Goal: Task Accomplishment & Management: Complete application form

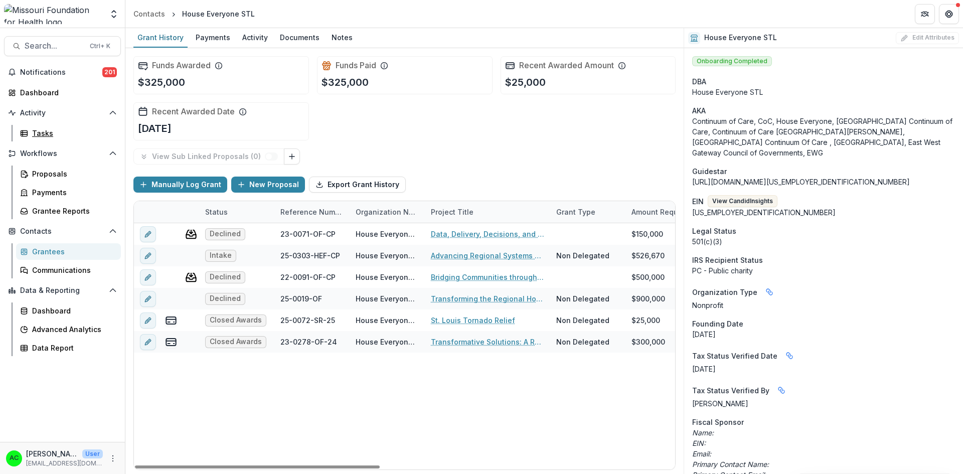
click at [58, 133] on div "Tasks" at bounding box center [72, 133] width 81 height 11
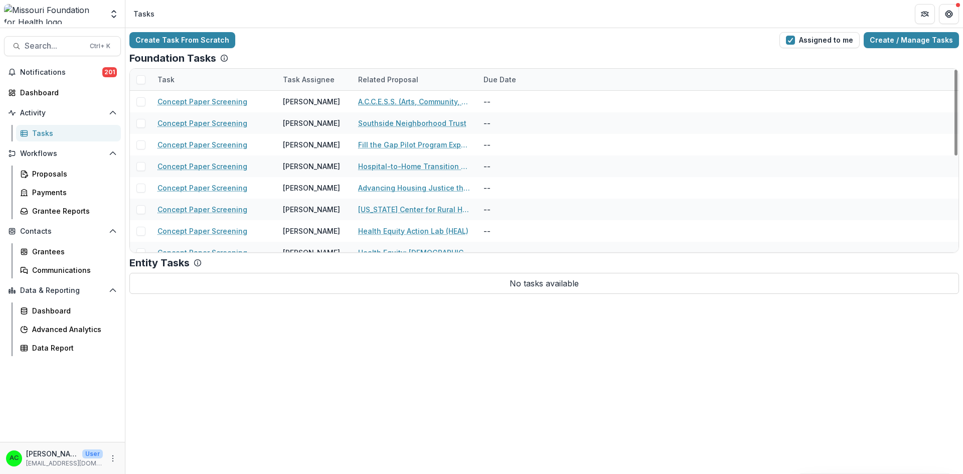
click at [413, 105] on link "A.C.C.E.S.S. (Arts, Community, Collaboration, Equity, Strategic, Solutions)" at bounding box center [414, 101] width 113 height 11
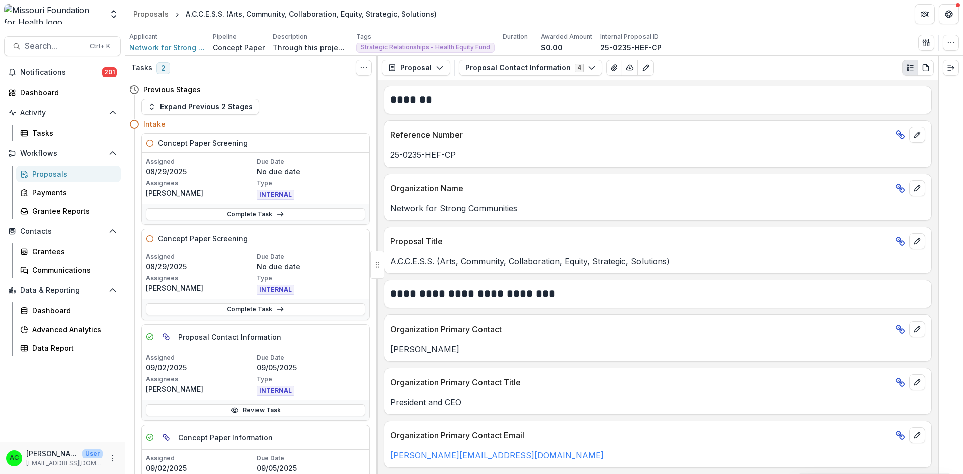
click at [550, 65] on button "Proposal Contact Information 4" at bounding box center [530, 68] width 143 height 16
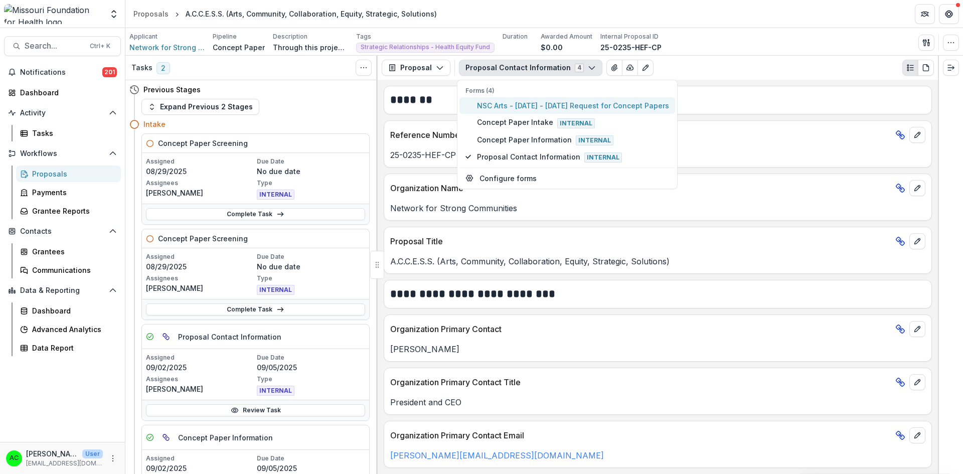
click at [518, 108] on span "NSC Arts - [DATE] - [DATE] Request for Concept Papers" at bounding box center [573, 105] width 192 height 11
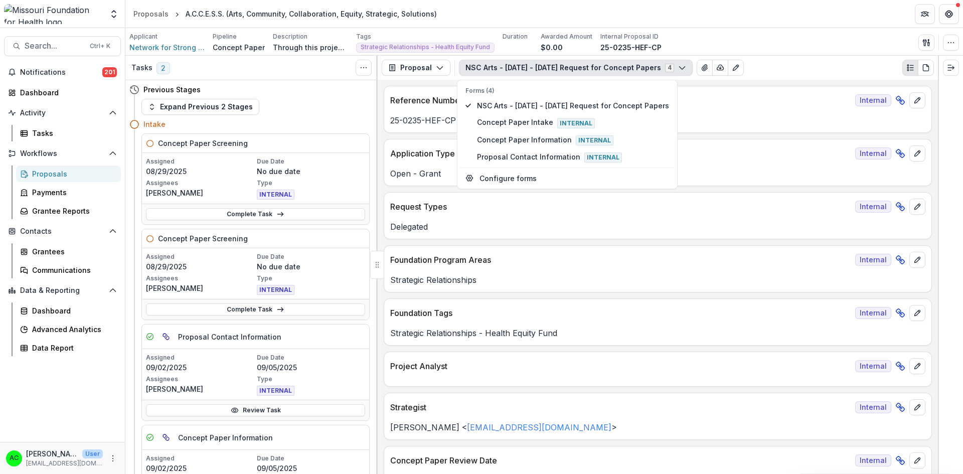
click at [699, 113] on div "25-0235-HEF-CP" at bounding box center [657, 117] width 547 height 18
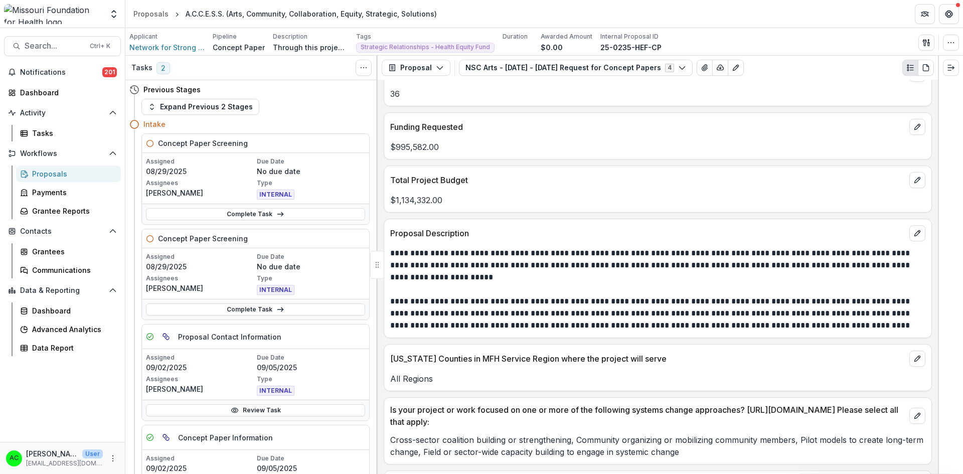
scroll to position [2310, 0]
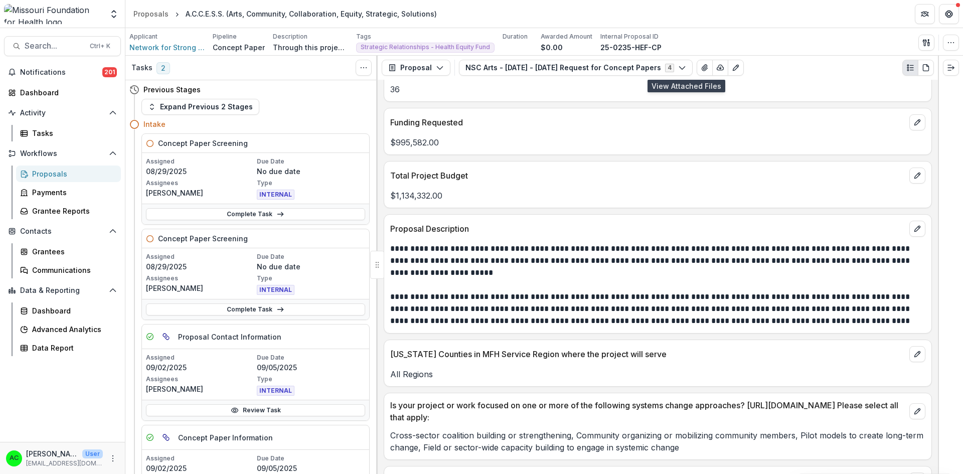
click at [702, 69] on icon "View Attached Files" at bounding box center [705, 68] width 6 height 6
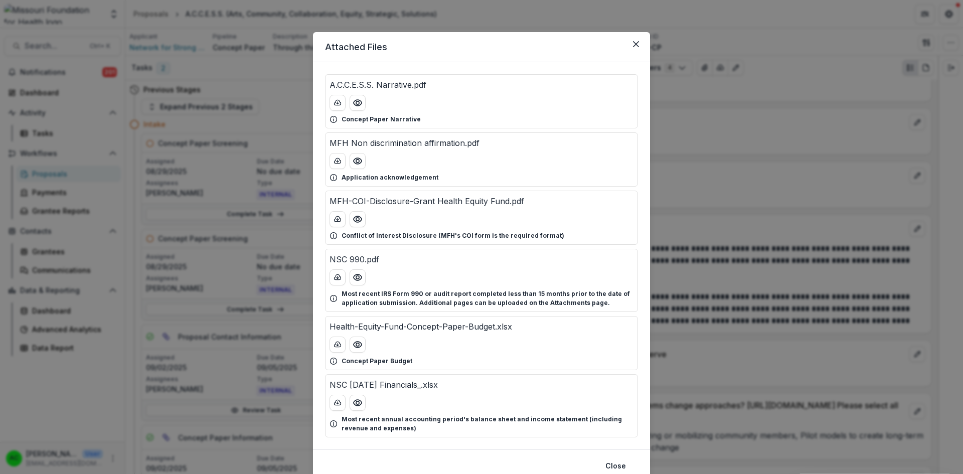
click at [723, 170] on div "Attached Files A.C.C.E.S.S. Narrative.pdf Concept Paper Narrative MFH Non discr…" at bounding box center [481, 237] width 963 height 474
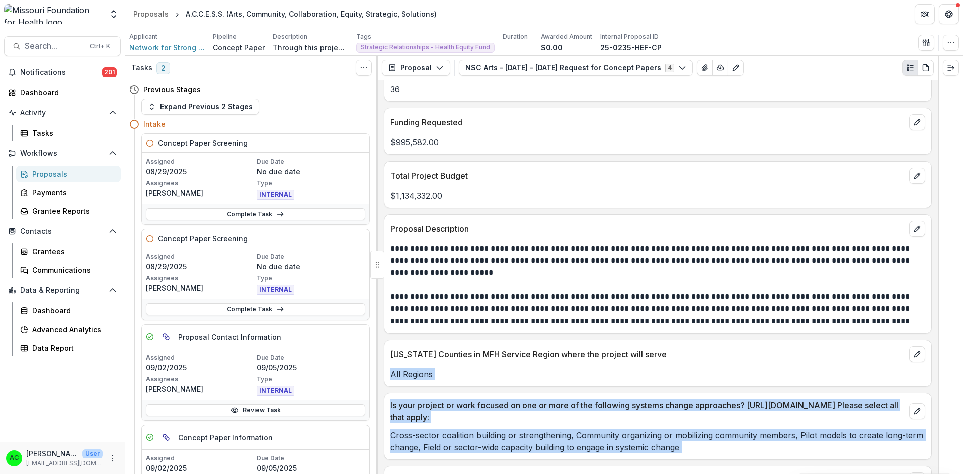
drag, startPoint x: 938, startPoint y: 342, endPoint x: 937, endPoint y: 348, distance: 6.2
click at [937, 348] on div "Tasks 2 Show Cancelled Tasks Previous Stages Expand Previous 2 Stages Intake Co…" at bounding box center [543, 265] width 837 height 418
click at [815, 400] on p "Is your project or work focused on one or more of the following systems change …" at bounding box center [647, 411] width 515 height 24
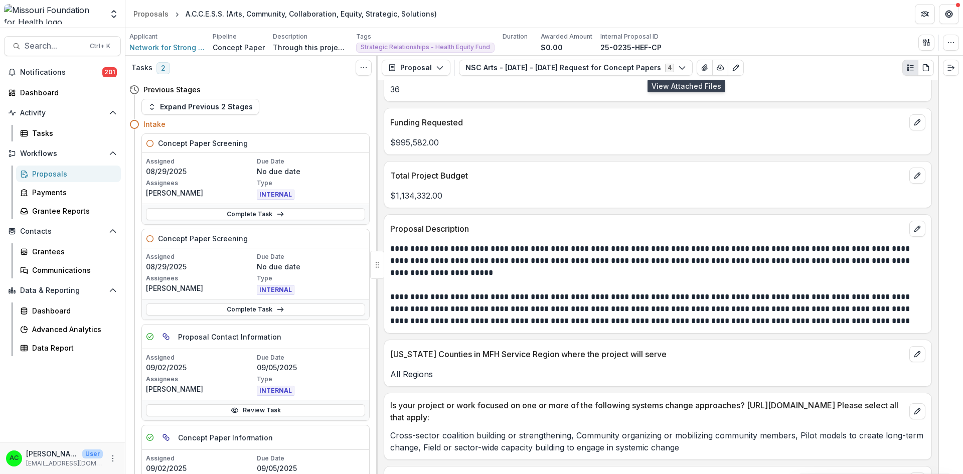
click at [702, 70] on icon "View Attached Files" at bounding box center [705, 68] width 6 height 6
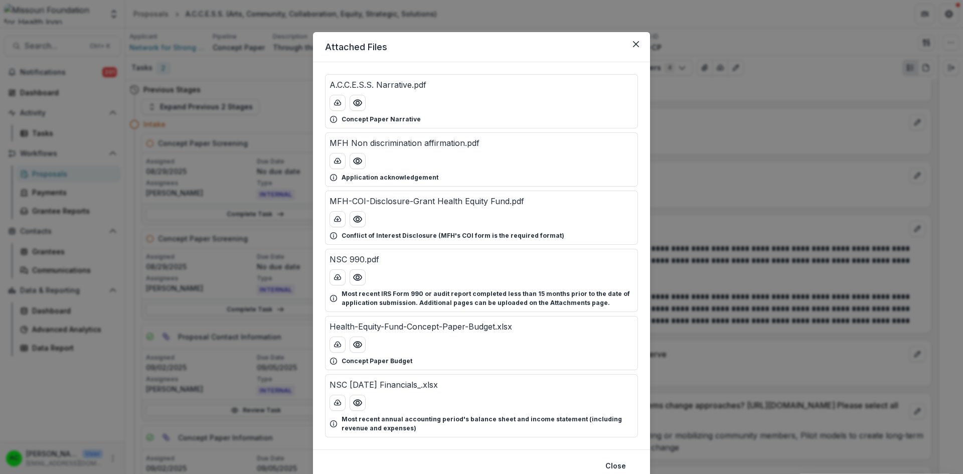
click at [358, 343] on icon "Preview Health-Equity-Fund-Concept-Paper-Budget.xlsx" at bounding box center [358, 344] width 10 height 10
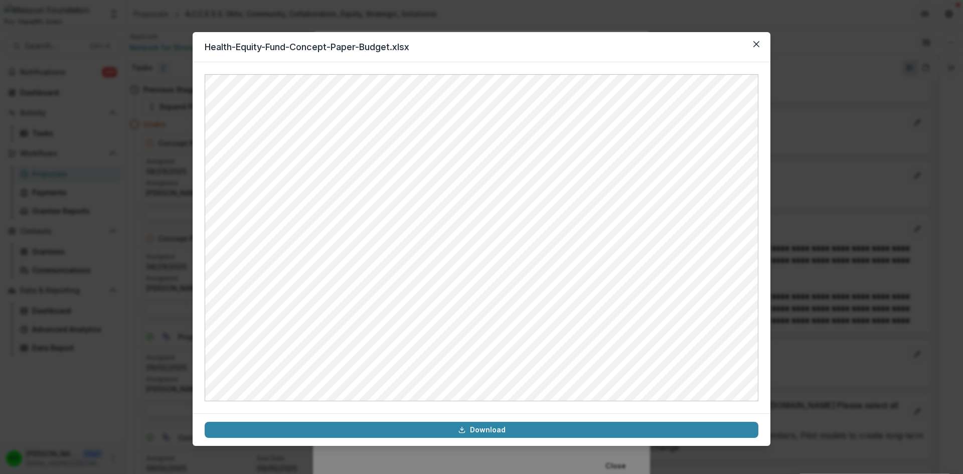
click at [755, 41] on button "Close" at bounding box center [756, 44] width 16 height 16
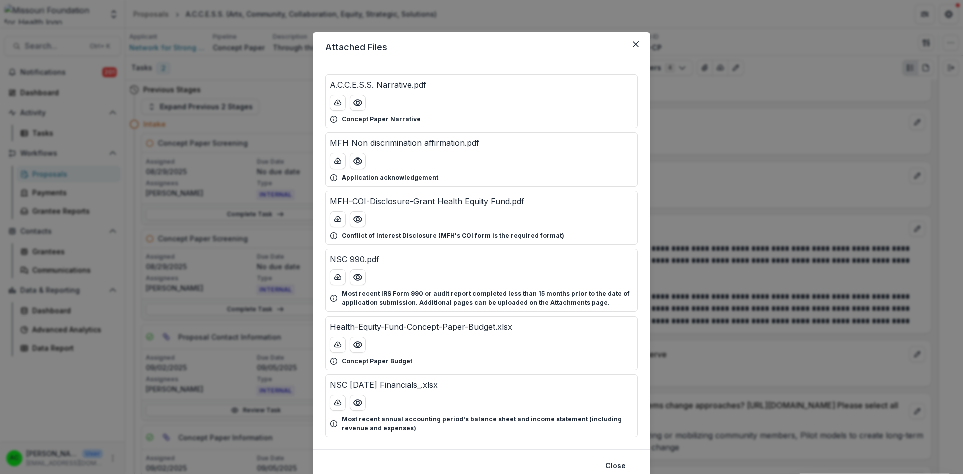
click at [359, 105] on icon "Preview A.C.C.E.S.S. Narrative.pdf" at bounding box center [358, 103] width 10 height 10
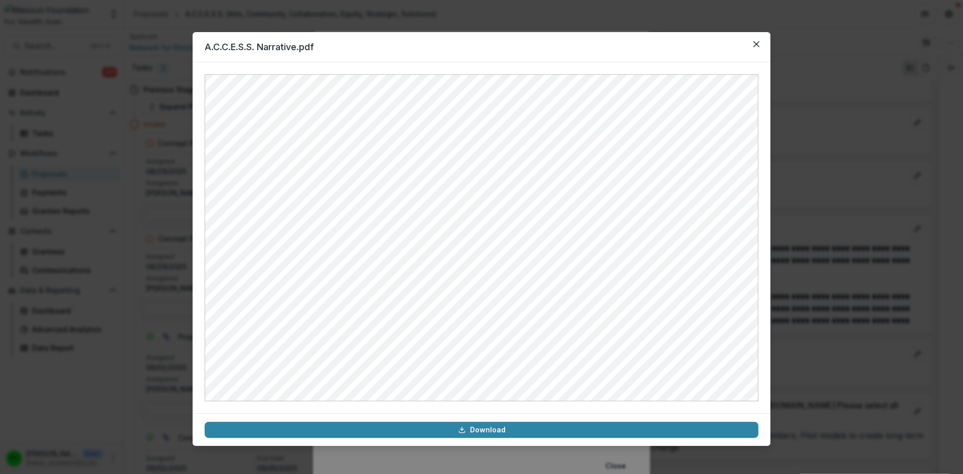
click at [758, 47] on button "Close" at bounding box center [756, 44] width 16 height 16
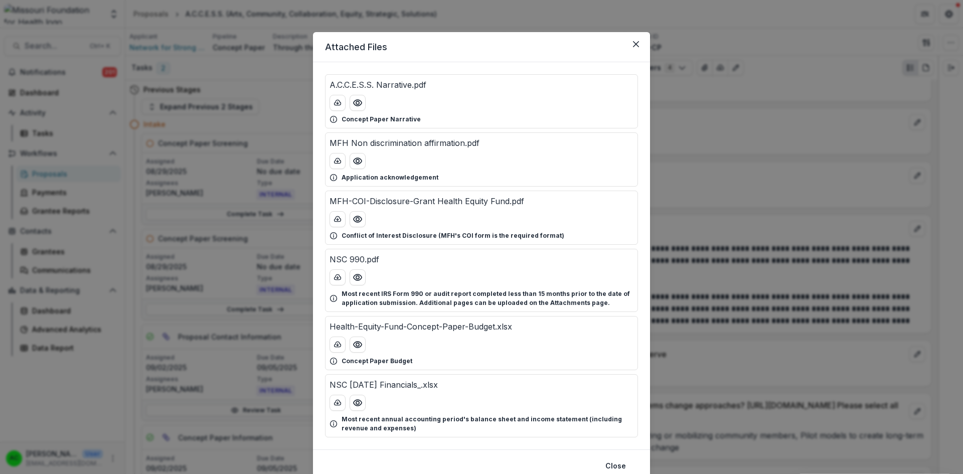
click at [631, 46] on button "Close" at bounding box center [636, 44] width 16 height 16
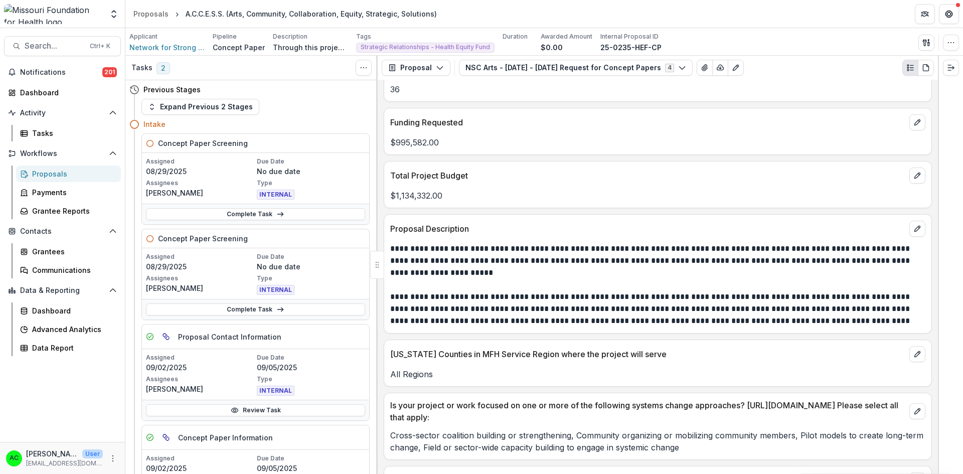
click at [263, 215] on link "Complete Task" at bounding box center [255, 214] width 219 height 12
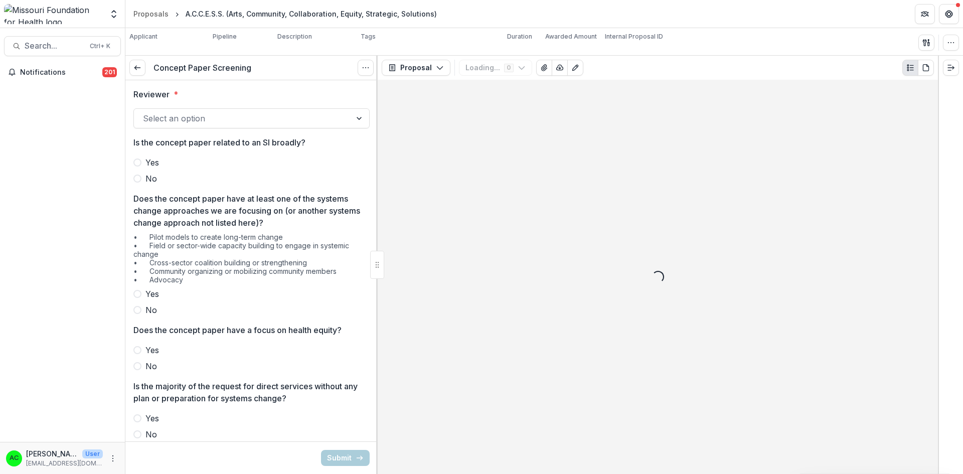
click at [277, 121] on div at bounding box center [242, 118] width 199 height 14
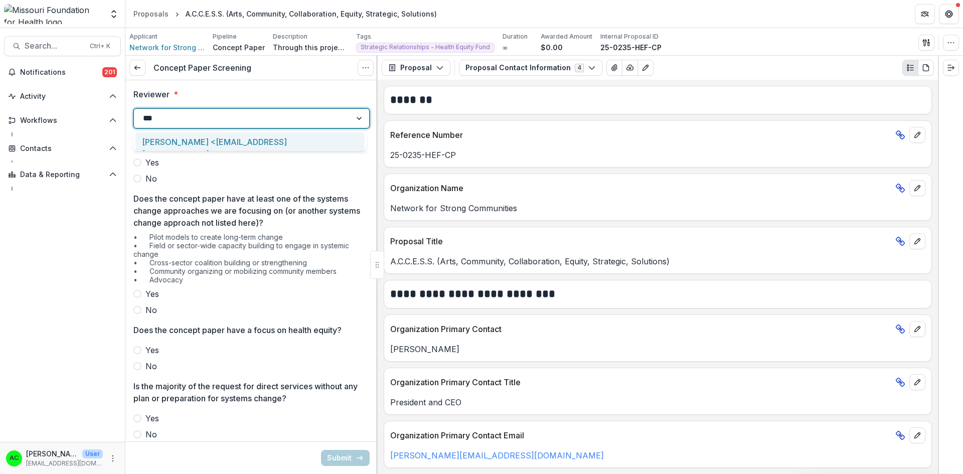
click at [149, 160] on span "Yes" at bounding box center [152, 162] width 14 height 12
type input "***"
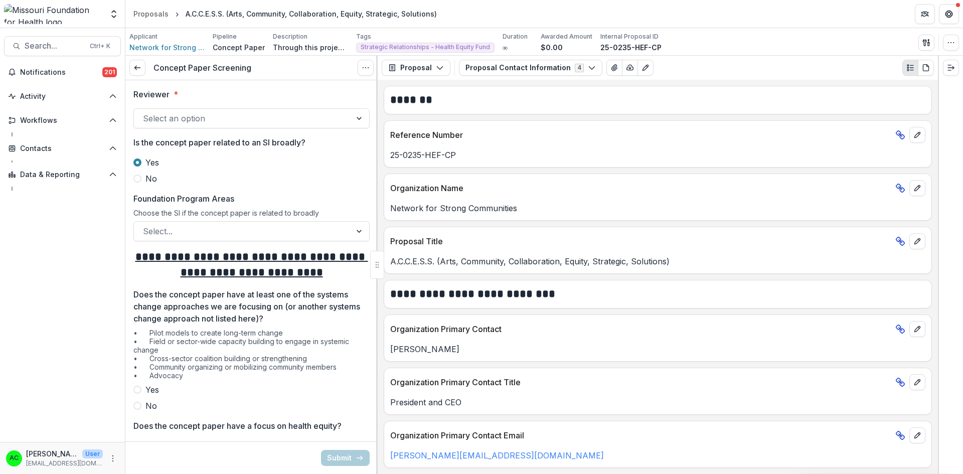
click at [155, 113] on div at bounding box center [242, 118] width 199 height 14
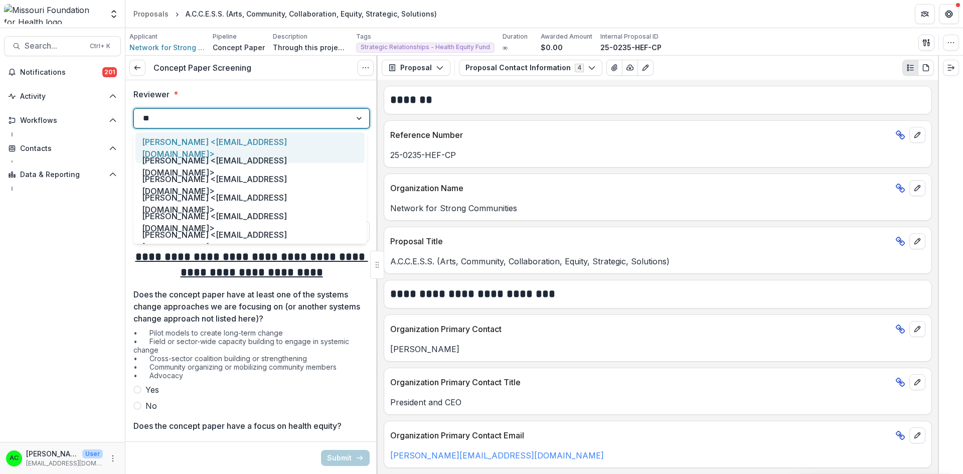
type input "***"
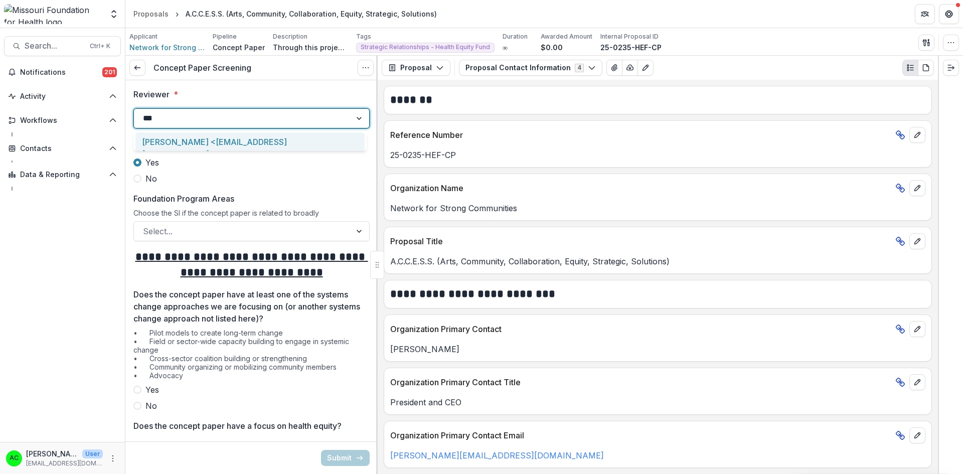
click at [153, 137] on div "[PERSON_NAME] <[EMAIL_ADDRESS][DOMAIN_NAME]>" at bounding box center [249, 147] width 229 height 31
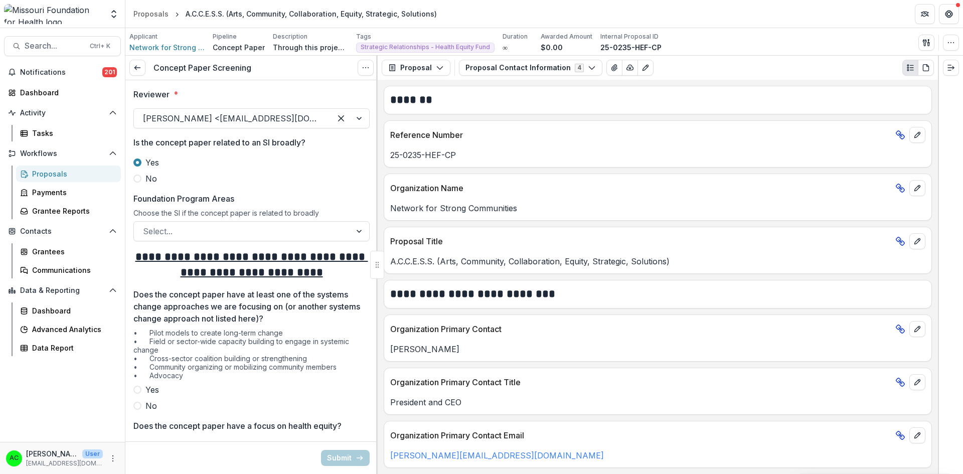
click at [137, 176] on span at bounding box center [137, 179] width 8 height 8
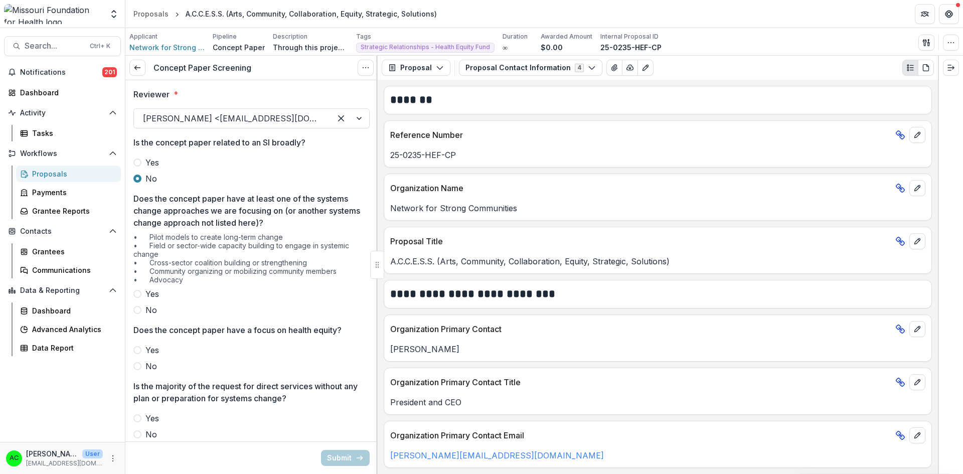
click at [136, 315] on label "No" at bounding box center [251, 310] width 236 height 12
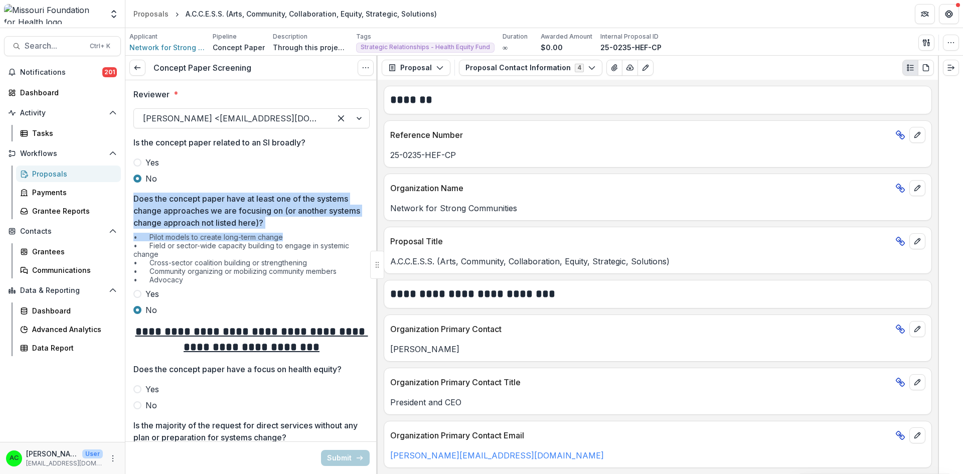
drag, startPoint x: 374, startPoint y: 183, endPoint x: 369, endPoint y: 235, distance: 52.9
click at [369, 235] on div "**********" at bounding box center [251, 476] width 252 height 793
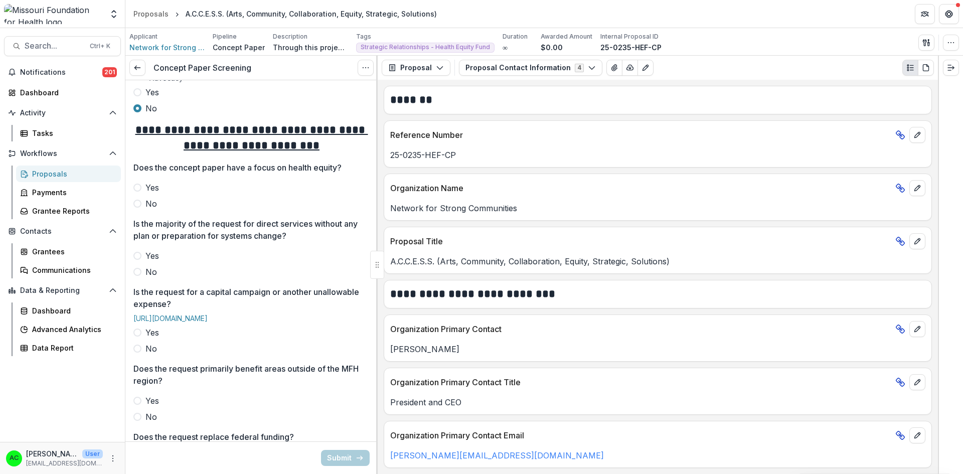
scroll to position [215, 0]
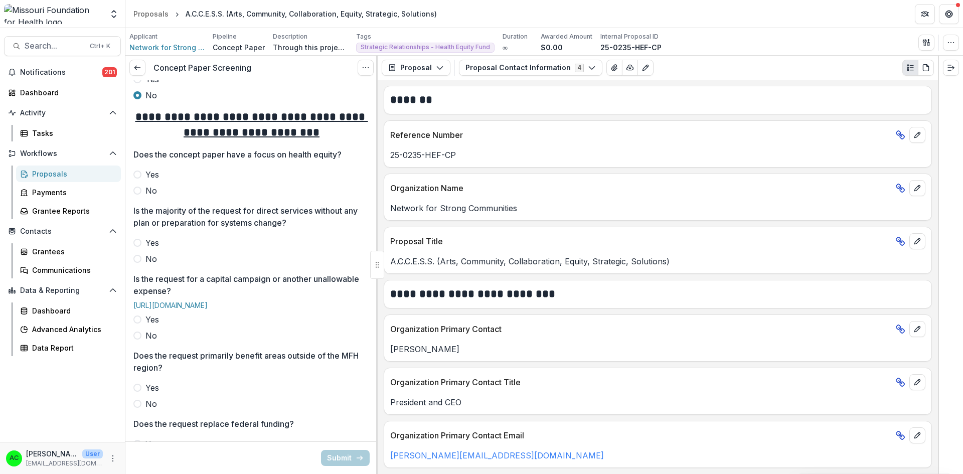
click at [138, 191] on span at bounding box center [137, 191] width 8 height 8
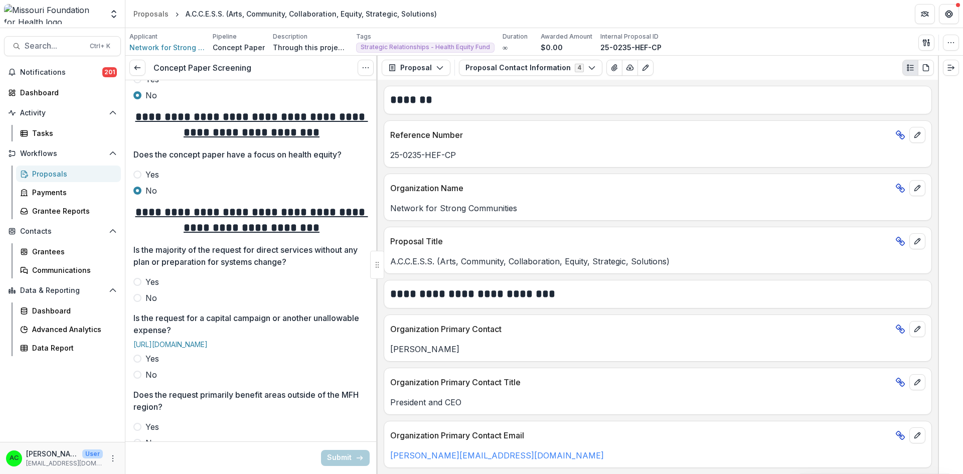
click at [142, 280] on label "Yes" at bounding box center [251, 282] width 236 height 12
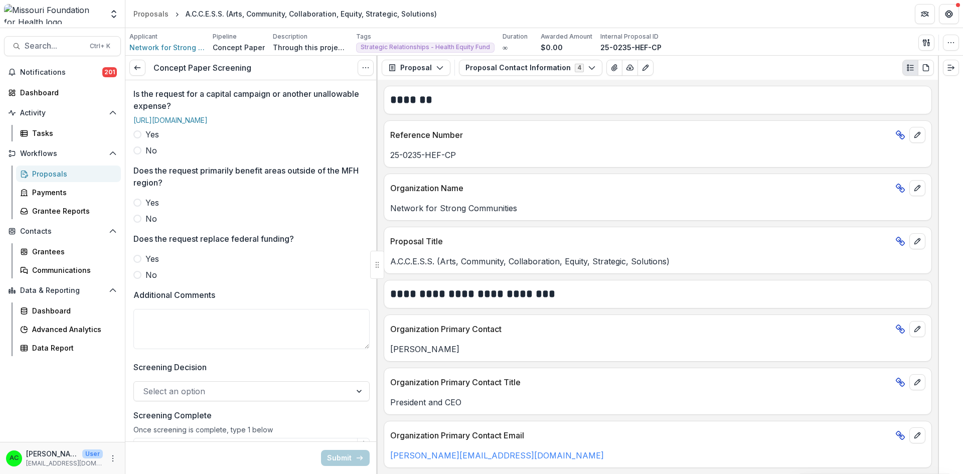
scroll to position [489, 0]
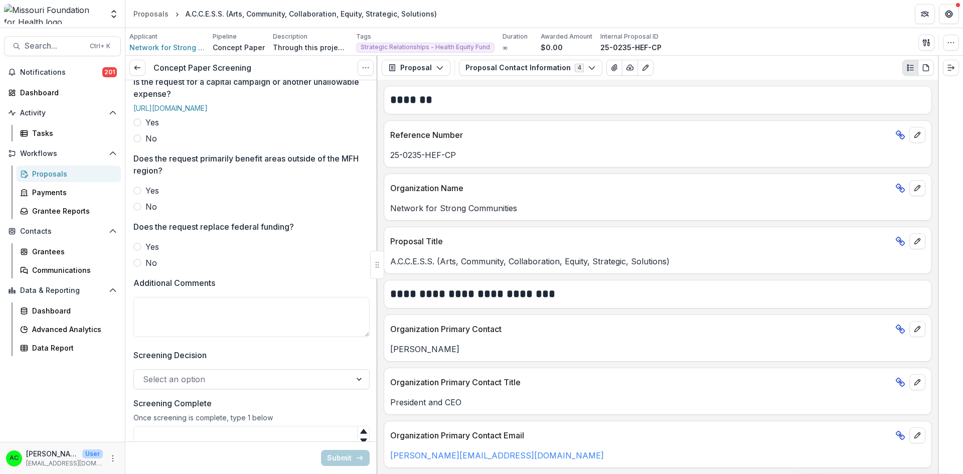
click at [136, 142] on span at bounding box center [137, 138] width 8 height 8
click at [136, 211] on span at bounding box center [137, 207] width 8 height 8
click at [135, 269] on label "No" at bounding box center [251, 263] width 236 height 12
click at [152, 336] on textarea "Additional Comments" at bounding box center [251, 317] width 236 height 40
type textarea "*"
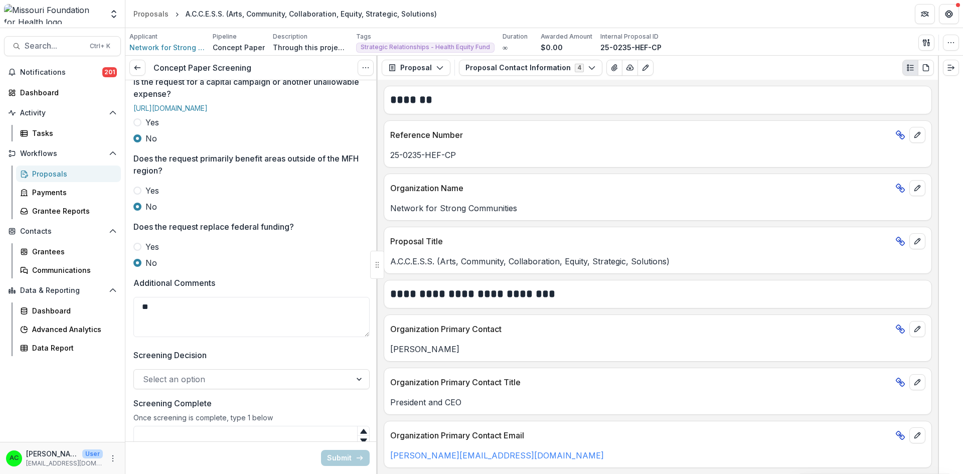
type textarea "*"
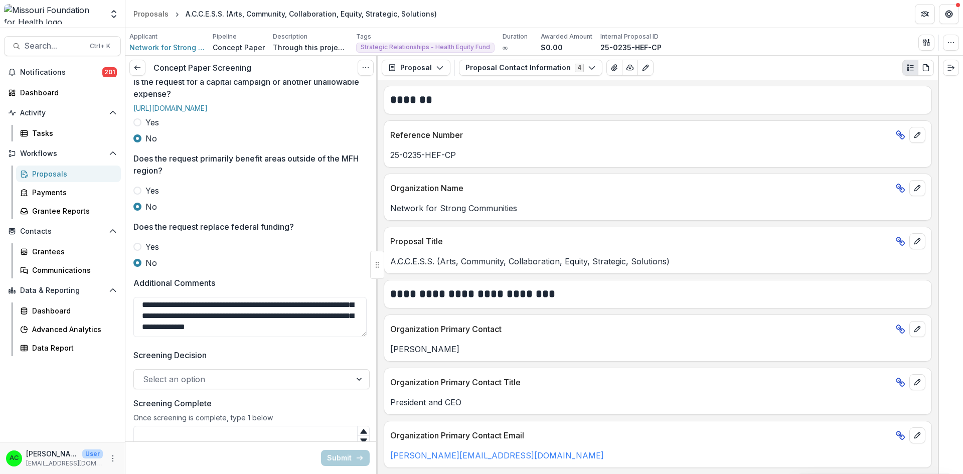
scroll to position [64, 0]
type textarea "**********"
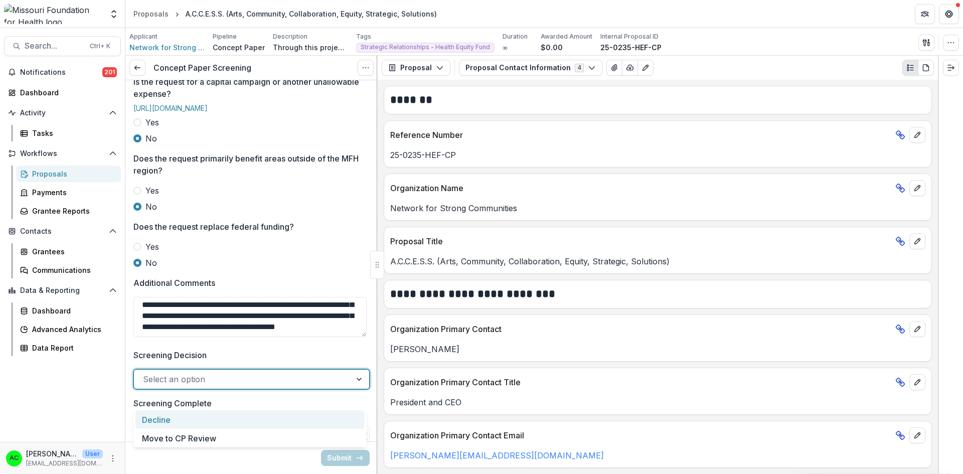
click at [195, 386] on div at bounding box center [242, 379] width 199 height 14
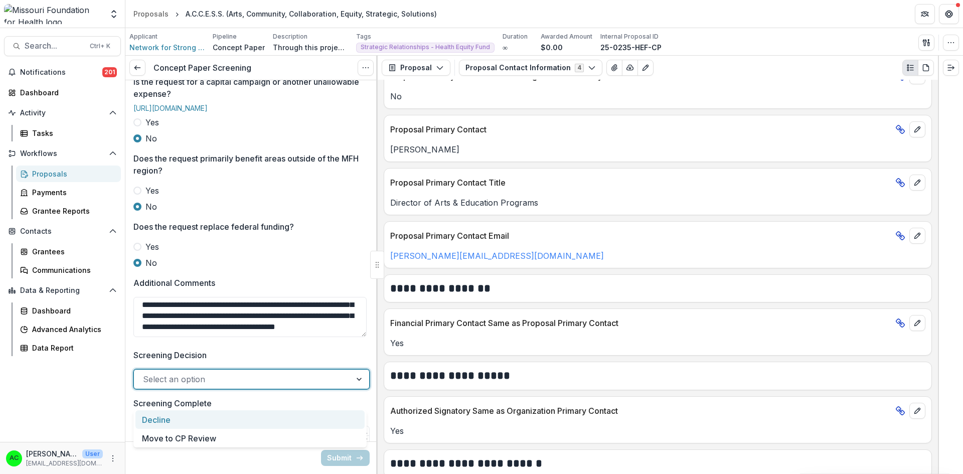
scroll to position [511, 0]
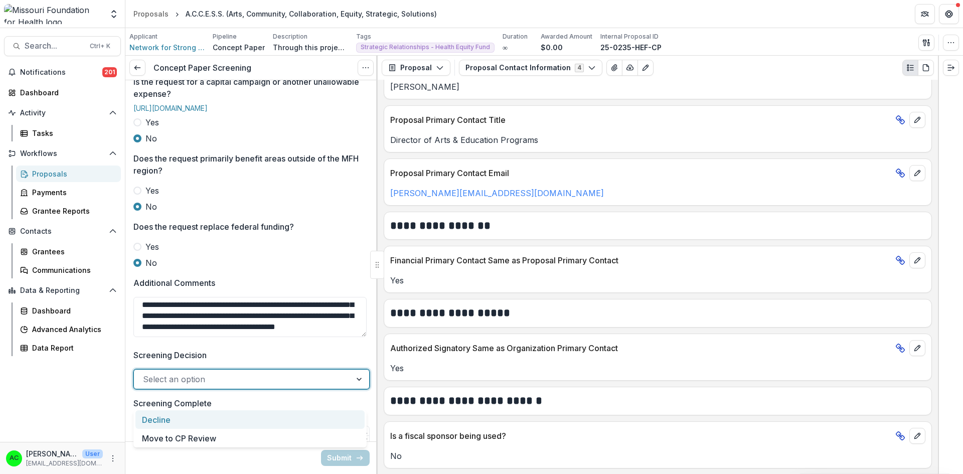
click at [548, 64] on button "Proposal Contact Information 4" at bounding box center [530, 68] width 143 height 16
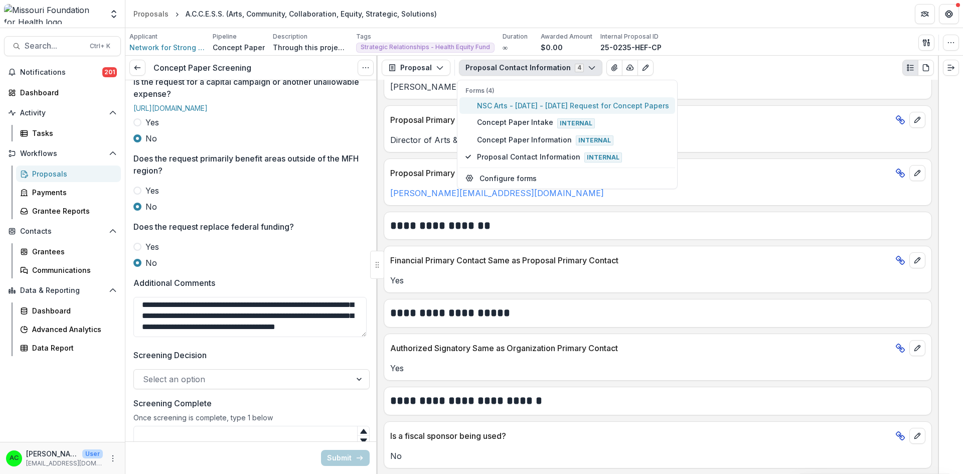
click at [531, 103] on span "NSC Arts - [DATE] - [DATE] Request for Concept Papers" at bounding box center [573, 105] width 192 height 11
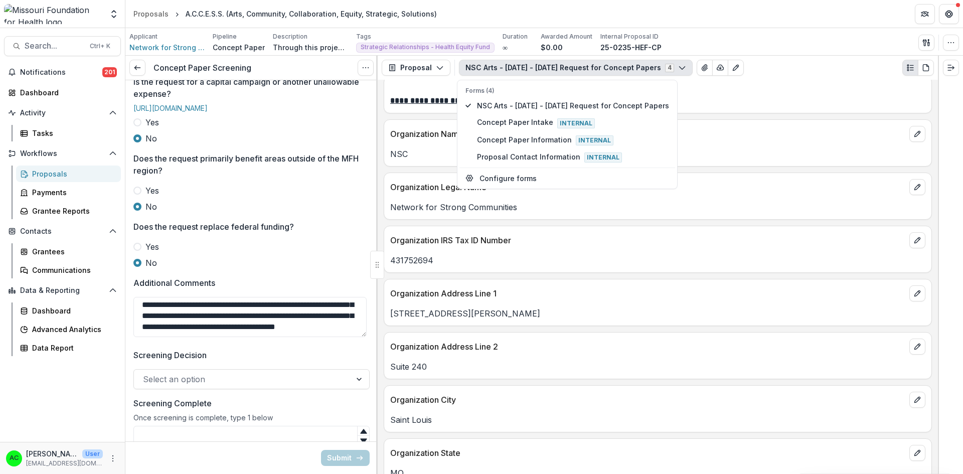
scroll to position [562, 0]
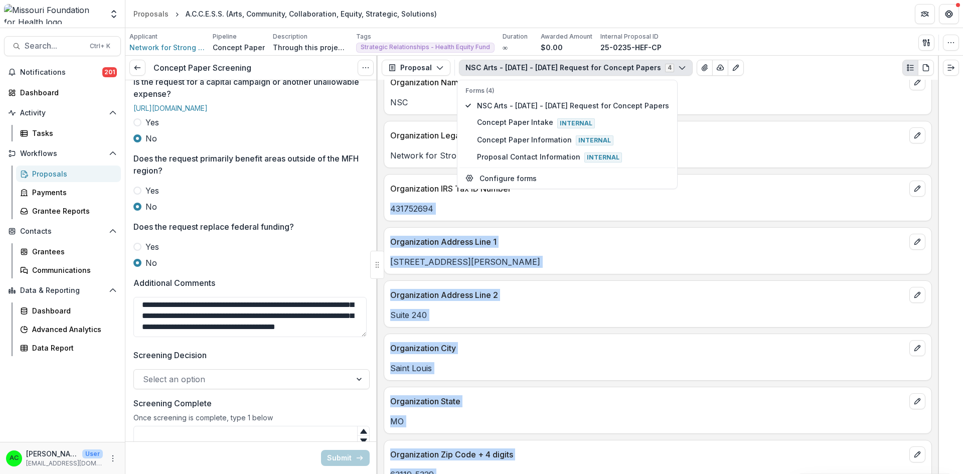
drag, startPoint x: 938, startPoint y: 149, endPoint x: 933, endPoint y: 180, distance: 30.6
click at [933, 180] on div "**********" at bounding box center [543, 265] width 837 height 418
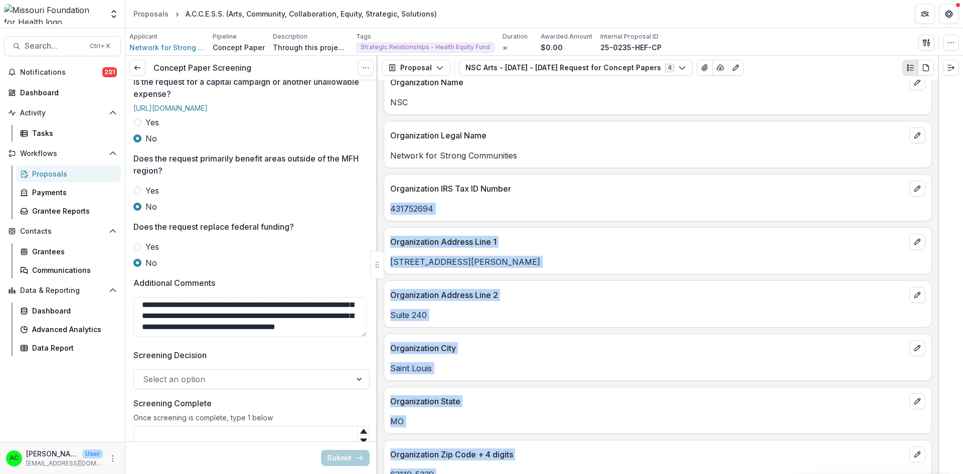
scroll to position [907, 0]
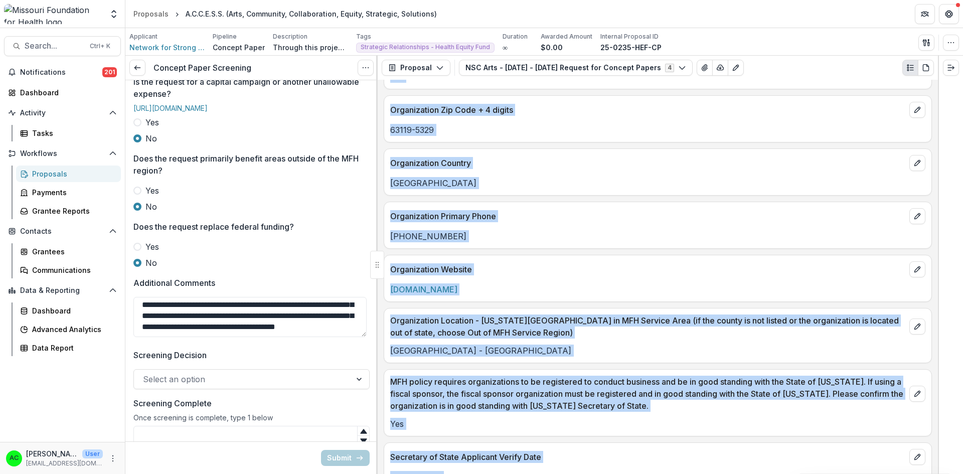
click at [803, 229] on div "(314) 961-7600" at bounding box center [657, 233] width 547 height 18
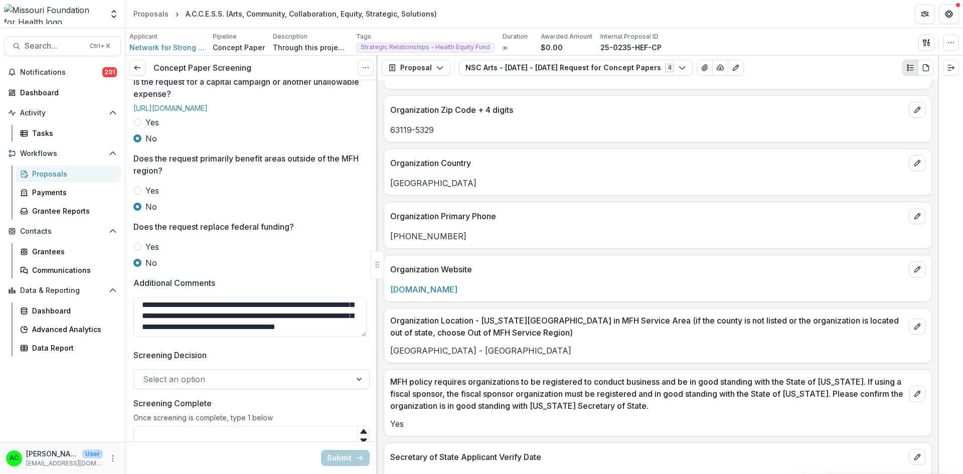
drag, startPoint x: 938, startPoint y: 196, endPoint x: 944, endPoint y: 240, distance: 44.5
click at [944, 240] on div at bounding box center [950, 265] width 25 height 418
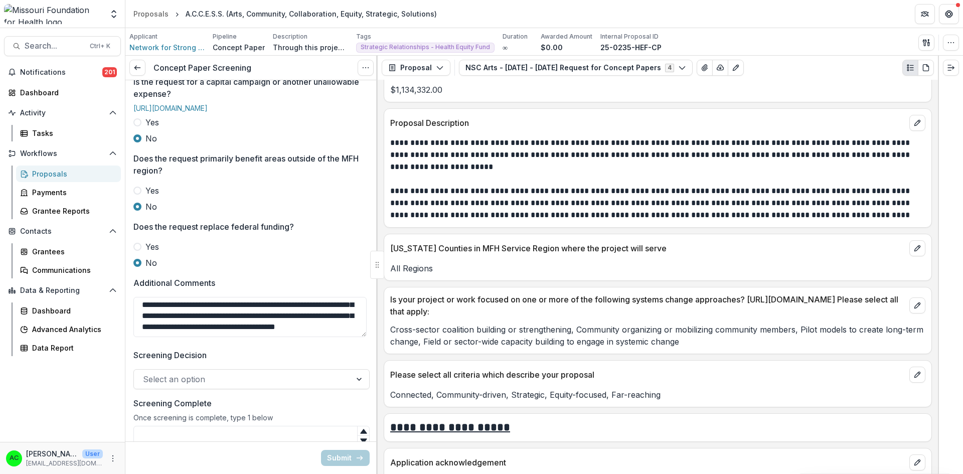
scroll to position [2425, 0]
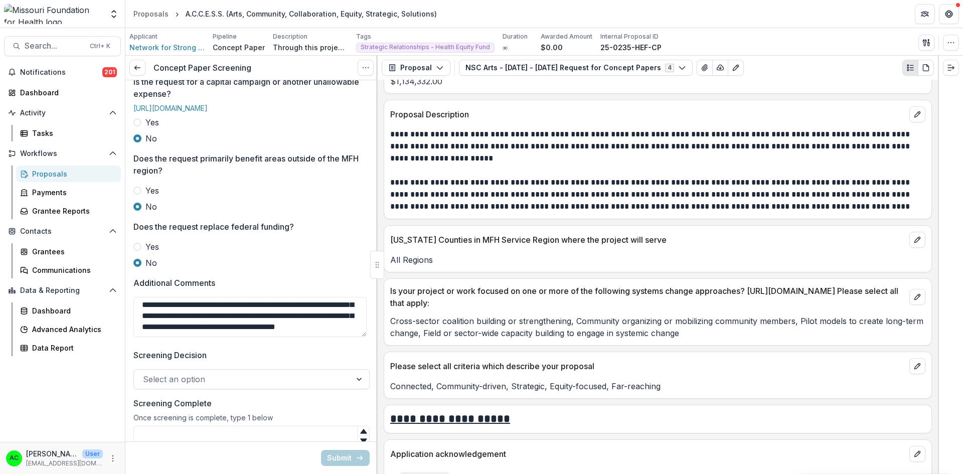
click at [261, 386] on div at bounding box center [242, 379] width 199 height 14
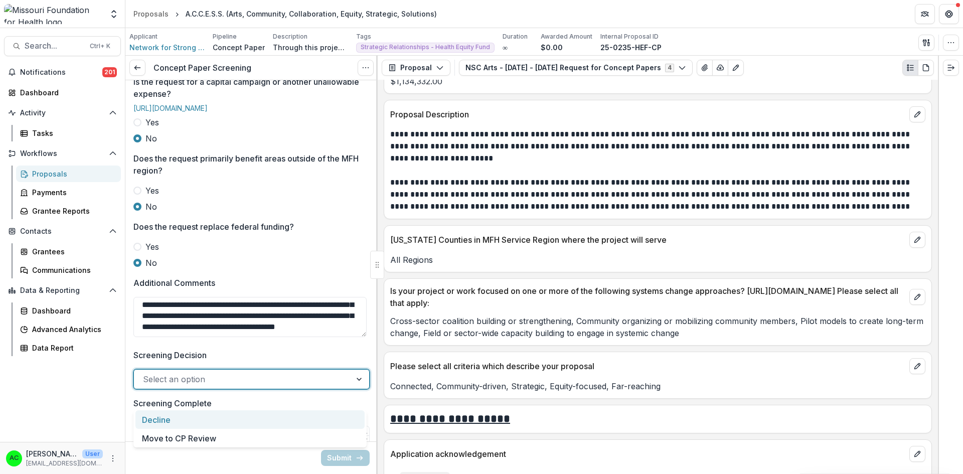
click at [204, 423] on div "Decline" at bounding box center [249, 419] width 229 height 19
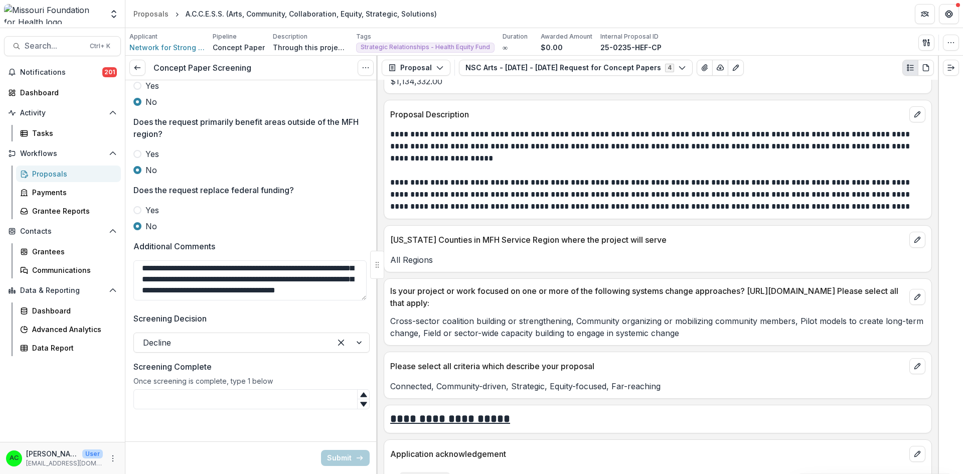
click at [274, 400] on input "Screening Complete" at bounding box center [251, 399] width 236 height 20
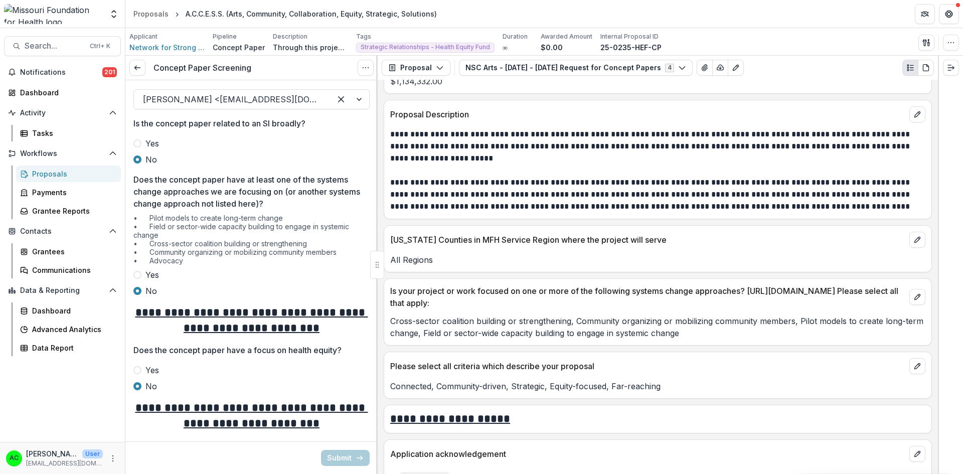
scroll to position [0, 0]
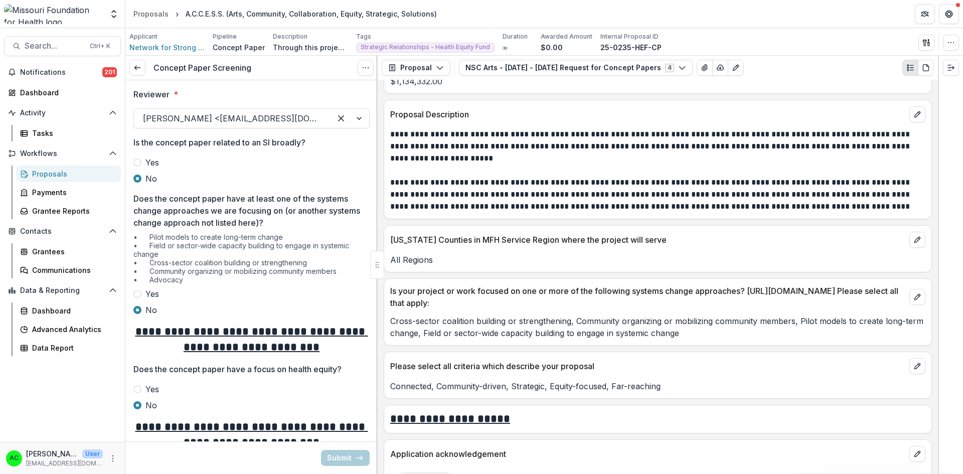
type input "*"
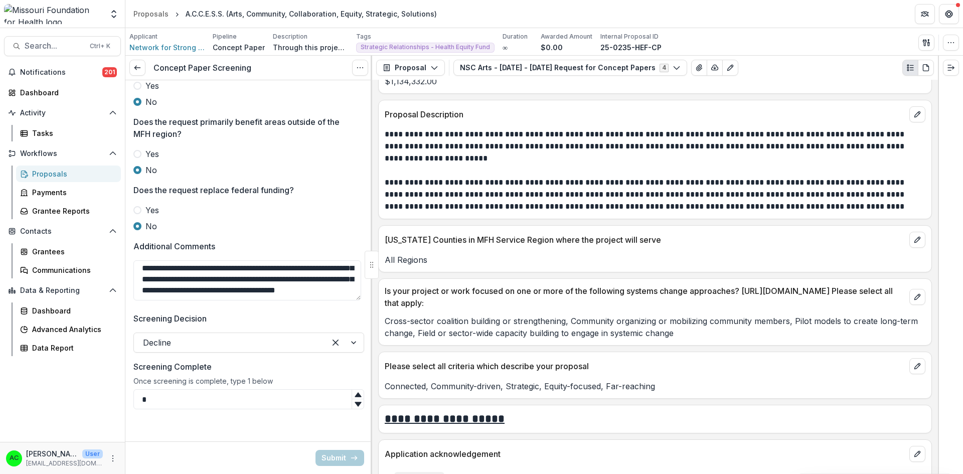
scroll to position [530, 0]
click at [292, 298] on textarea "**********" at bounding box center [247, 280] width 228 height 40
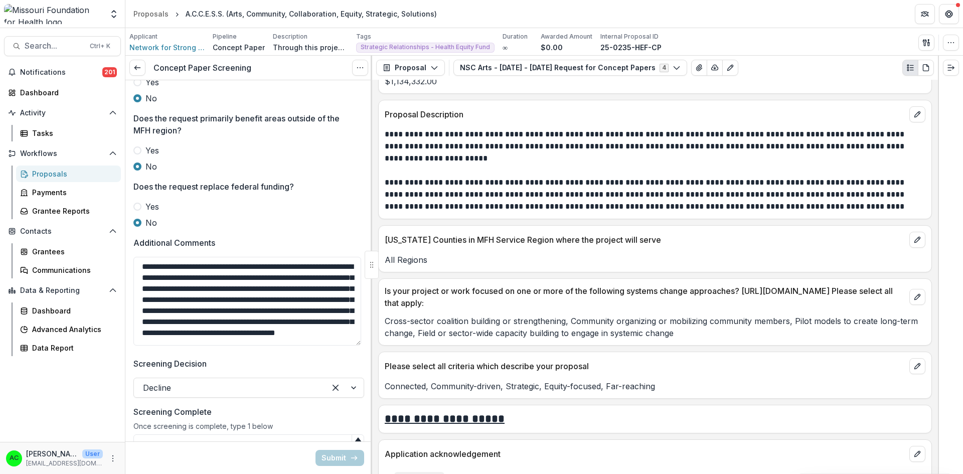
scroll to position [18, 0]
drag, startPoint x: 358, startPoint y: 311, endPoint x: 359, endPoint y: 362, distance: 50.7
click at [359, 346] on textarea "**********" at bounding box center [247, 301] width 228 height 89
click at [246, 299] on textarea "**********" at bounding box center [247, 302] width 228 height 91
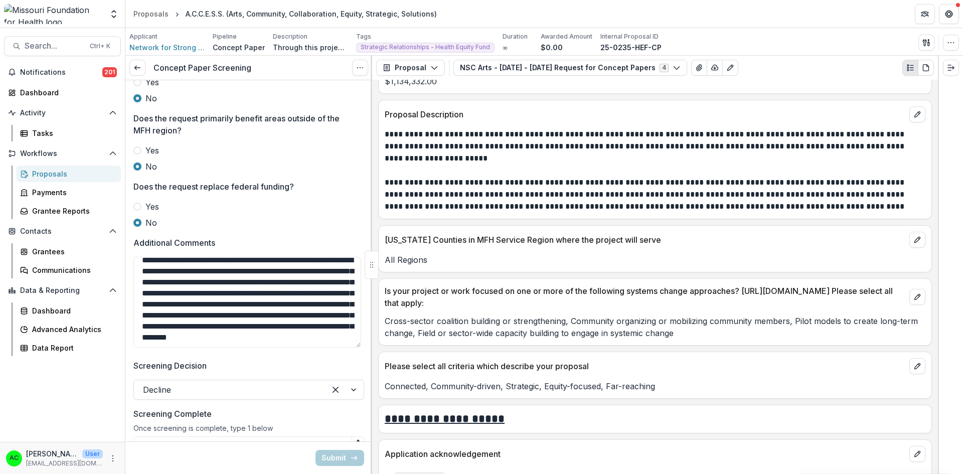
click at [292, 300] on textarea "**********" at bounding box center [247, 302] width 228 height 91
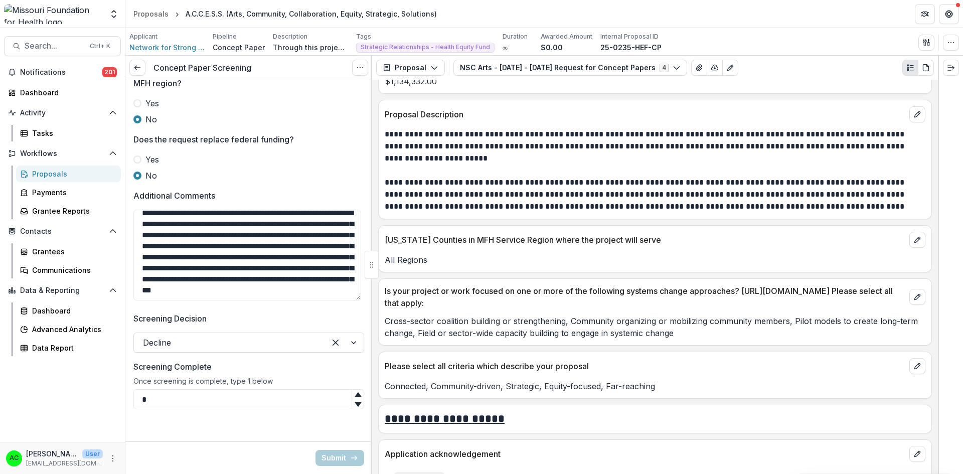
scroll to position [594, 0]
type textarea "**********"
click at [313, 404] on input "*" at bounding box center [248, 399] width 231 height 20
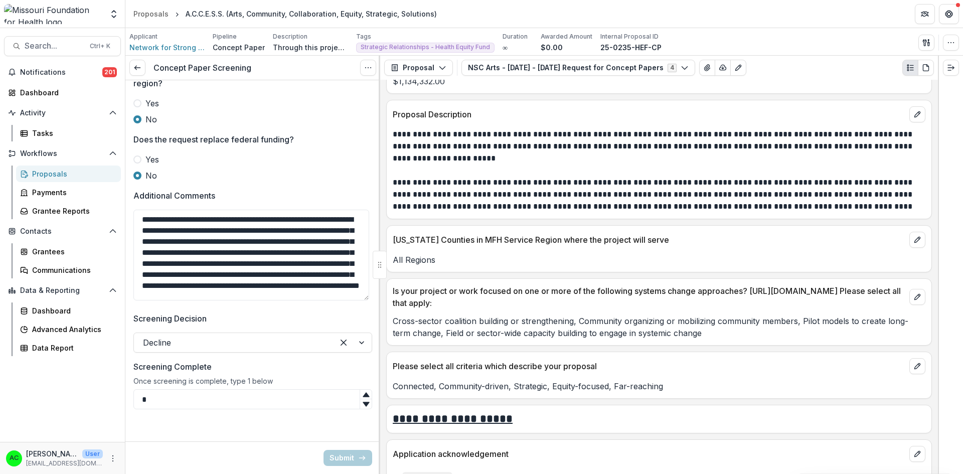
click at [293, 394] on input "*" at bounding box center [252, 399] width 239 height 20
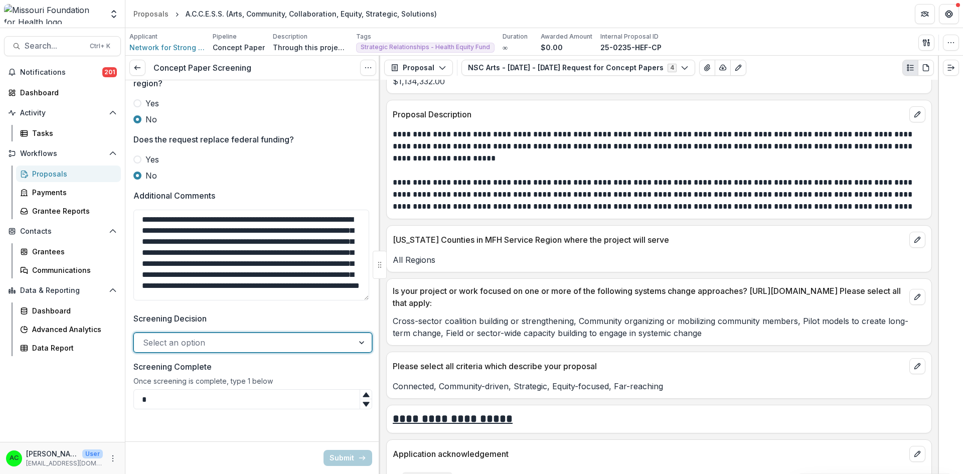
click at [322, 342] on div at bounding box center [244, 342] width 202 height 14
click at [252, 364] on div "Decline" at bounding box center [251, 366] width 232 height 19
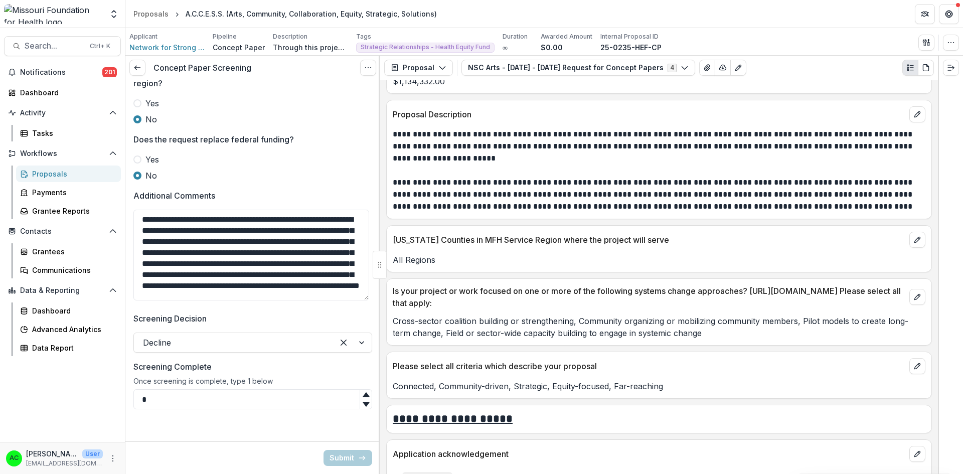
click at [210, 438] on div at bounding box center [252, 433] width 255 height 16
drag, startPoint x: 235, startPoint y: 291, endPoint x: 122, endPoint y: 148, distance: 182.1
click at [122, 148] on main "Search... Ctrl + K Notifications 201 Dashboard Activity Tasks Workflows Proposa…" at bounding box center [481, 251] width 963 height 446
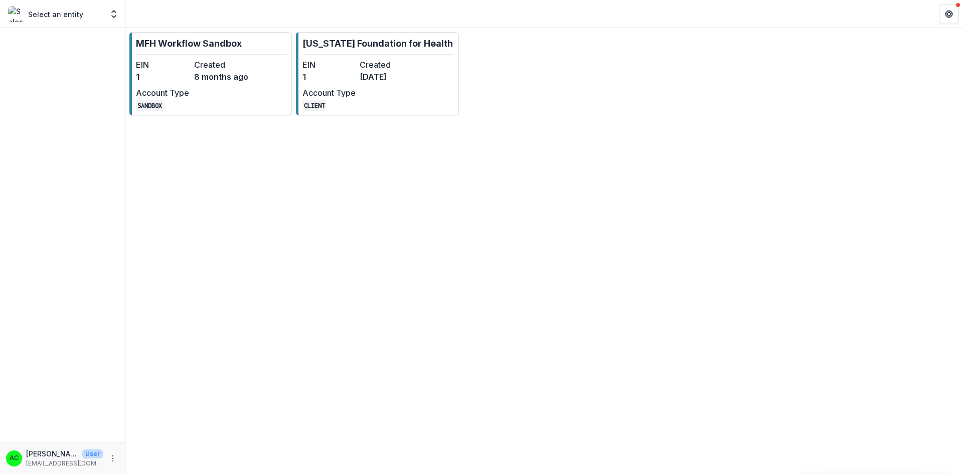
click at [421, 64] on link "[US_STATE] Foundation for Health EIN 1 Created [DATE] Account Type CLIENT" at bounding box center [377, 73] width 162 height 83
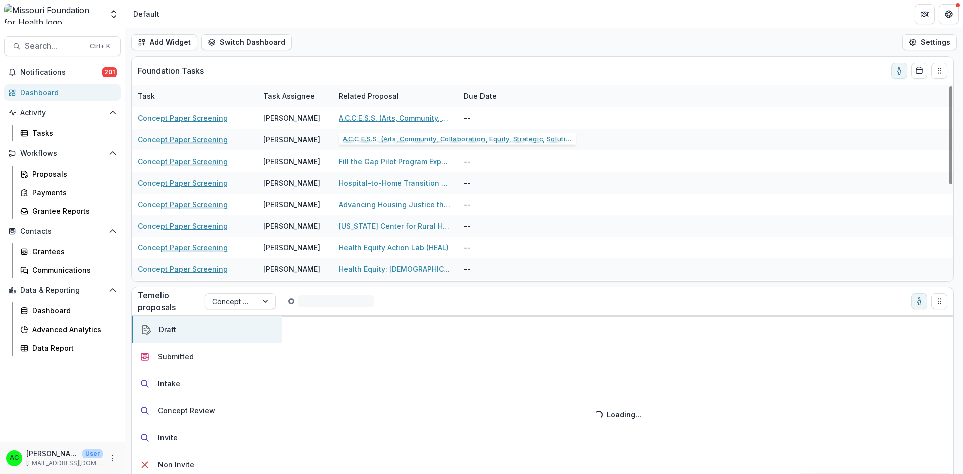
click at [367, 119] on link "A.C.C.E.S.S. (Arts, Community, Collaboration, Equity, Strategic, Solutions)" at bounding box center [394, 118] width 113 height 11
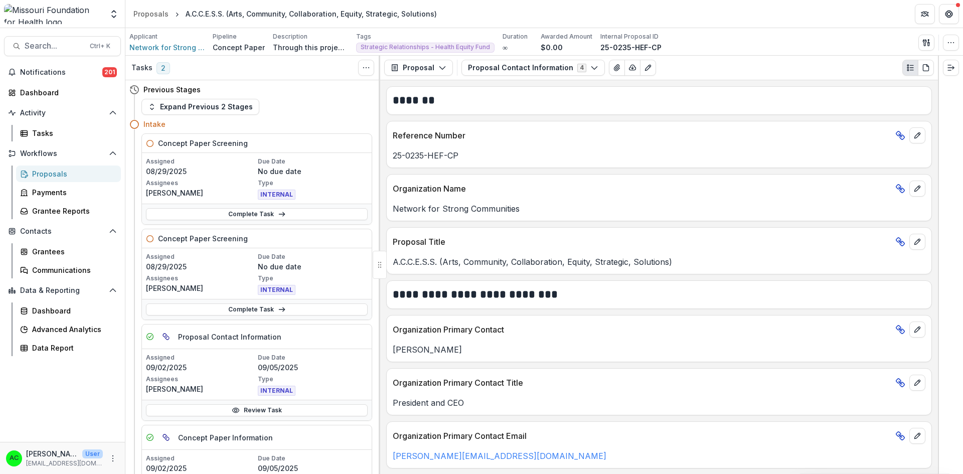
click at [256, 308] on link "Complete Task" at bounding box center [257, 309] width 222 height 12
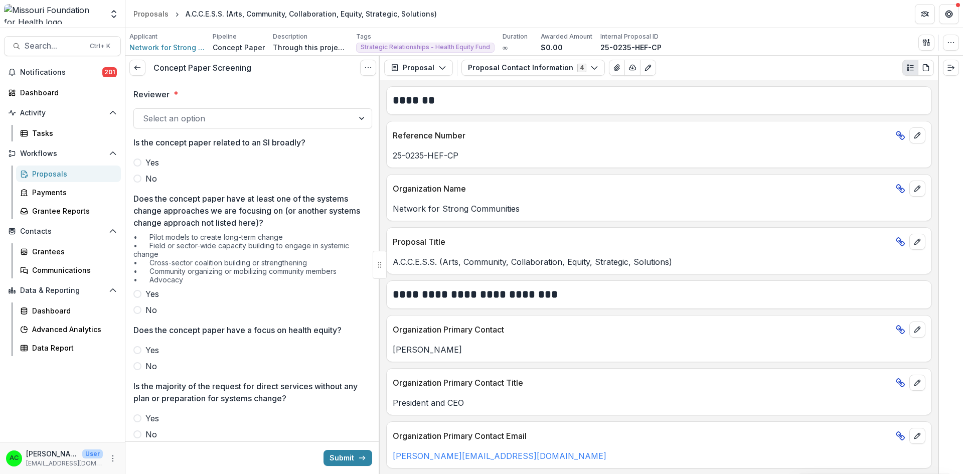
click at [303, 117] on div at bounding box center [244, 118] width 202 height 14
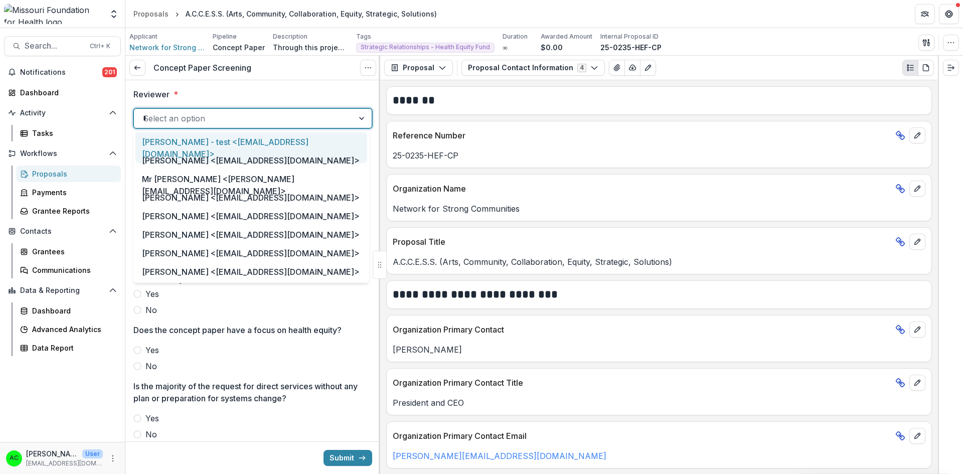
type input "***"
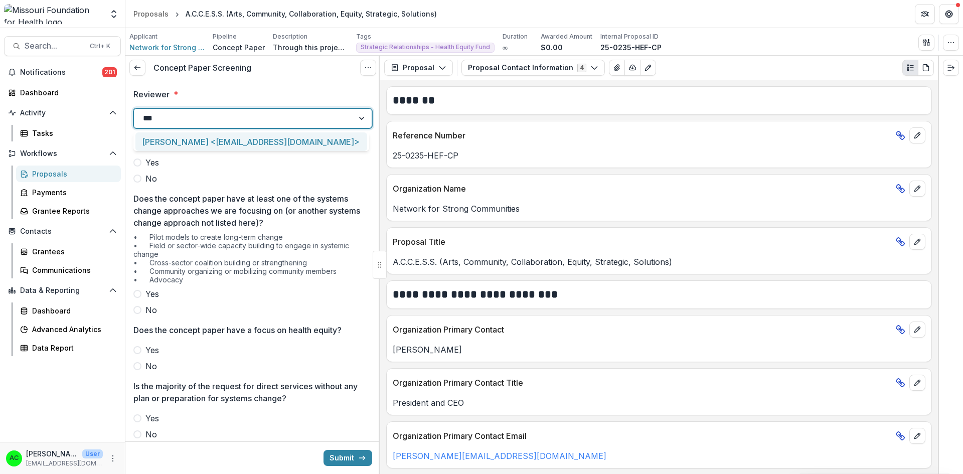
click at [265, 145] on div "[PERSON_NAME] <[EMAIL_ADDRESS][DOMAIN_NAME]>" at bounding box center [251, 141] width 232 height 19
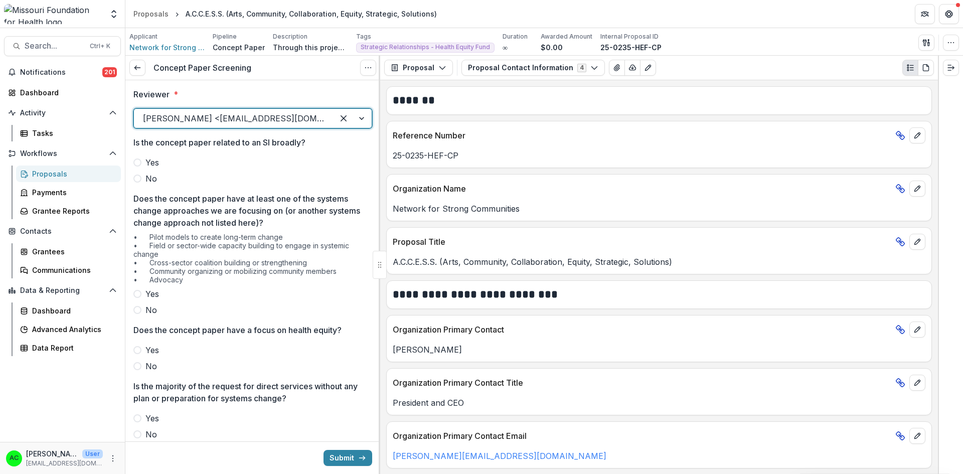
click at [139, 175] on span at bounding box center [137, 179] width 8 height 8
click at [136, 308] on span at bounding box center [137, 310] width 8 height 8
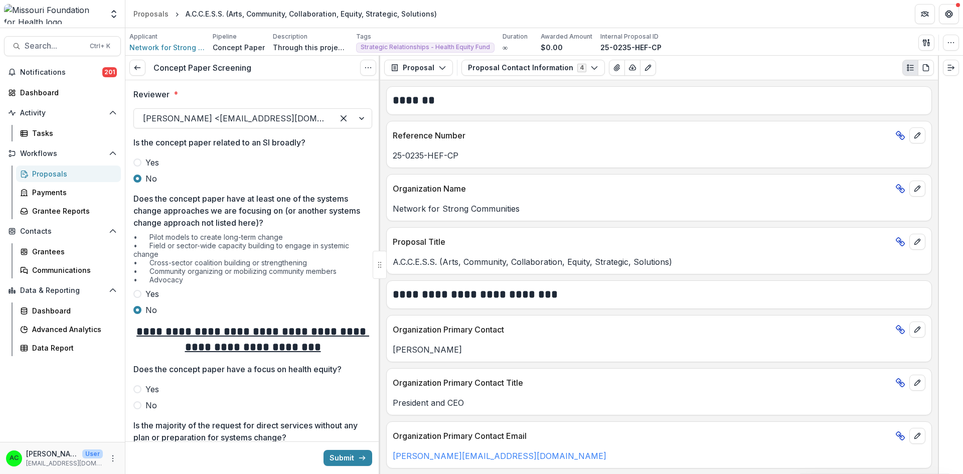
click at [137, 403] on span at bounding box center [137, 405] width 8 height 8
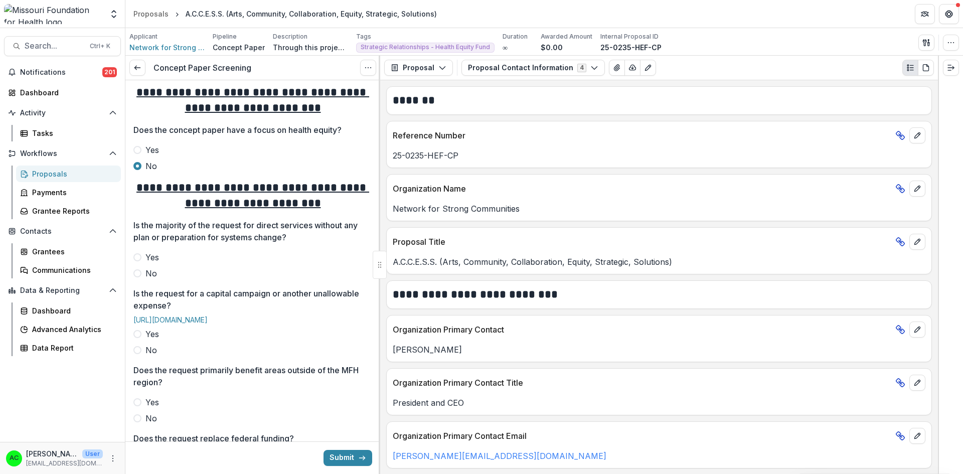
scroll to position [281, 0]
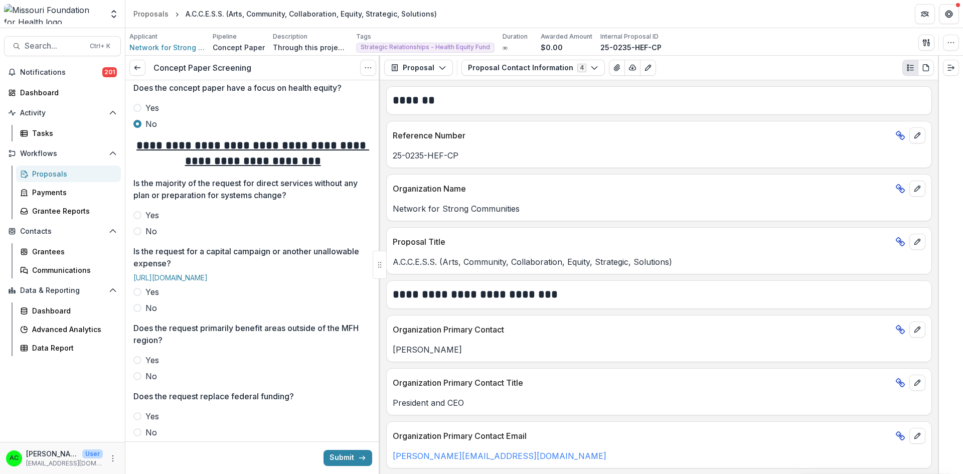
click at [135, 231] on span at bounding box center [137, 231] width 8 height 8
click at [151, 218] on span "Yes" at bounding box center [152, 215] width 14 height 12
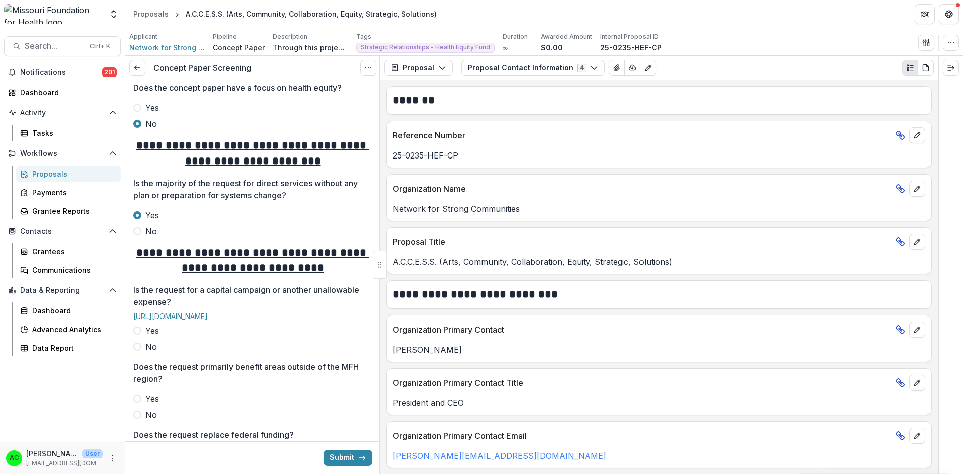
click at [138, 351] on span at bounding box center [137, 347] width 8 height 8
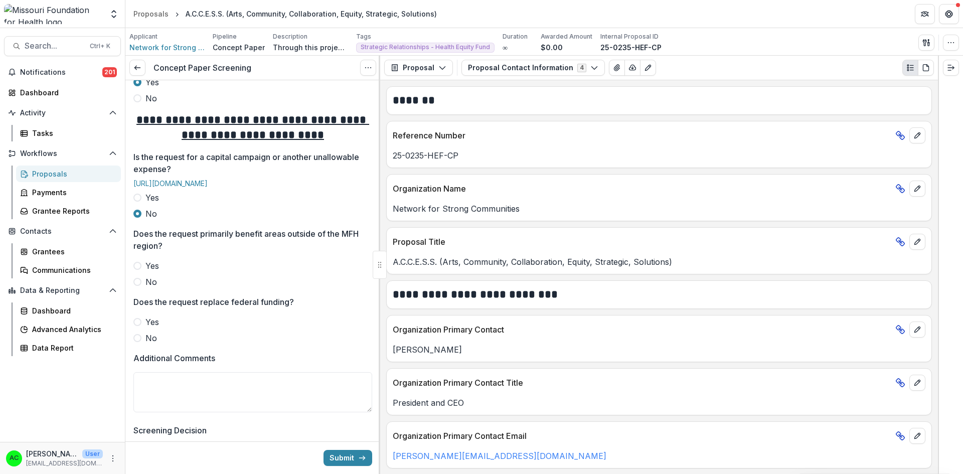
scroll to position [529, 0]
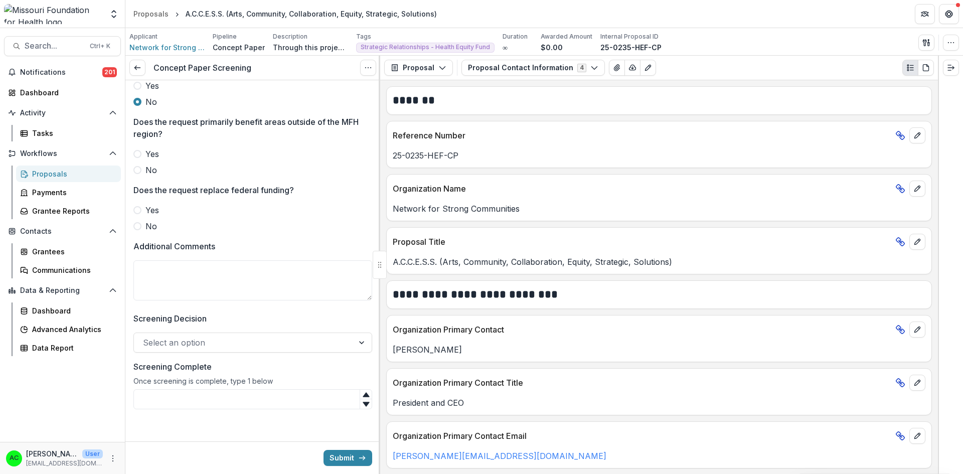
click at [137, 174] on span at bounding box center [137, 170] width 8 height 8
click at [138, 230] on span at bounding box center [137, 226] width 8 height 8
click at [158, 292] on textarea "Additional Comments" at bounding box center [252, 280] width 239 height 40
paste textarea "**********"
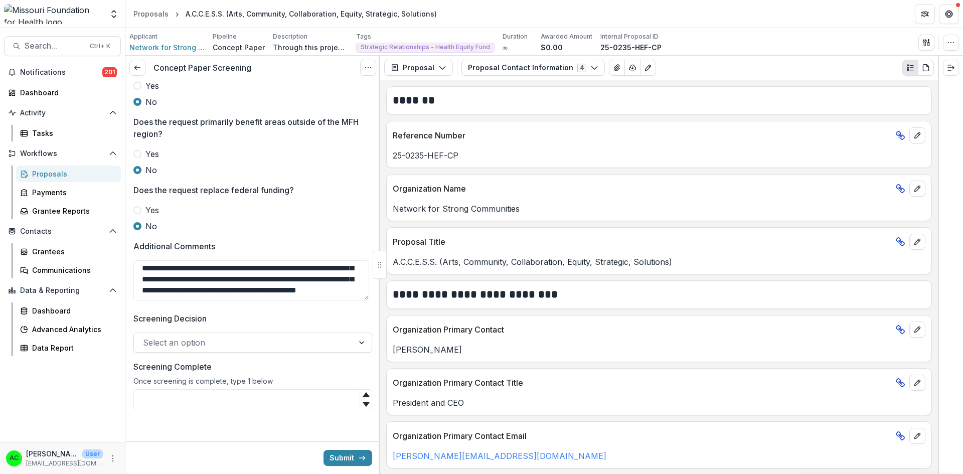
scroll to position [86, 0]
type textarea "**********"
click at [310, 350] on div at bounding box center [244, 342] width 202 height 14
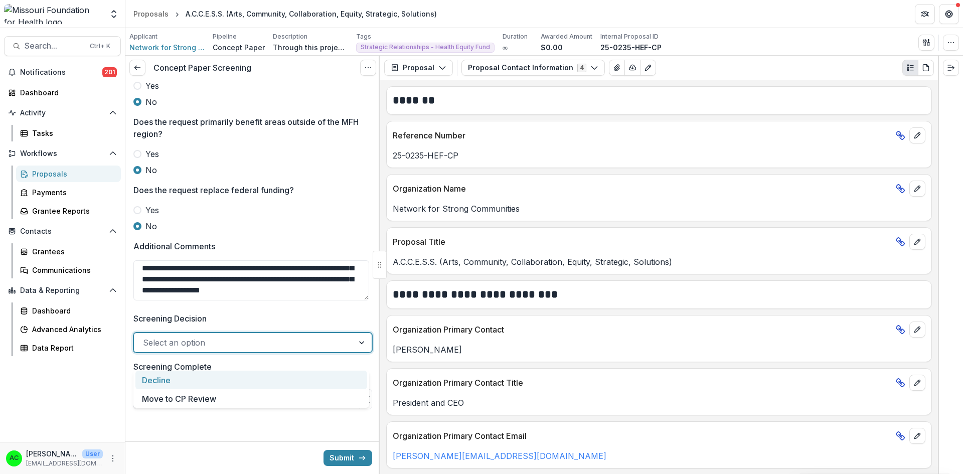
click at [276, 378] on div "Decline" at bounding box center [251, 380] width 232 height 19
click at [258, 409] on input "Screening Complete" at bounding box center [252, 399] width 239 height 20
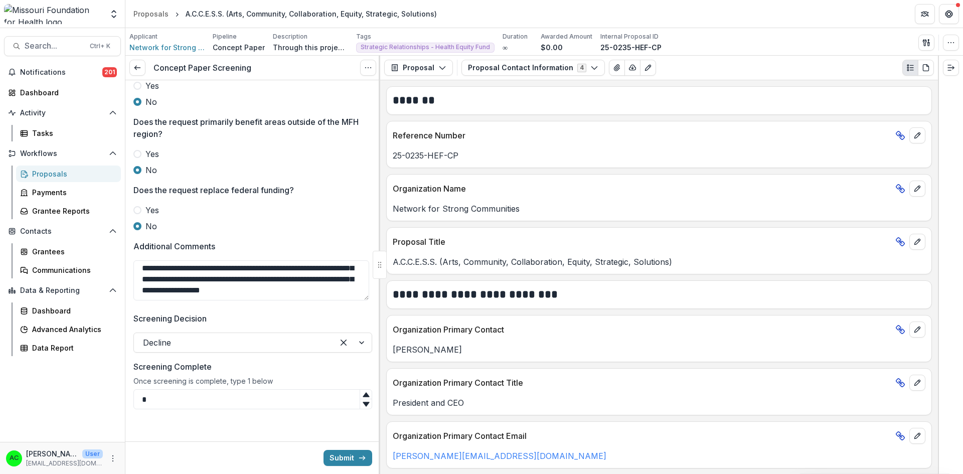
type input "*"
click at [344, 459] on button "Submit" at bounding box center [347, 458] width 49 height 16
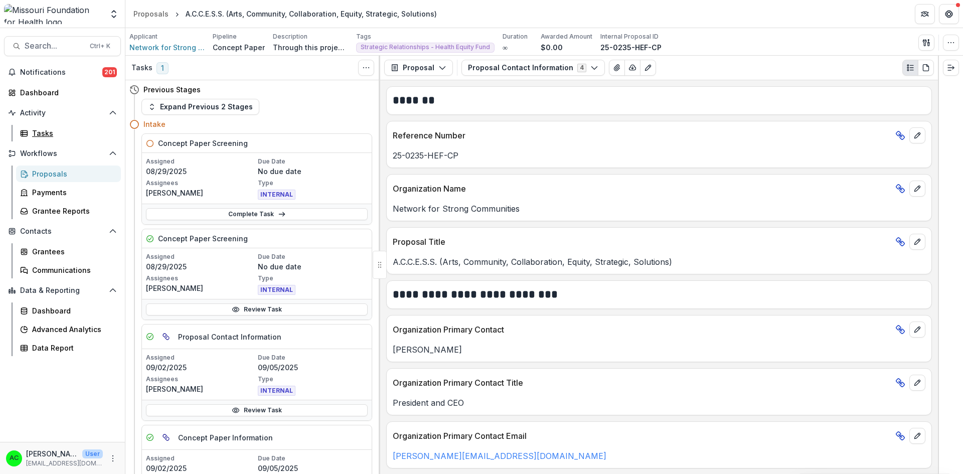
click at [47, 136] on div "Tasks" at bounding box center [72, 133] width 81 height 11
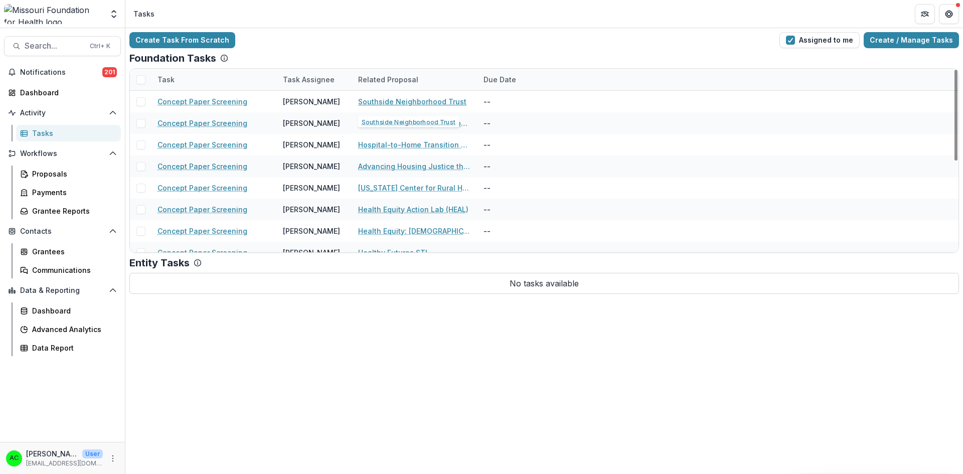
click at [366, 102] on link "Southside Neighborhood Trust" at bounding box center [412, 101] width 108 height 11
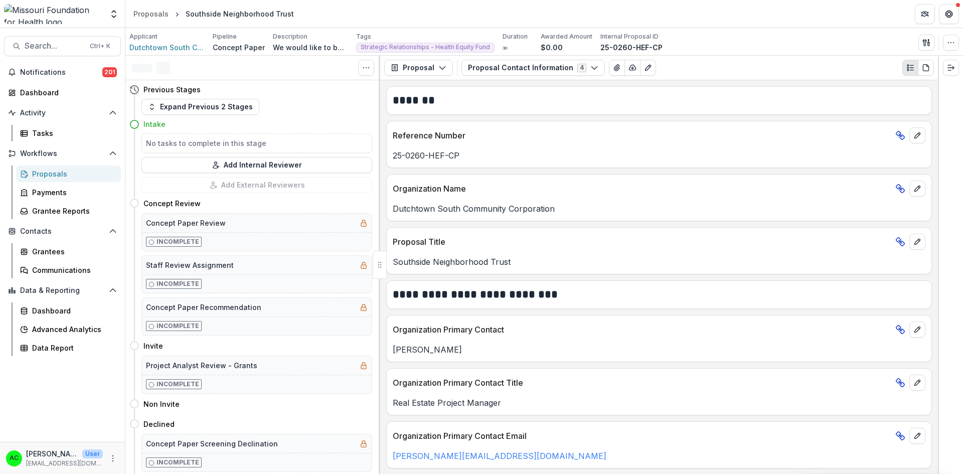
click at [522, 68] on button "Proposal Contact Information 4" at bounding box center [532, 68] width 143 height 16
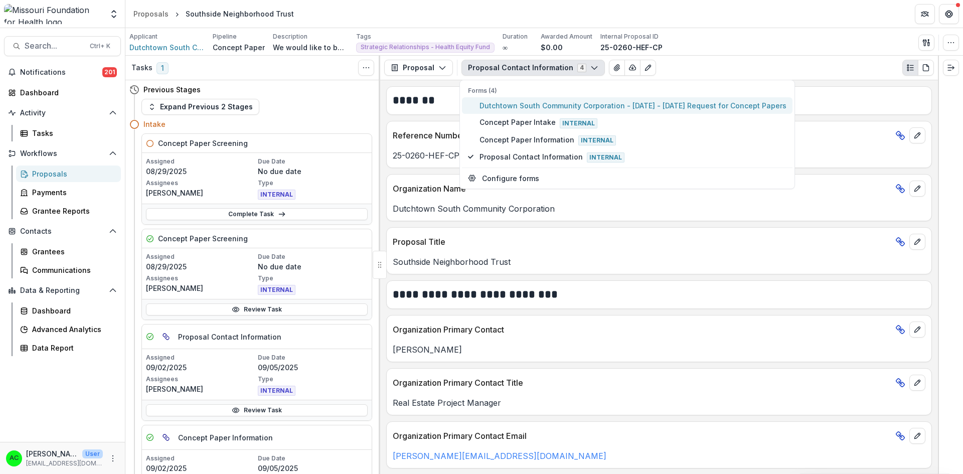
click at [509, 105] on span "Dutchtown South Community Corporation - [DATE] - [DATE] Request for Concept Pap…" at bounding box center [632, 105] width 307 height 11
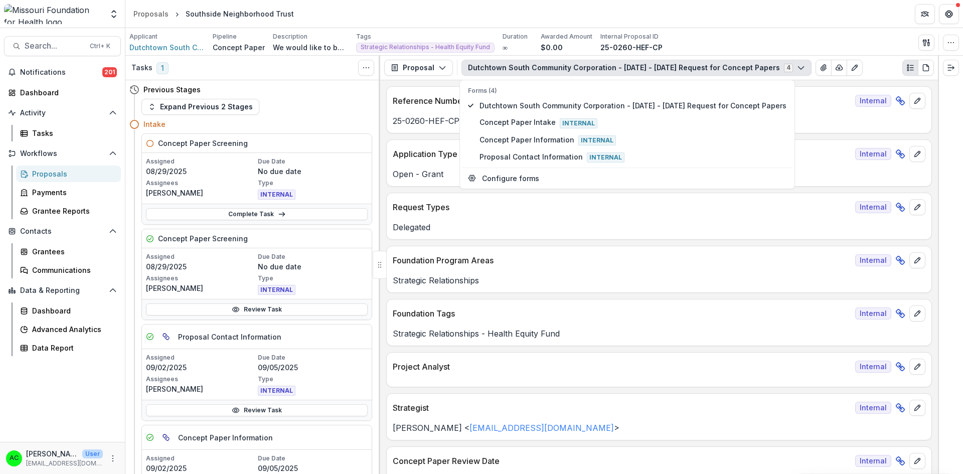
click at [746, 244] on div "**********" at bounding box center [659, 277] width 558 height 394
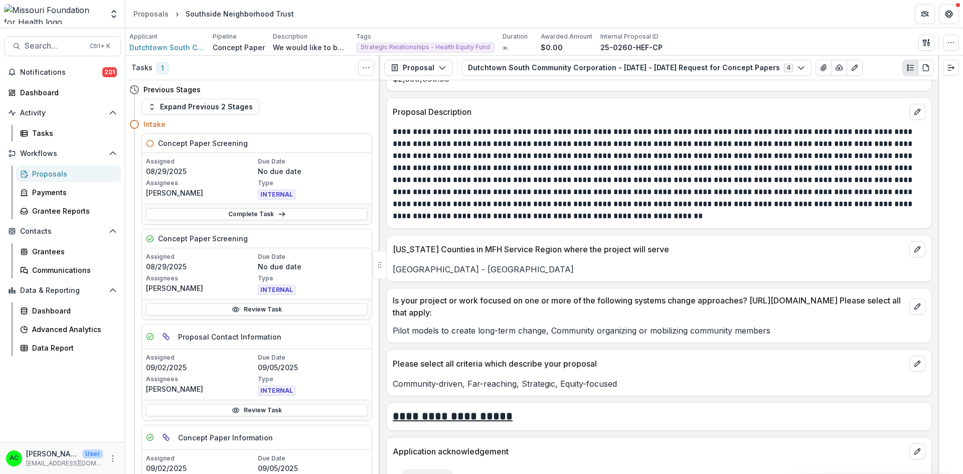
scroll to position [2138, 0]
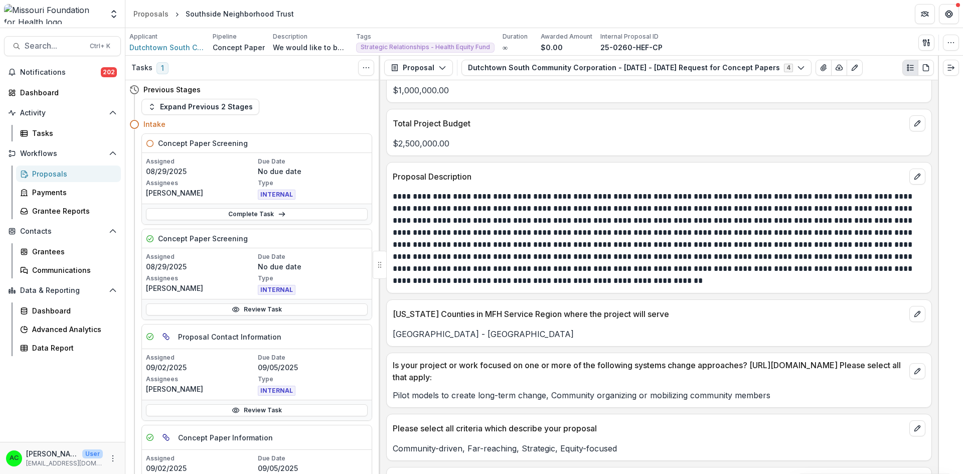
click at [819, 65] on icon "View Attached Files" at bounding box center [823, 68] width 8 height 8
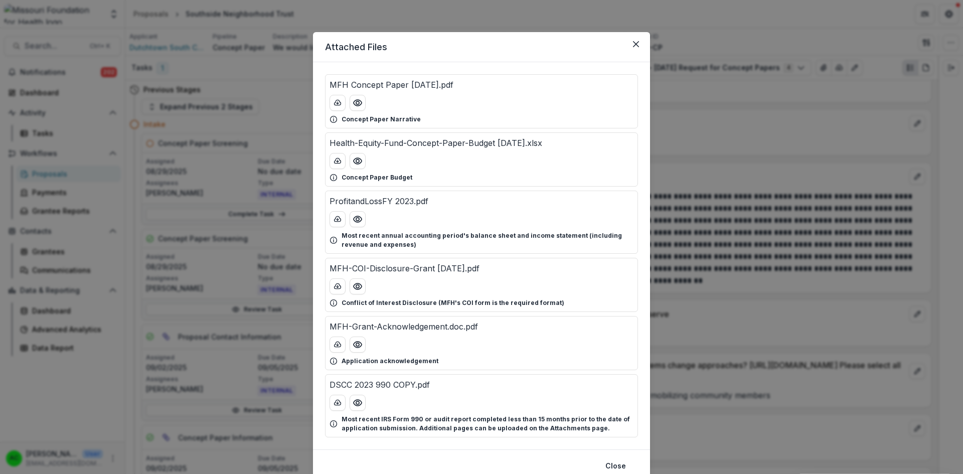
click at [358, 159] on icon "Preview Health-Equity-Fund-Concept-Paper-Budget 08.26.25.xlsx" at bounding box center [358, 161] width 10 height 10
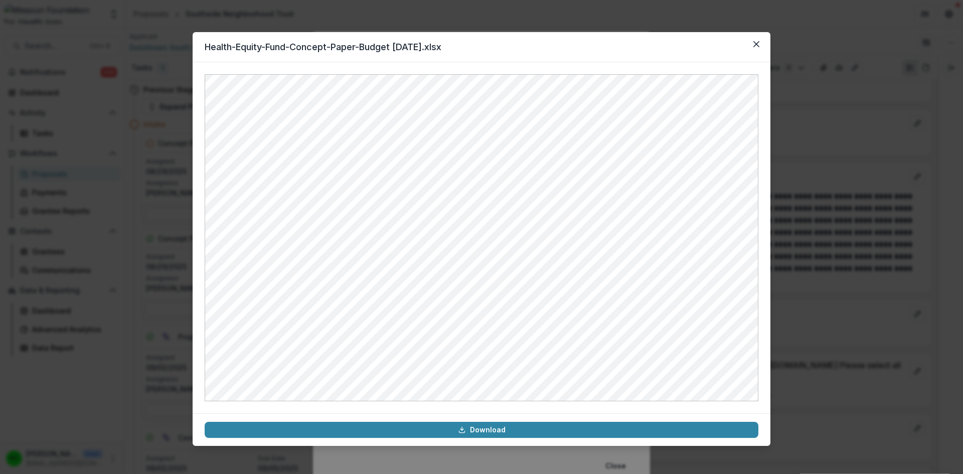
click at [756, 47] on icon "Close" at bounding box center [756, 44] width 6 height 6
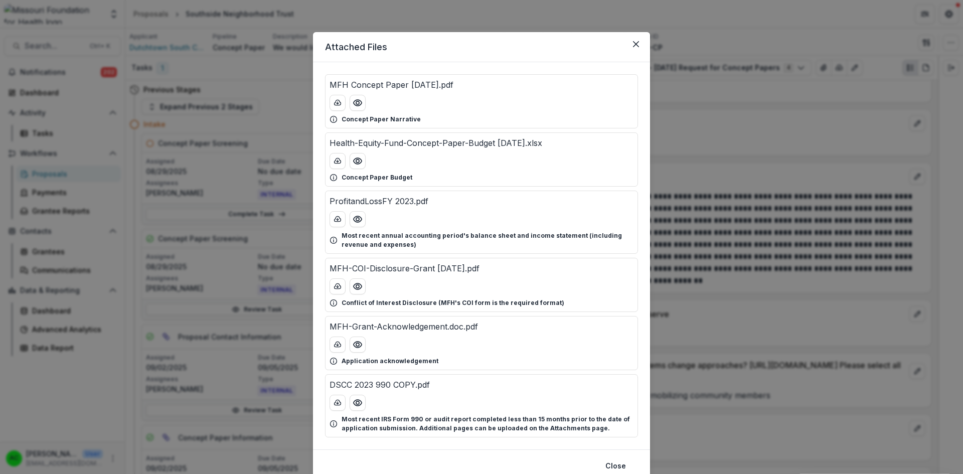
click at [631, 42] on button "Close" at bounding box center [636, 44] width 16 height 16
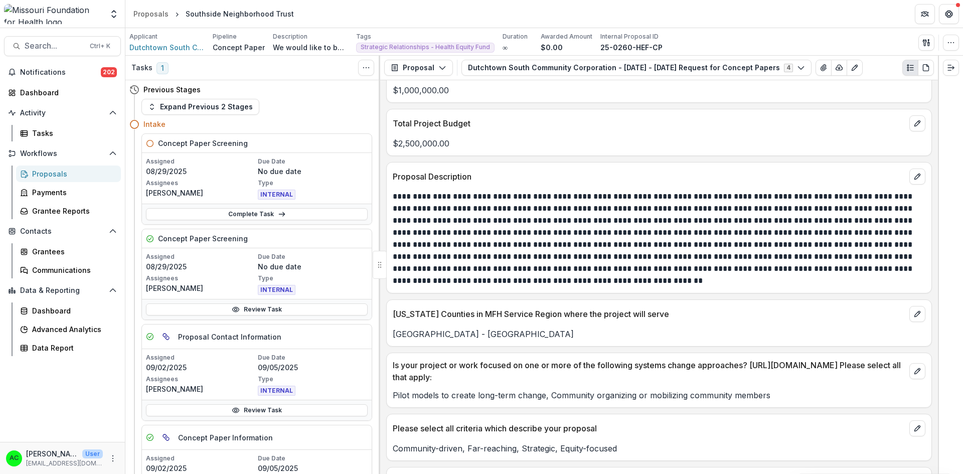
click at [227, 312] on link "Review Task" at bounding box center [257, 309] width 222 height 12
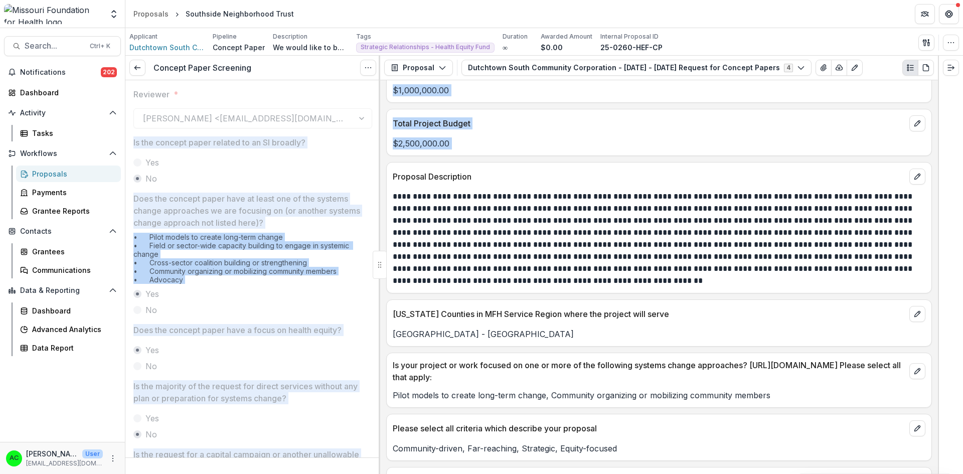
drag, startPoint x: 377, startPoint y: 127, endPoint x: 383, endPoint y: 176, distance: 49.5
click at [383, 176] on div "**********" at bounding box center [543, 265] width 837 height 418
click at [379, 175] on div at bounding box center [380, 265] width 2 height 418
click at [367, 271] on div "• Pilot models to create long-term change • Field or sector-wide capacity build…" at bounding box center [252, 260] width 239 height 55
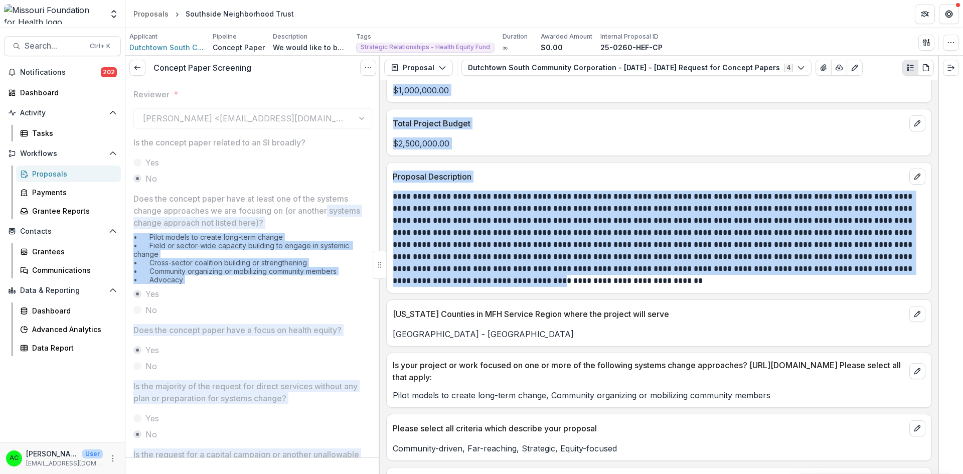
drag, startPoint x: 377, startPoint y: 206, endPoint x: 381, endPoint y: 280, distance: 74.3
click at [381, 280] on div "**********" at bounding box center [543, 265] width 837 height 418
click at [357, 270] on div "• Pilot models to create long-term change • Field or sector-wide capacity build…" at bounding box center [252, 260] width 239 height 55
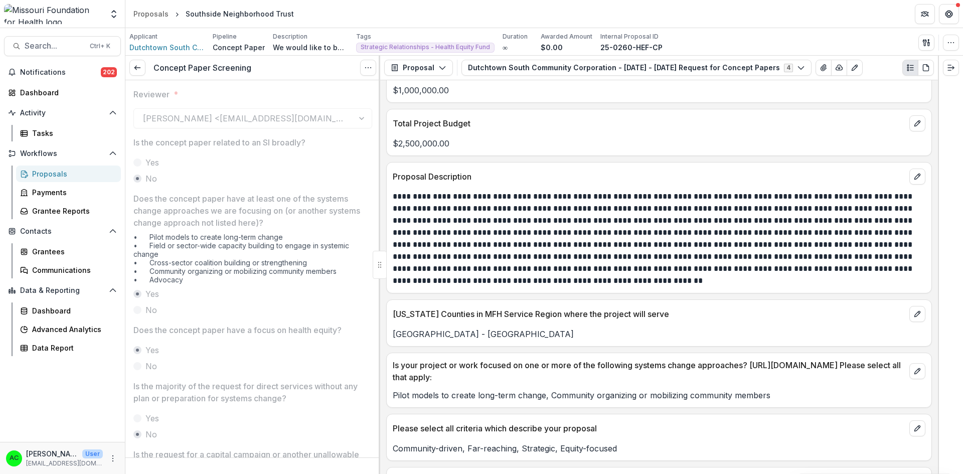
click at [140, 69] on icon at bounding box center [137, 68] width 8 height 8
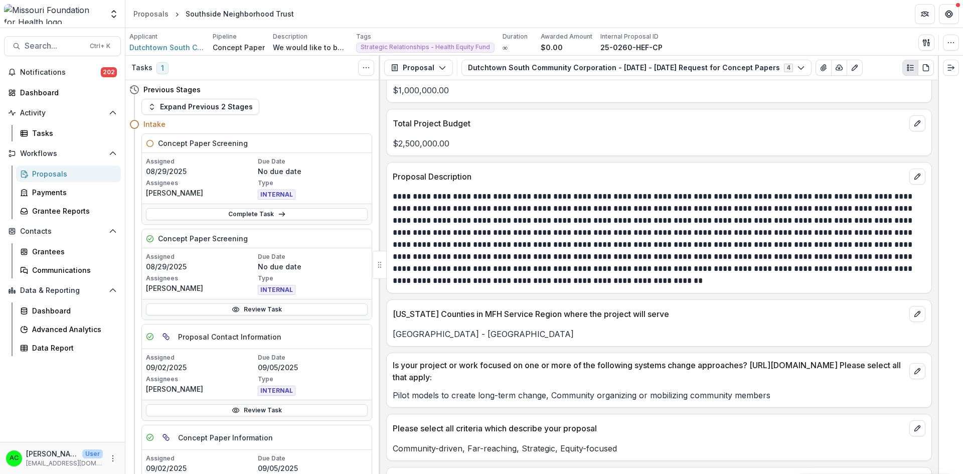
click at [819, 64] on icon "View Attached Files" at bounding box center [823, 68] width 8 height 8
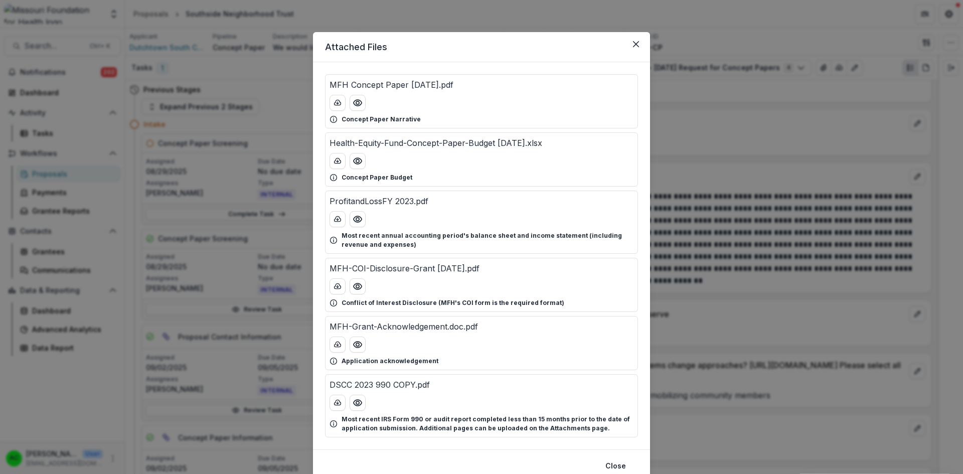
click at [360, 107] on icon "Preview MFH Concept Paper 08.26.25.pdf" at bounding box center [358, 103] width 10 height 10
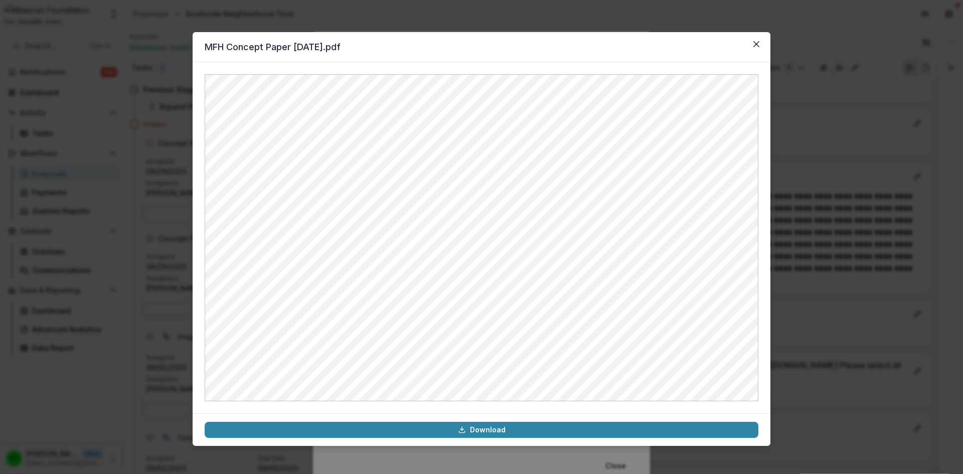
click at [751, 46] on button "Close" at bounding box center [756, 44] width 16 height 16
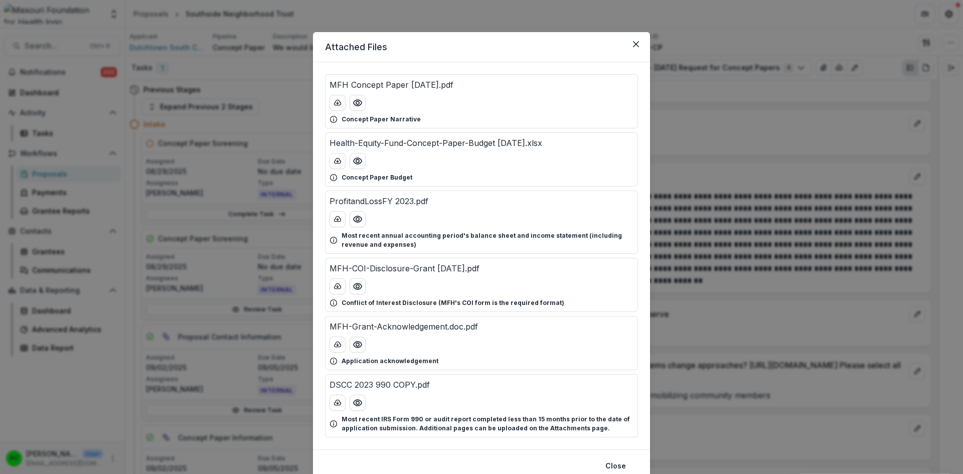
click at [637, 41] on button "Close" at bounding box center [636, 44] width 16 height 16
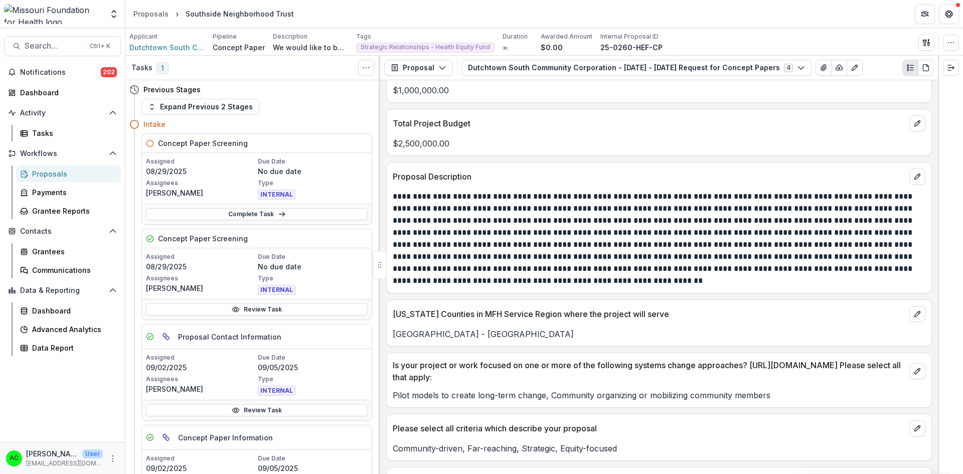
click at [240, 218] on link "Complete Task" at bounding box center [257, 214] width 222 height 12
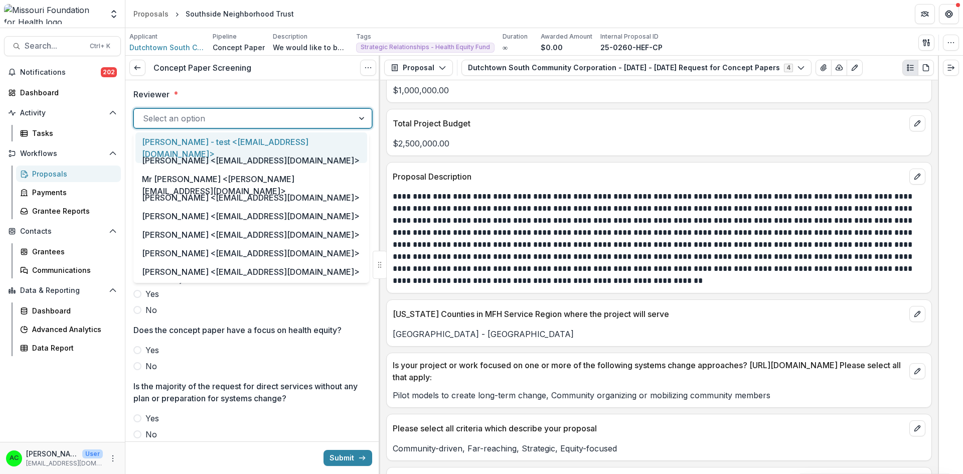
click at [198, 115] on div at bounding box center [244, 118] width 202 height 14
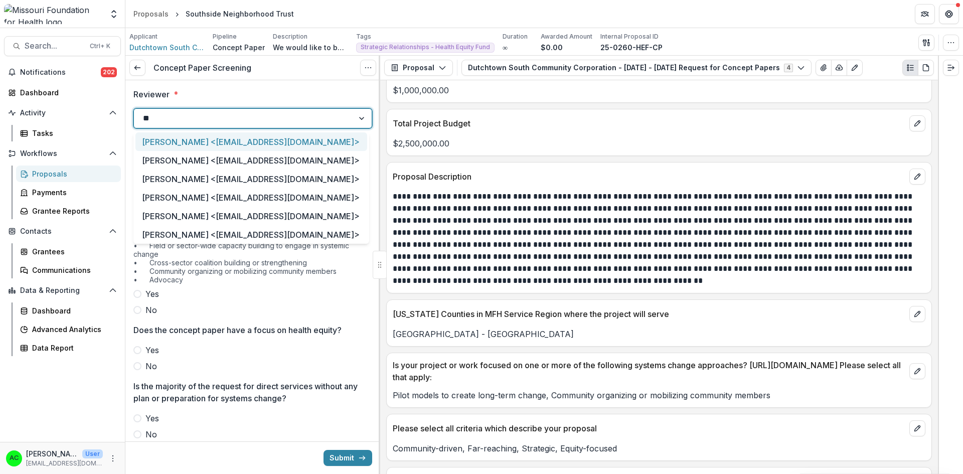
type input "***"
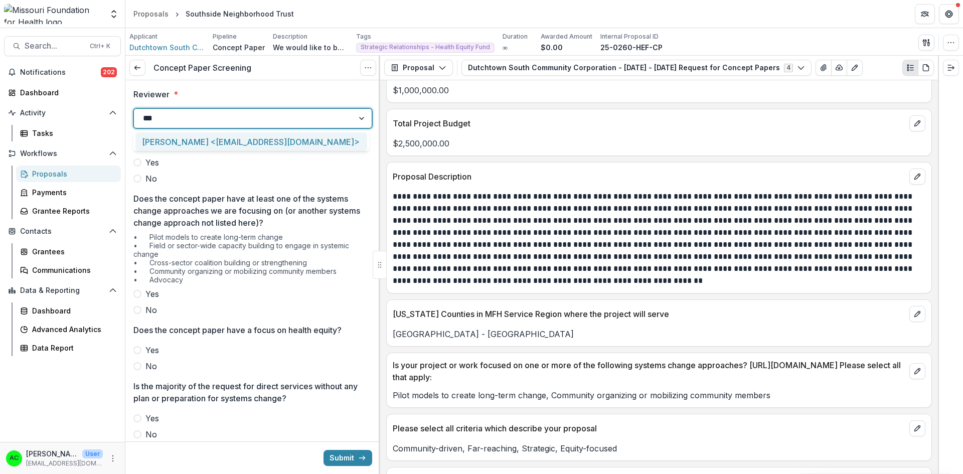
click at [194, 143] on div "[PERSON_NAME] <[EMAIL_ADDRESS][DOMAIN_NAME]>" at bounding box center [251, 141] width 232 height 19
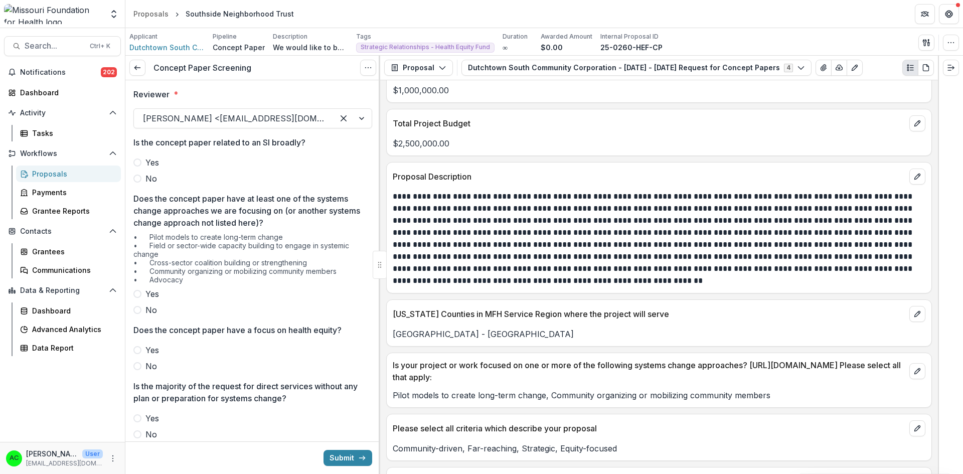
click at [143, 180] on label "No" at bounding box center [252, 179] width 239 height 12
click at [136, 295] on span at bounding box center [137, 294] width 8 height 8
click at [137, 353] on span at bounding box center [137, 350] width 8 height 8
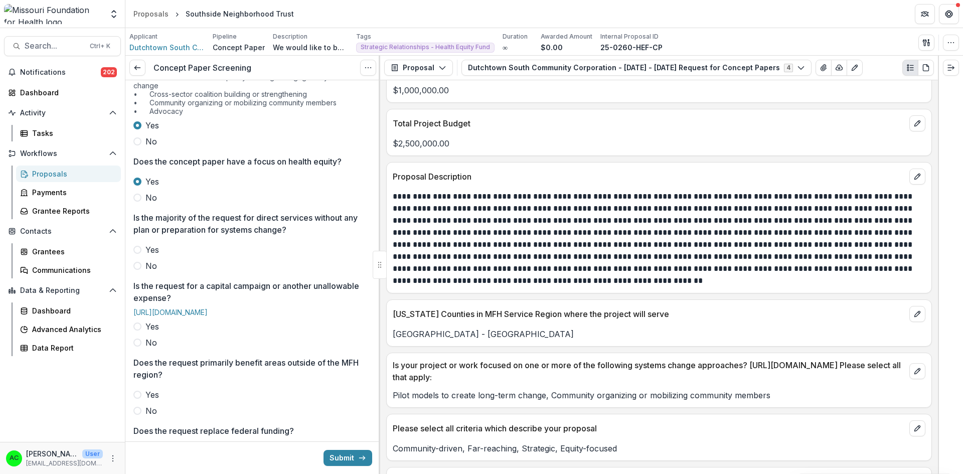
scroll to position [236, 0]
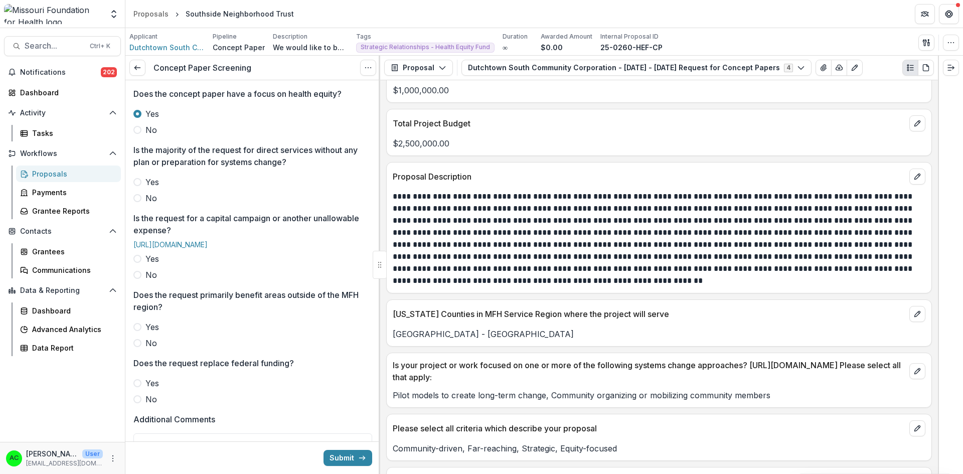
click at [137, 193] on label "No" at bounding box center [252, 198] width 239 height 12
click at [140, 263] on span at bounding box center [137, 259] width 8 height 8
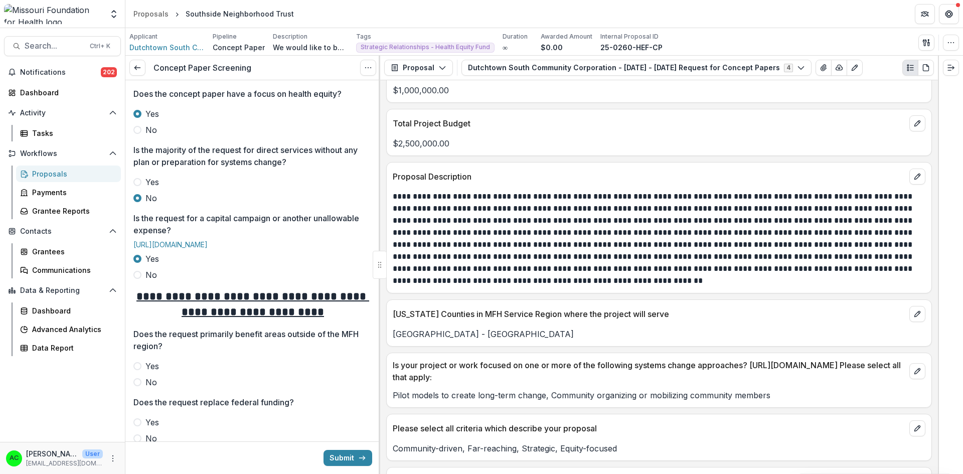
click at [140, 386] on span at bounding box center [137, 382] width 8 height 8
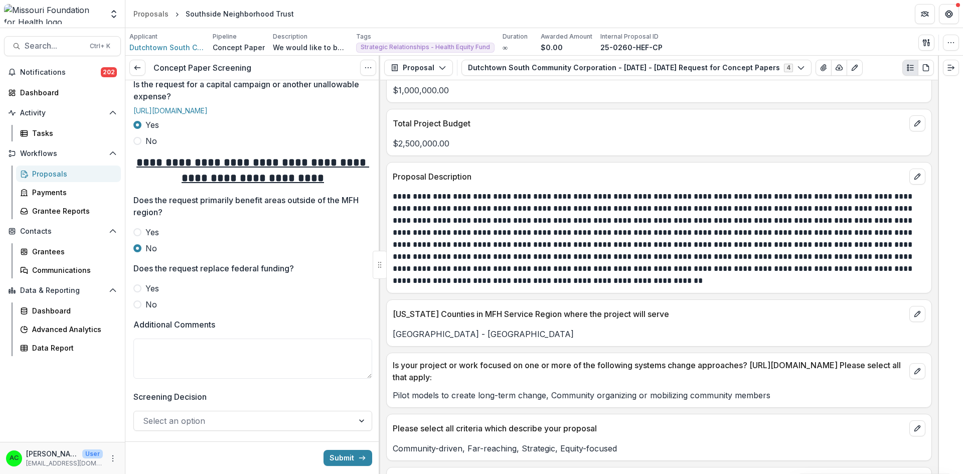
scroll to position [440, 0]
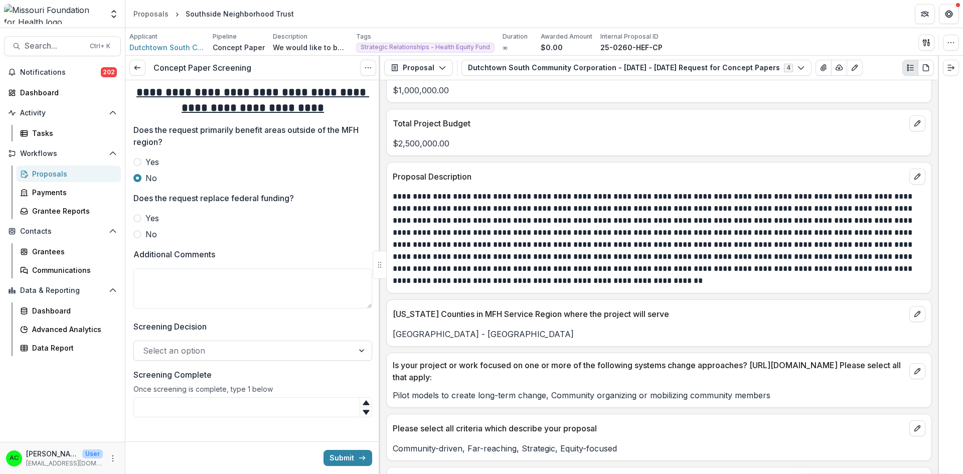
click at [138, 238] on span at bounding box center [137, 234] width 8 height 8
click at [162, 305] on textarea "Additional Comments" at bounding box center [252, 288] width 239 height 40
click at [141, 294] on textarea "**********" at bounding box center [252, 288] width 239 height 40
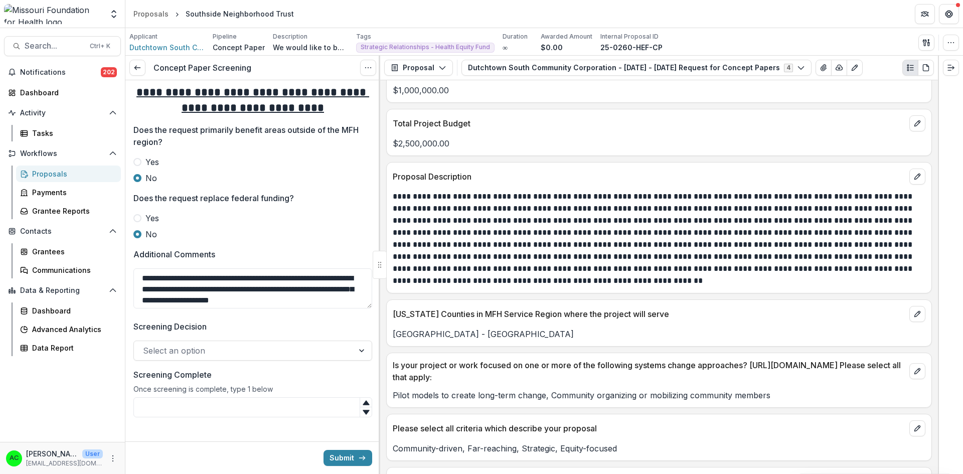
type textarea "**********"
click at [240, 358] on div at bounding box center [244, 351] width 202 height 14
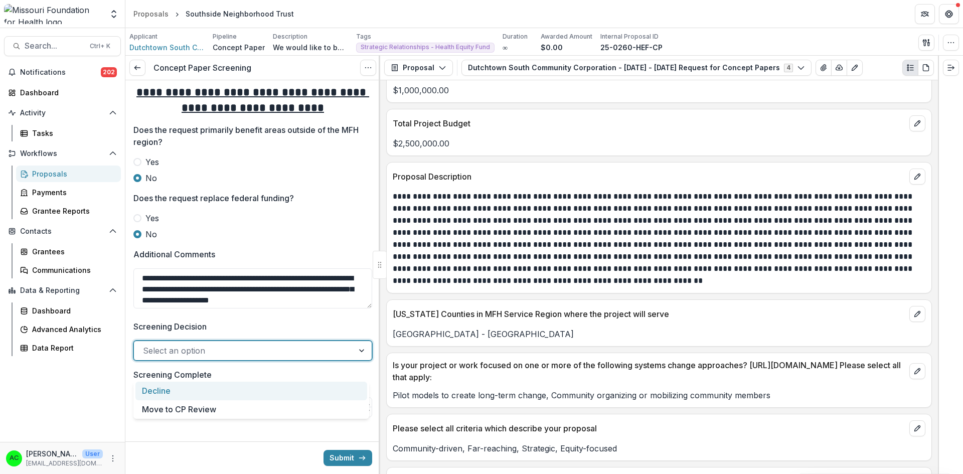
click at [212, 395] on div "Decline" at bounding box center [251, 391] width 232 height 19
click at [198, 417] on input "Screening Complete" at bounding box center [252, 407] width 239 height 20
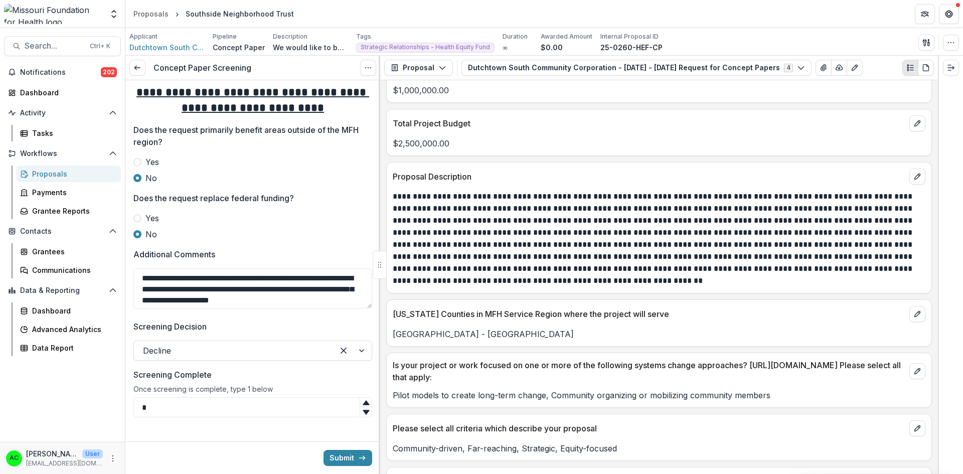
type input "*"
click at [349, 459] on button "Submit" at bounding box center [347, 458] width 49 height 16
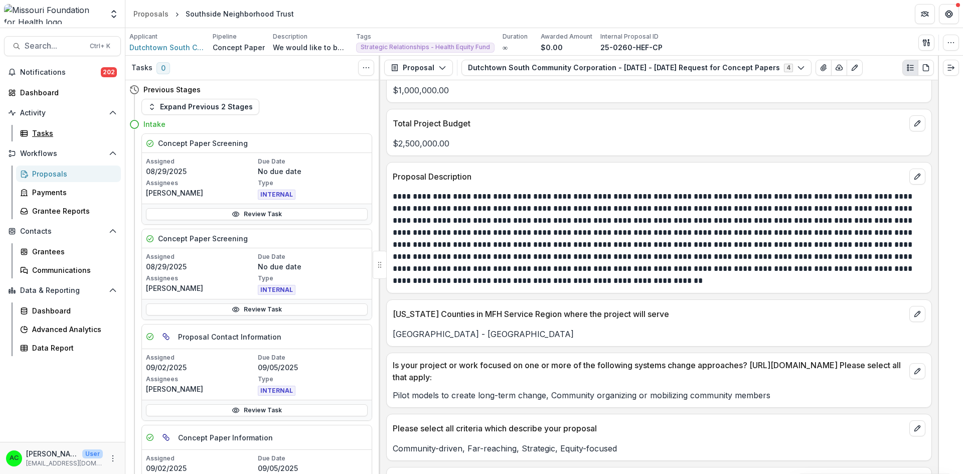
click at [63, 135] on div "Tasks" at bounding box center [72, 133] width 81 height 11
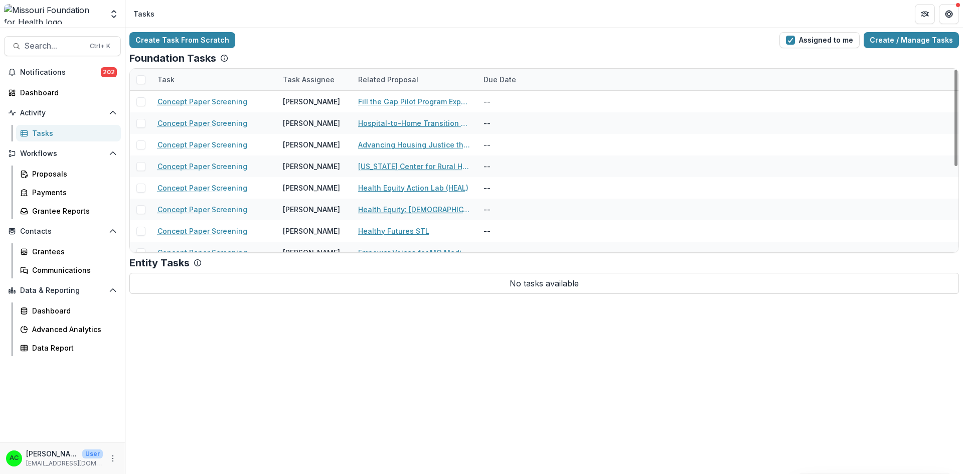
click at [387, 99] on link "Fill the Gap Pilot Program Expansion" at bounding box center [414, 101] width 113 height 11
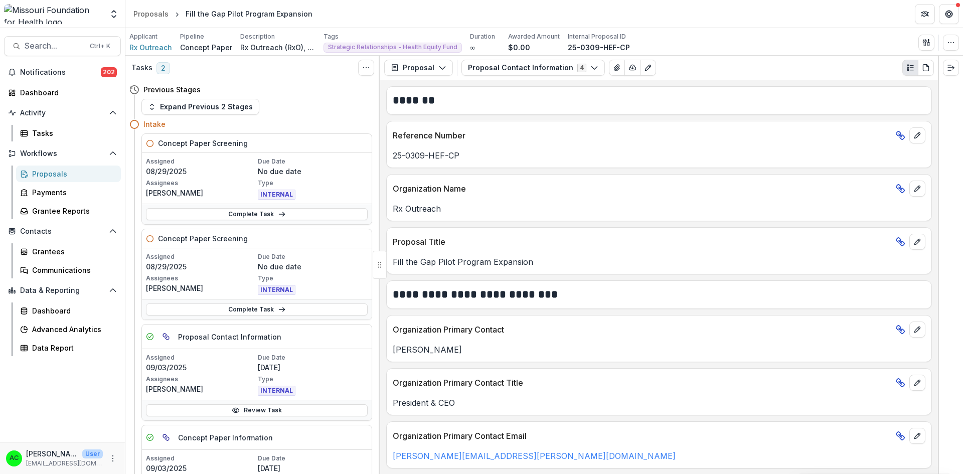
click at [580, 66] on button "Proposal Contact Information 4" at bounding box center [532, 68] width 143 height 16
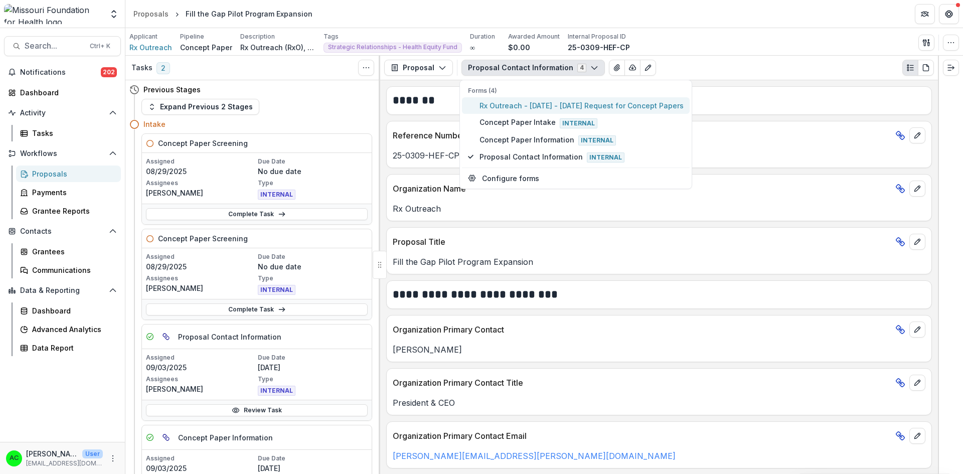
click at [545, 105] on span "Rx Outreach - [DATE] - [DATE] Request for Concept Papers" at bounding box center [581, 105] width 204 height 11
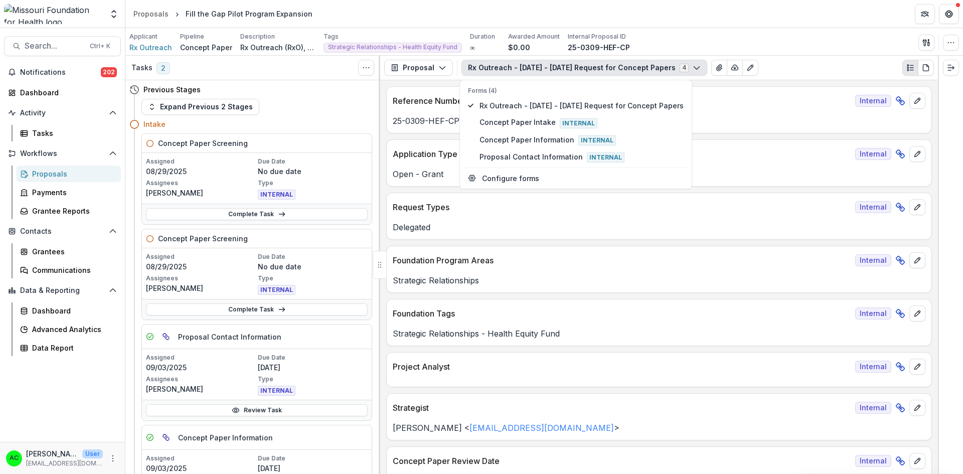
click at [519, 249] on div "Foundation Program Areas Internal" at bounding box center [659, 257] width 545 height 22
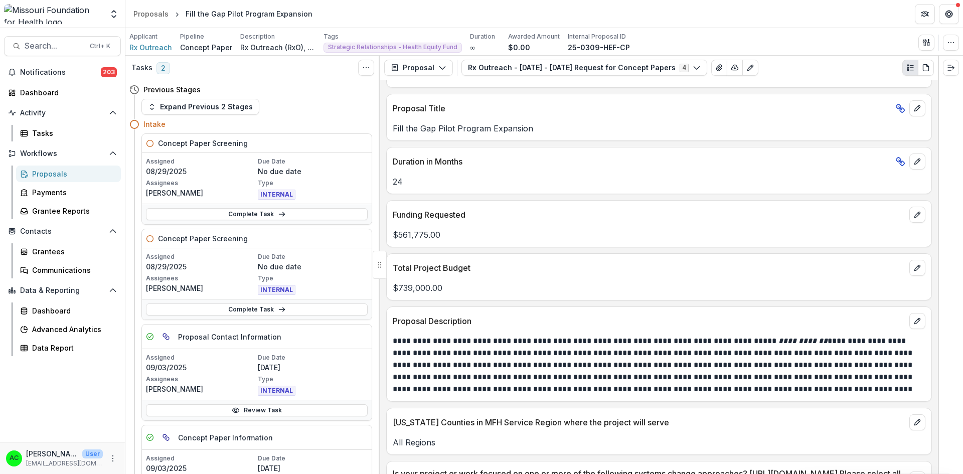
scroll to position [2274, 0]
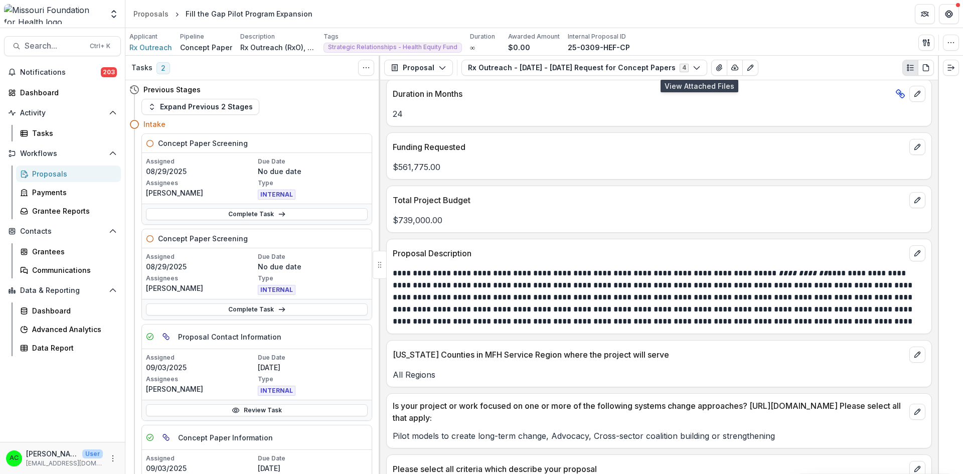
click at [715, 66] on icon "View Attached Files" at bounding box center [719, 68] width 8 height 8
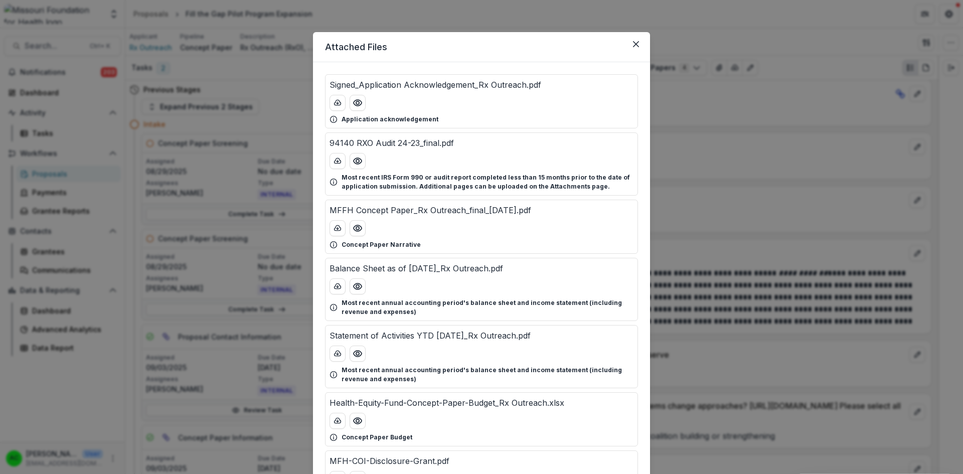
click at [360, 422] on icon "Preview Health-Equity-Fund-Concept-Paper-Budget_Rx Outreach.xlsx" at bounding box center [358, 421] width 8 height 6
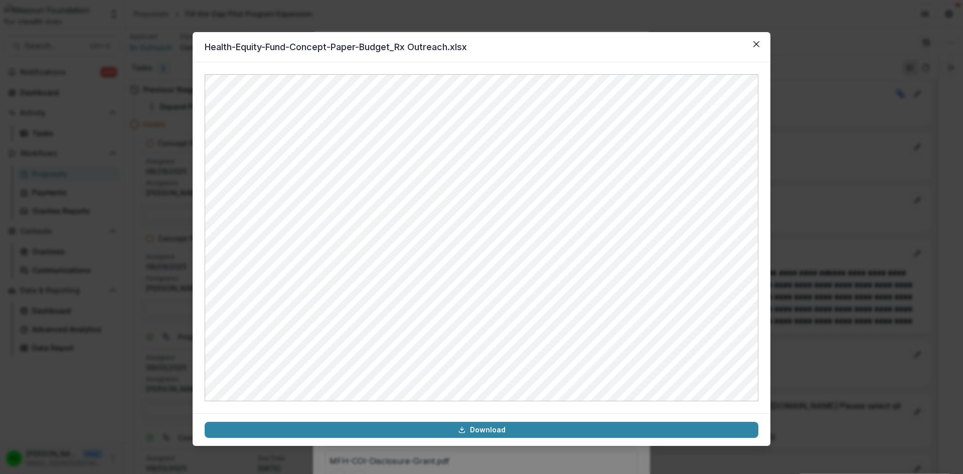
click at [758, 47] on button "Close" at bounding box center [756, 44] width 16 height 16
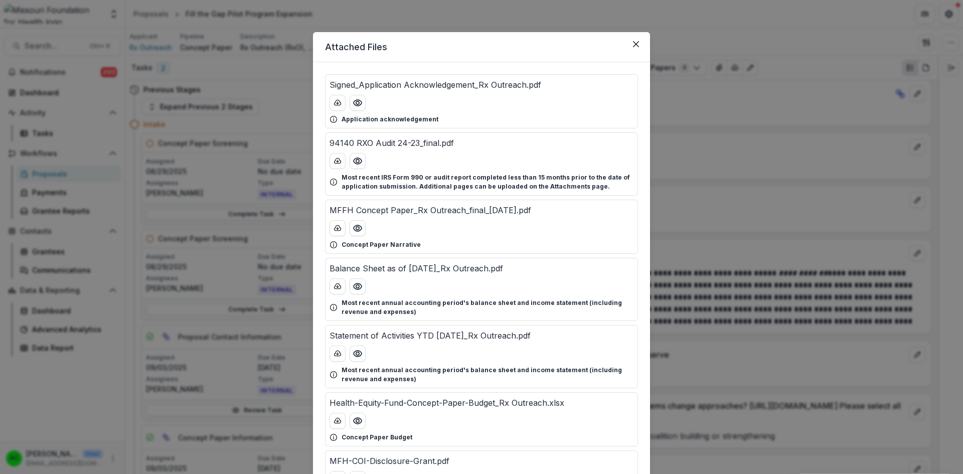
click at [356, 229] on circle "Preview MFFH Concept Paper_Rx Outreach_final_08.26.2025.pdf" at bounding box center [357, 228] width 3 height 3
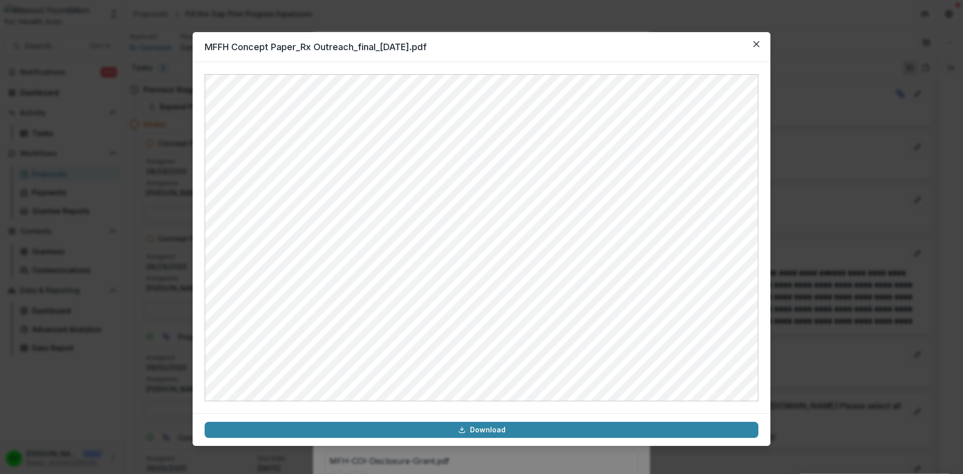
click at [755, 43] on icon "Close" at bounding box center [756, 44] width 6 height 6
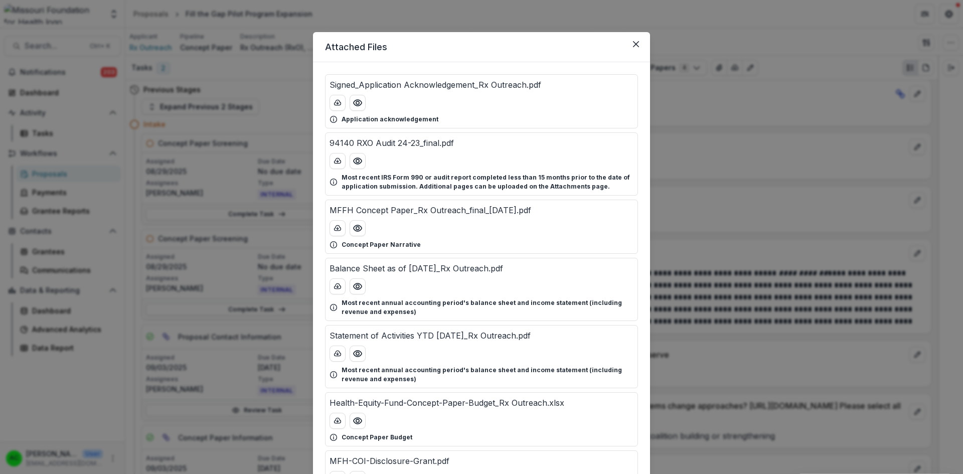
click at [633, 40] on button "Close" at bounding box center [636, 44] width 16 height 16
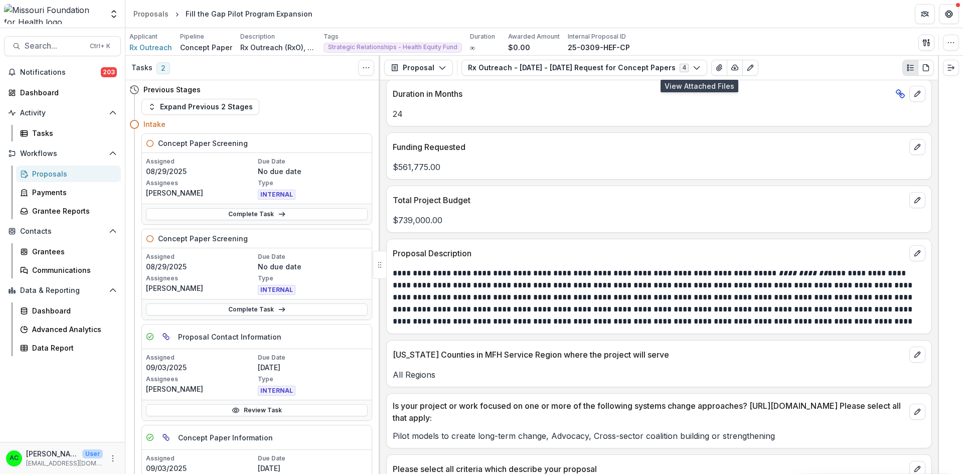
click at [257, 308] on link "Complete Task" at bounding box center [257, 309] width 222 height 12
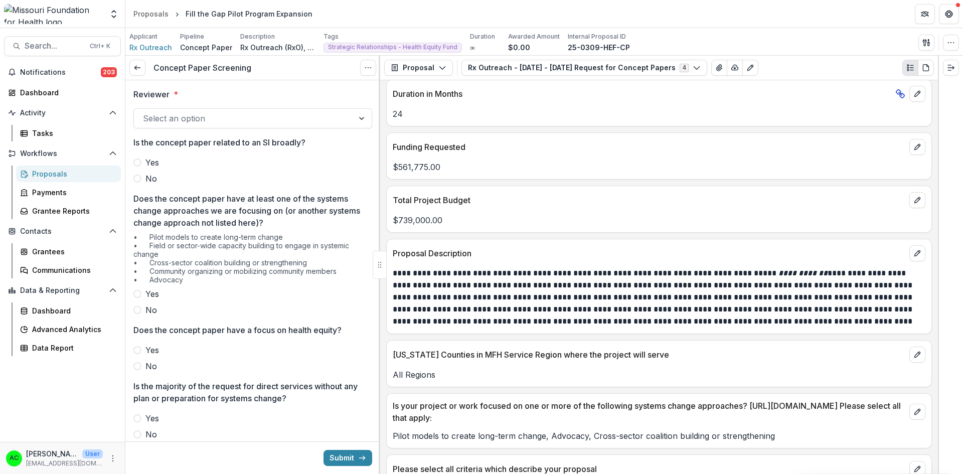
click at [259, 124] on div at bounding box center [244, 118] width 202 height 14
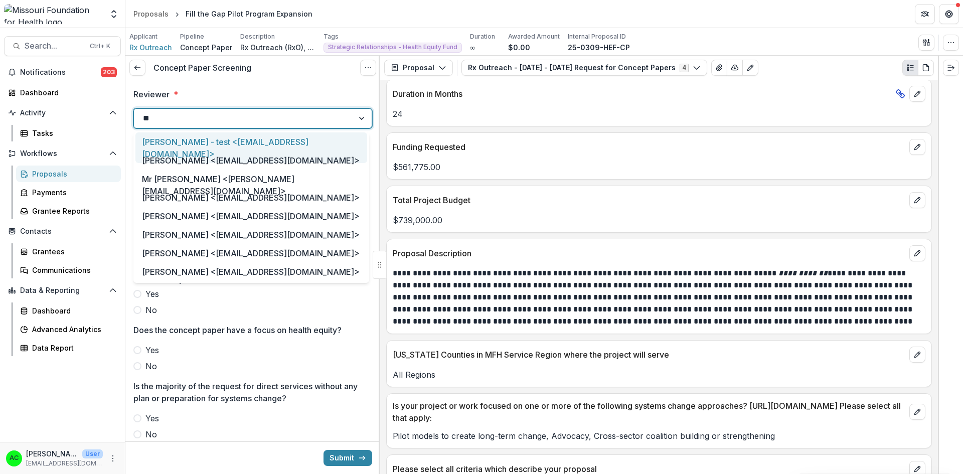
type input "***"
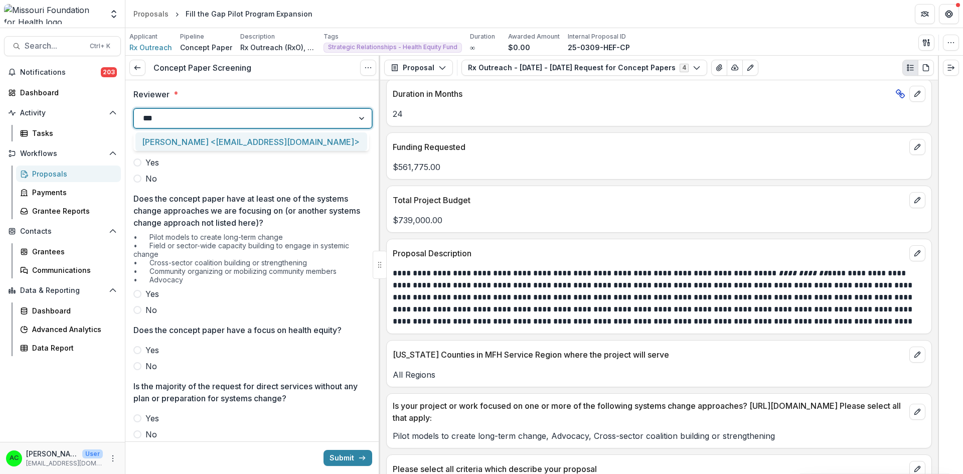
click at [238, 141] on div "[PERSON_NAME] <[EMAIL_ADDRESS][DOMAIN_NAME]>" at bounding box center [251, 141] width 232 height 19
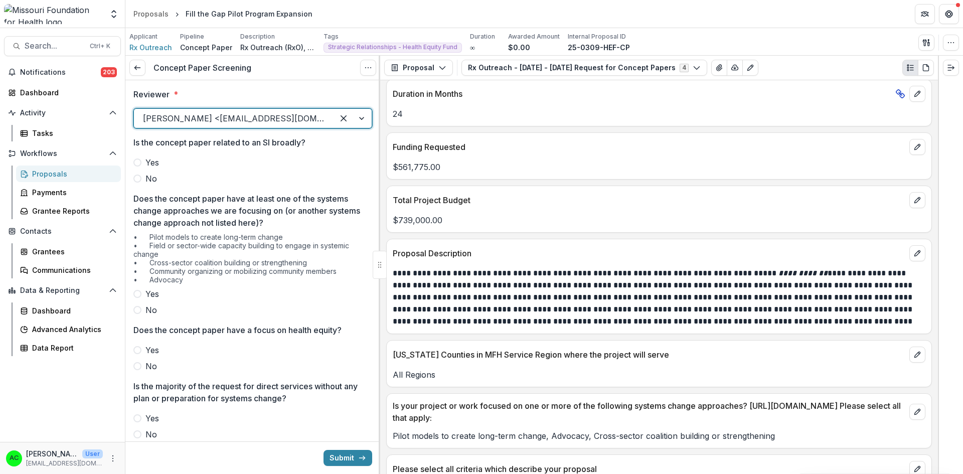
click at [138, 178] on span at bounding box center [137, 179] width 8 height 8
click at [136, 313] on span at bounding box center [137, 310] width 8 height 8
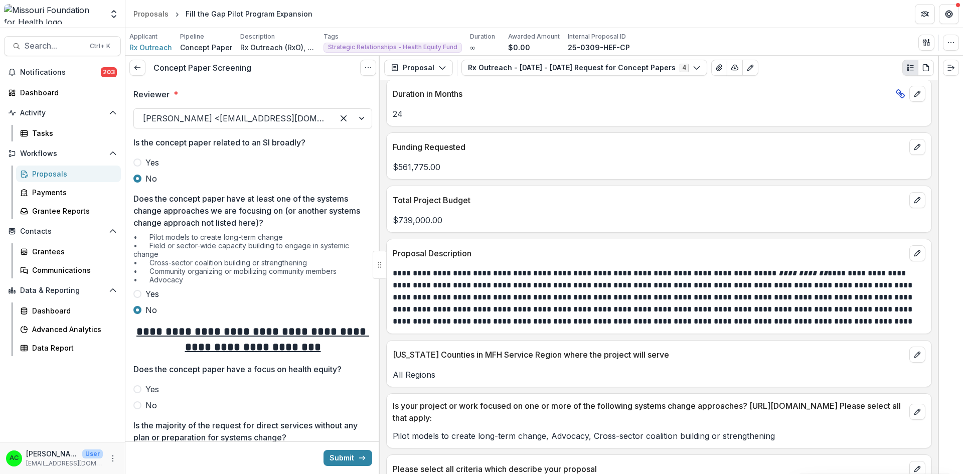
click at [136, 386] on span at bounding box center [137, 389] width 8 height 8
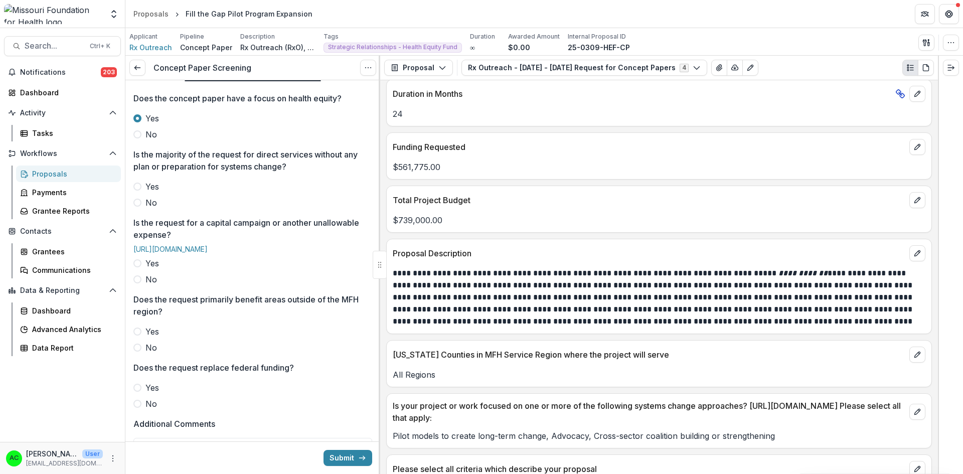
scroll to position [275, 0]
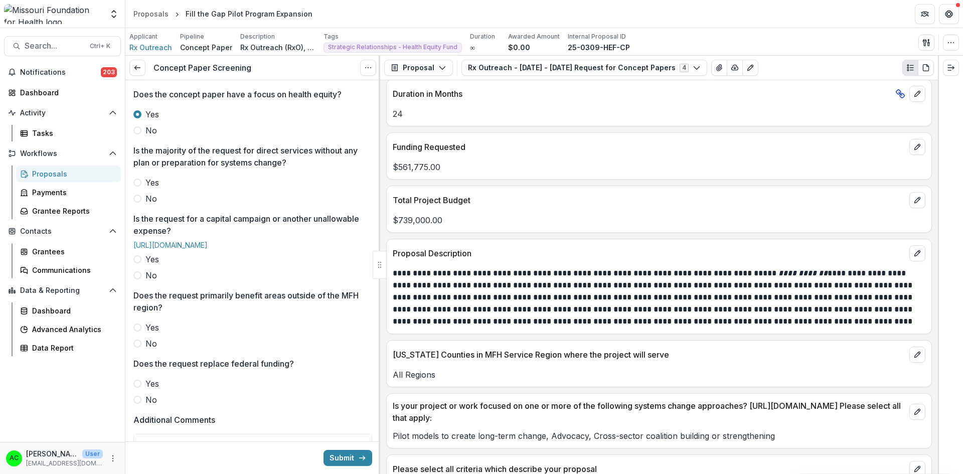
click at [137, 182] on span at bounding box center [137, 183] width 8 height 8
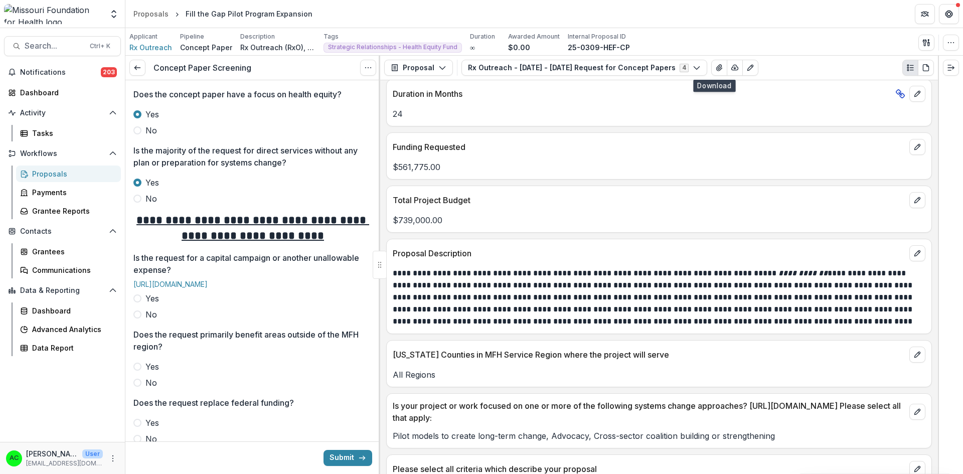
click at [711, 65] on button "View Attached Files" at bounding box center [719, 68] width 16 height 16
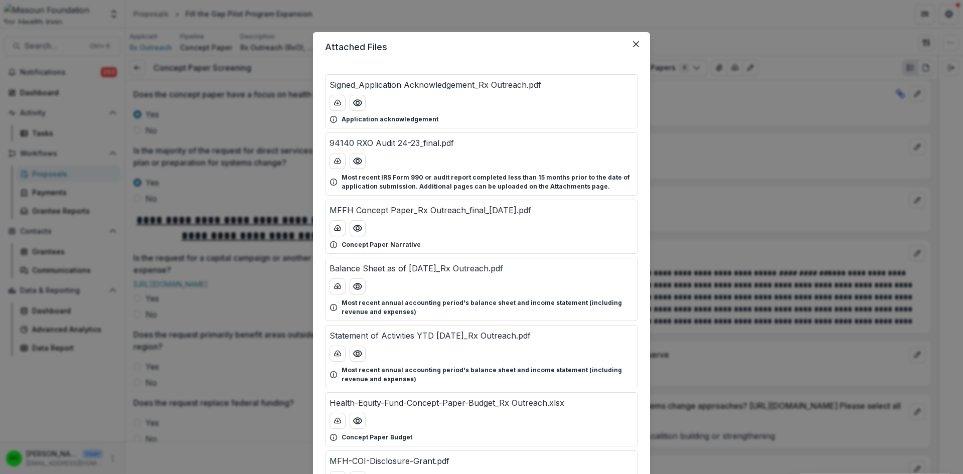
click at [356, 421] on circle "Preview Health-Equity-Fund-Concept-Paper-Budget_Rx Outreach.xlsx" at bounding box center [357, 420] width 3 height 3
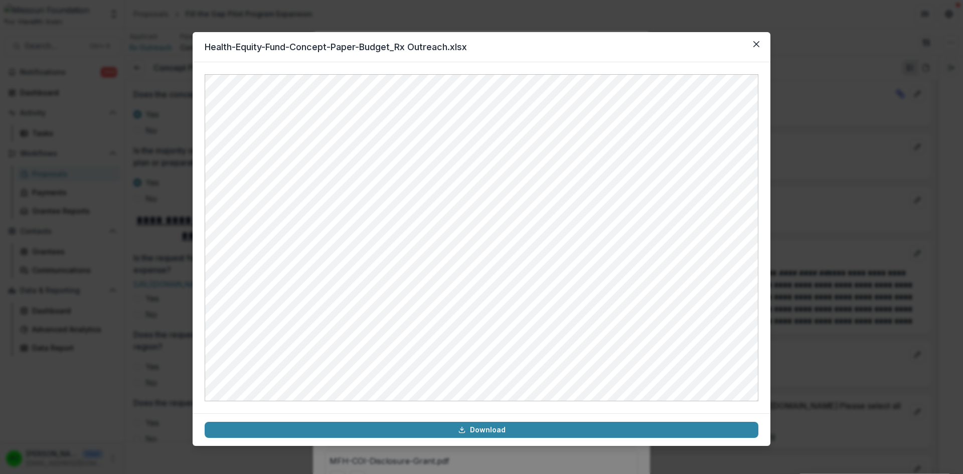
click at [753, 44] on icon "Close" at bounding box center [756, 44] width 6 height 6
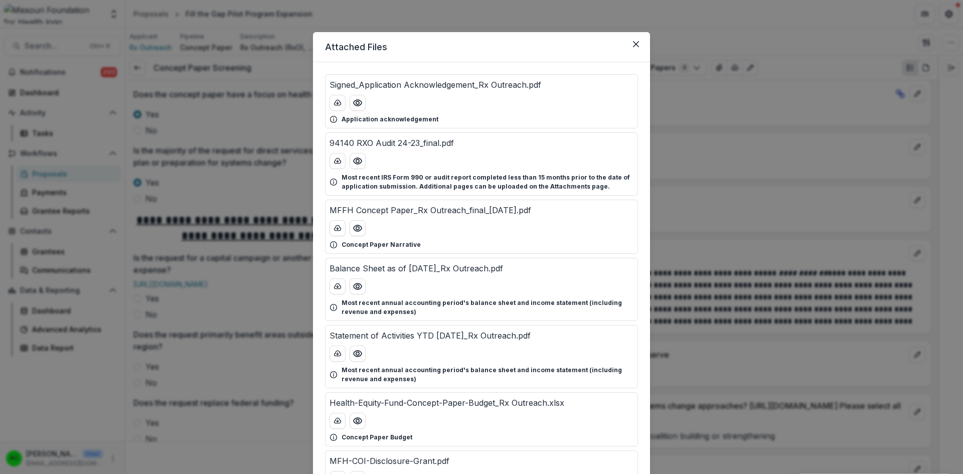
click at [356, 423] on icon "Preview Health-Equity-Fund-Concept-Paper-Budget_Rx Outreach.xlsx" at bounding box center [358, 421] width 10 height 10
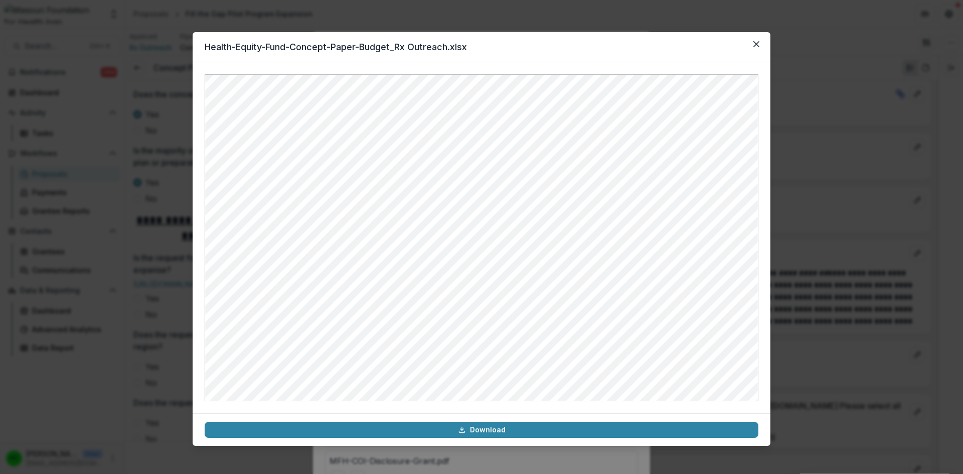
click at [760, 40] on button "Close" at bounding box center [756, 44] width 16 height 16
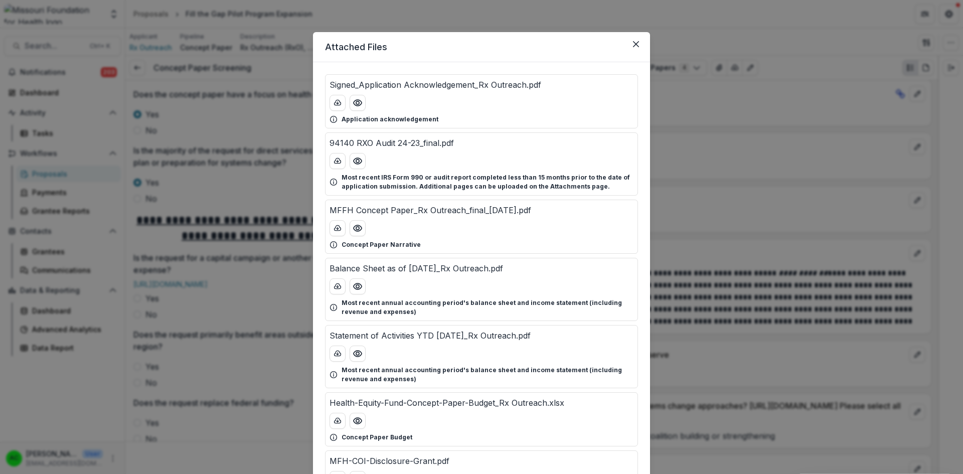
click at [638, 45] on button "Close" at bounding box center [636, 44] width 16 height 16
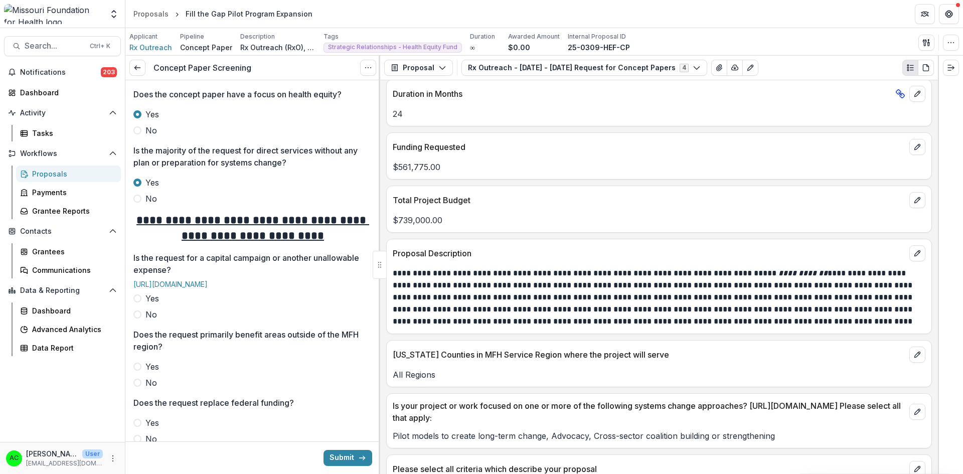
click at [140, 318] on span at bounding box center [137, 314] width 8 height 8
click at [132, 398] on div "**********" at bounding box center [252, 221] width 255 height 832
click at [136, 387] on span at bounding box center [137, 383] width 8 height 8
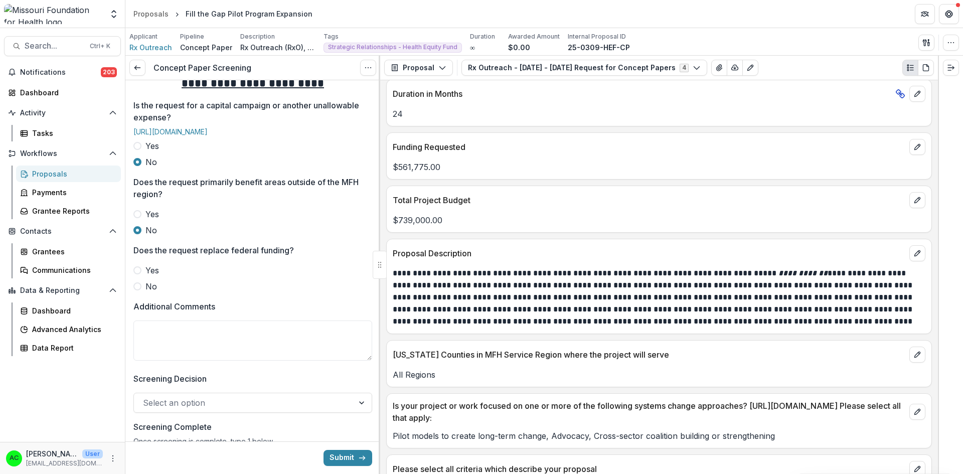
scroll to position [468, 0]
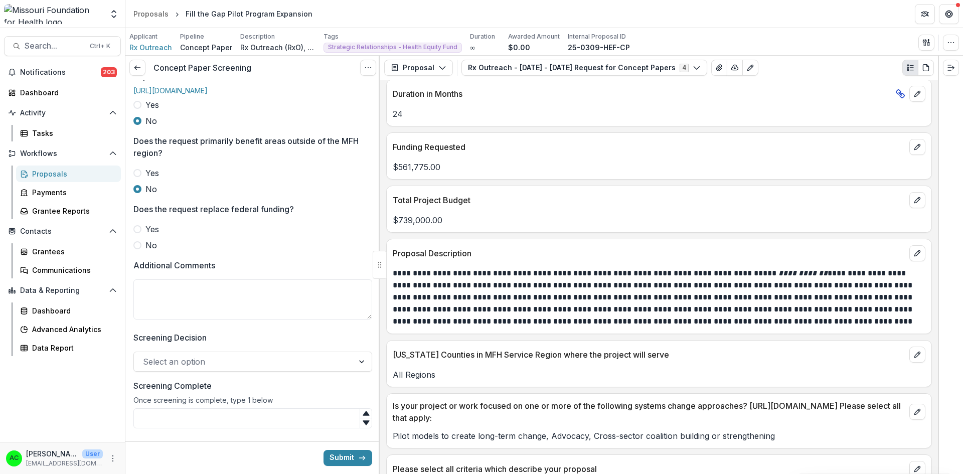
click at [138, 249] on span at bounding box center [137, 245] width 8 height 8
click at [162, 319] on textarea "Additional Comments" at bounding box center [252, 299] width 239 height 40
type textarea "*"
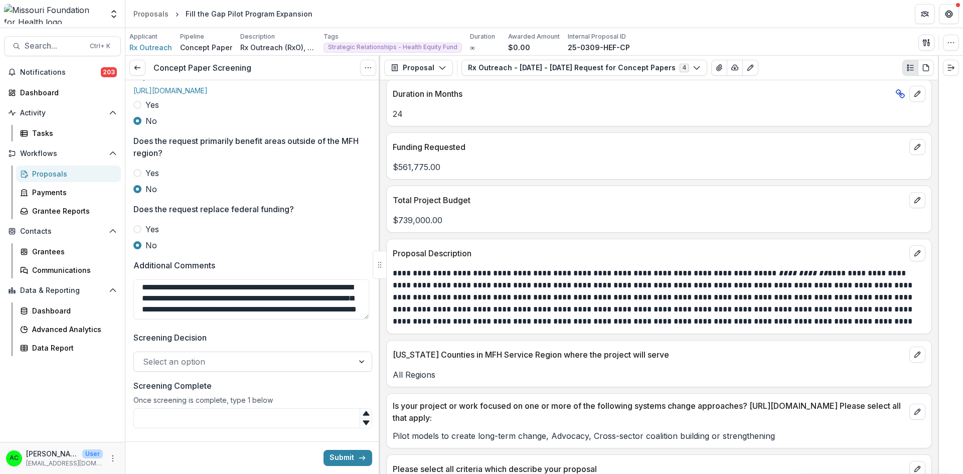
scroll to position [20, 0]
click at [195, 319] on textarea "**********" at bounding box center [251, 299] width 236 height 40
type textarea "**********"
click at [194, 369] on div at bounding box center [244, 362] width 202 height 14
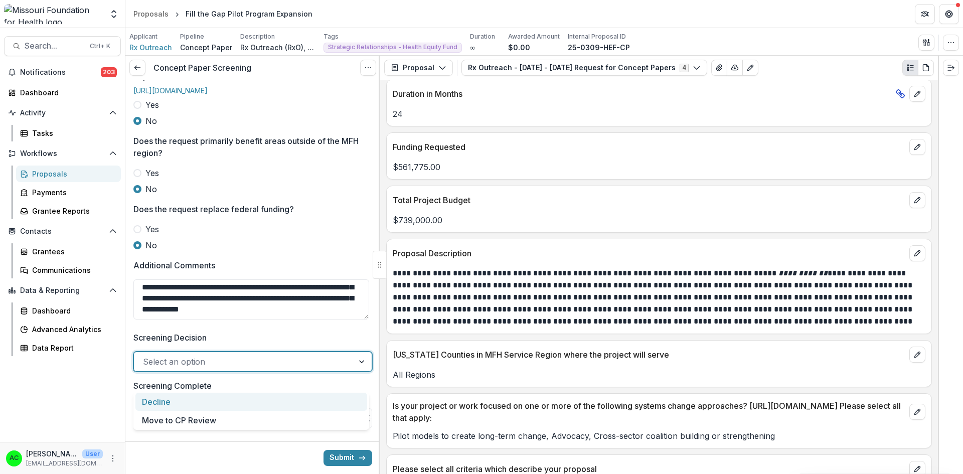
click at [185, 402] on div "Decline" at bounding box center [251, 402] width 232 height 19
click at [175, 428] on input "Screening Complete" at bounding box center [252, 418] width 239 height 20
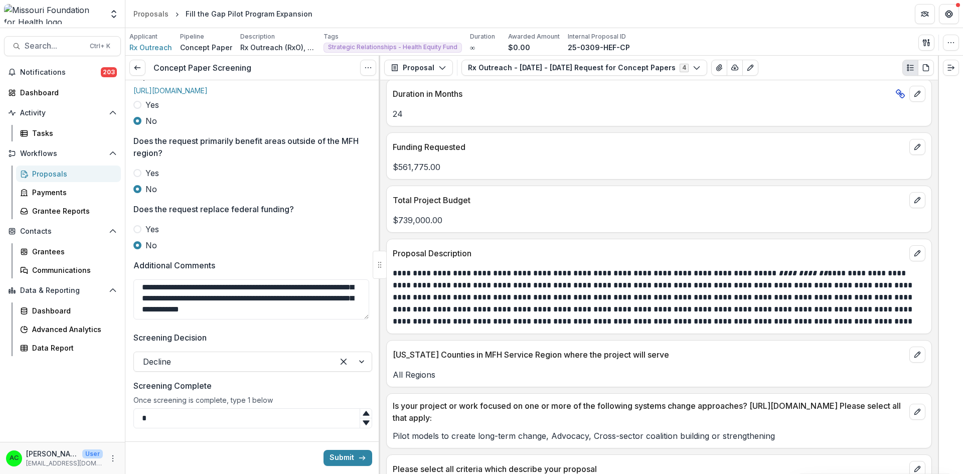
type input "*"
click at [338, 459] on button "Submit" at bounding box center [347, 458] width 49 height 16
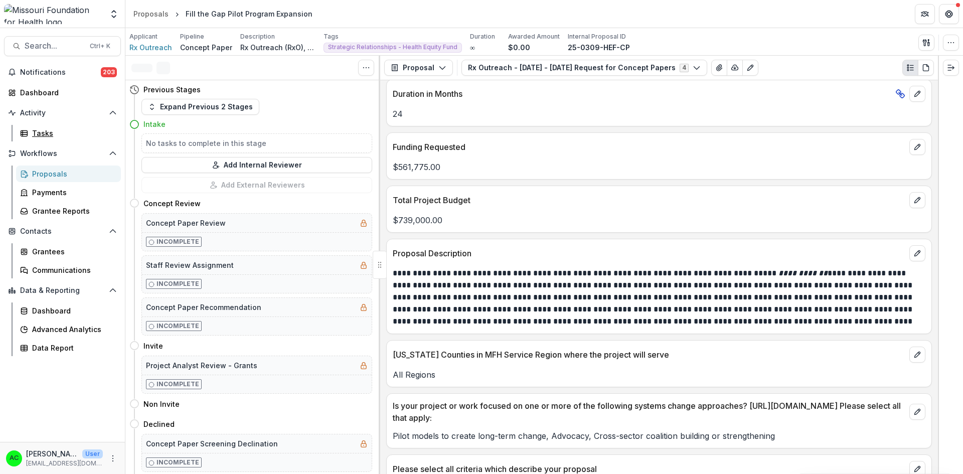
click at [55, 132] on div "Tasks" at bounding box center [72, 133] width 81 height 11
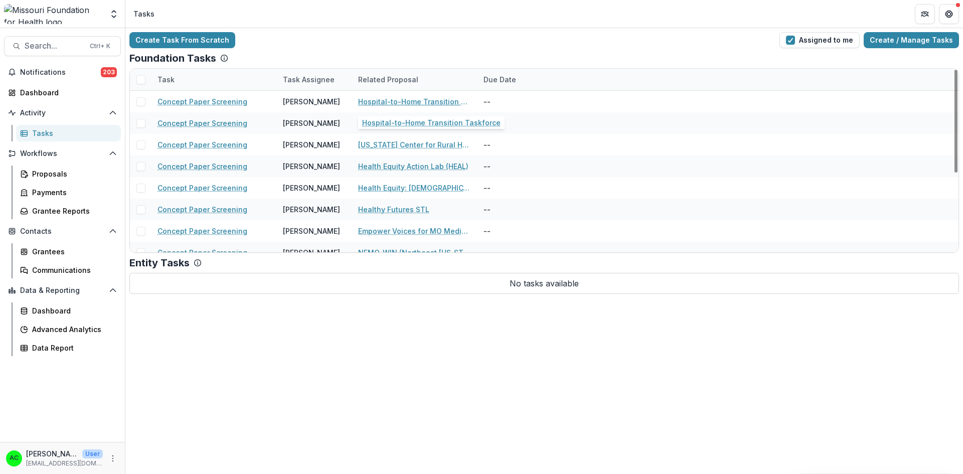
click at [387, 104] on link "Hospital-to-Home Transition Taskforce" at bounding box center [414, 101] width 113 height 11
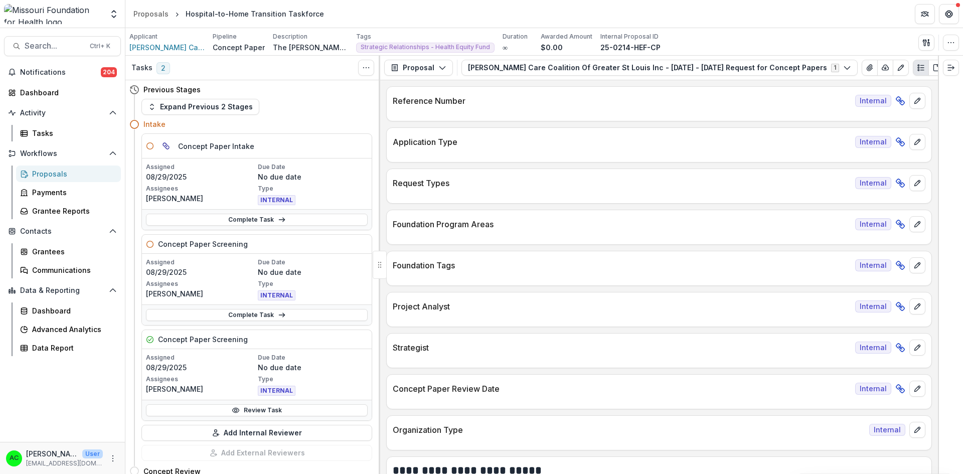
click at [62, 45] on span "Search..." at bounding box center [54, 46] width 59 height 10
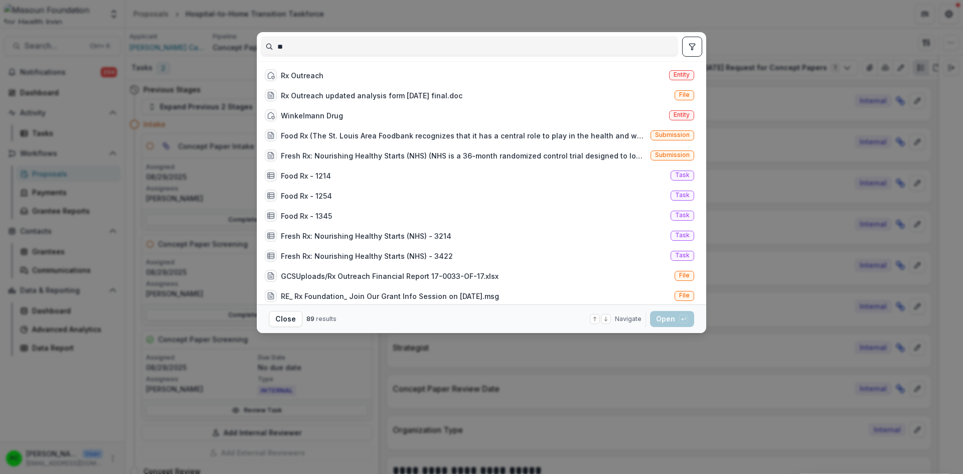
type input "**"
click at [305, 76] on div "Rx Outreach" at bounding box center [302, 75] width 43 height 11
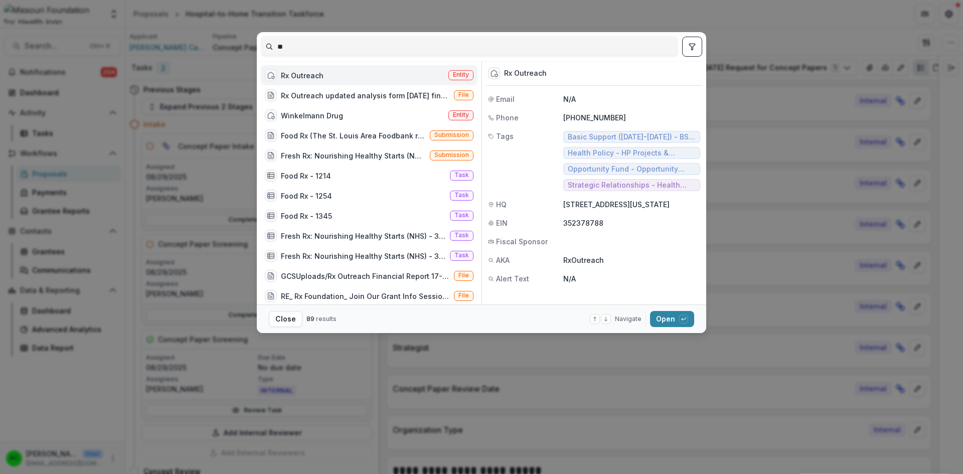
click at [668, 314] on button "Open with enter key" at bounding box center [672, 319] width 44 height 16
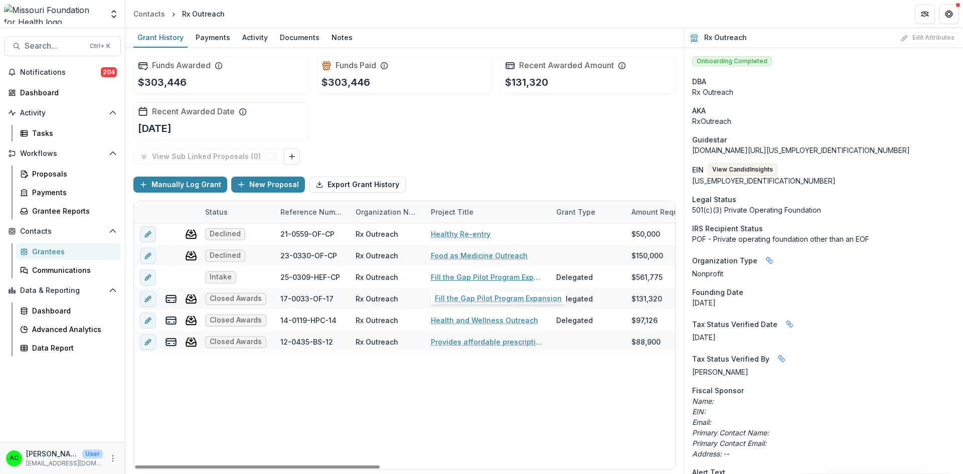
click at [442, 276] on link "Fill the Gap Pilot Program Expansion" at bounding box center [487, 277] width 113 height 11
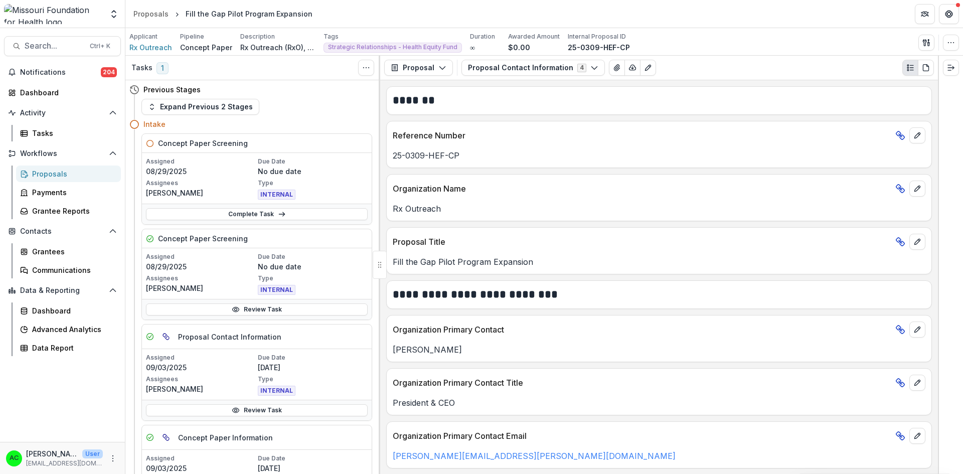
click at [271, 307] on link "Review Task" at bounding box center [257, 309] width 222 height 12
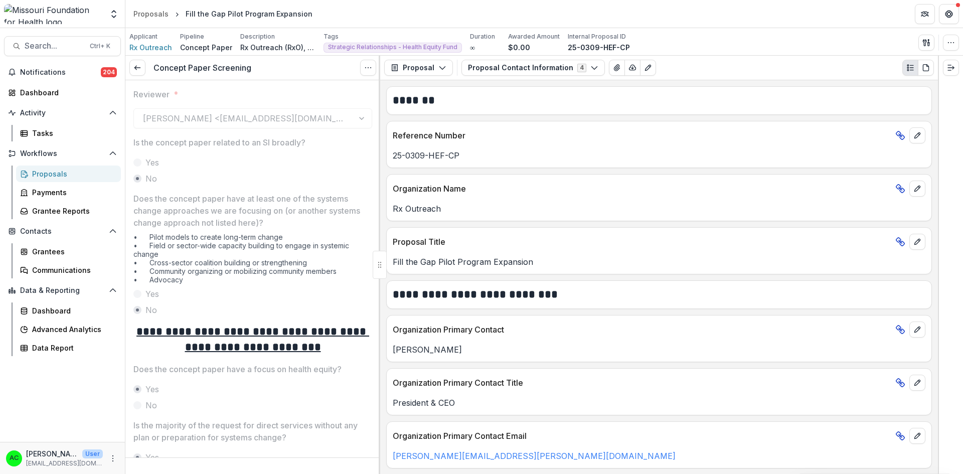
click at [372, 73] on button "Options" at bounding box center [368, 68] width 16 height 16
click at [314, 110] on button "Reopen Task" at bounding box center [319, 111] width 107 height 17
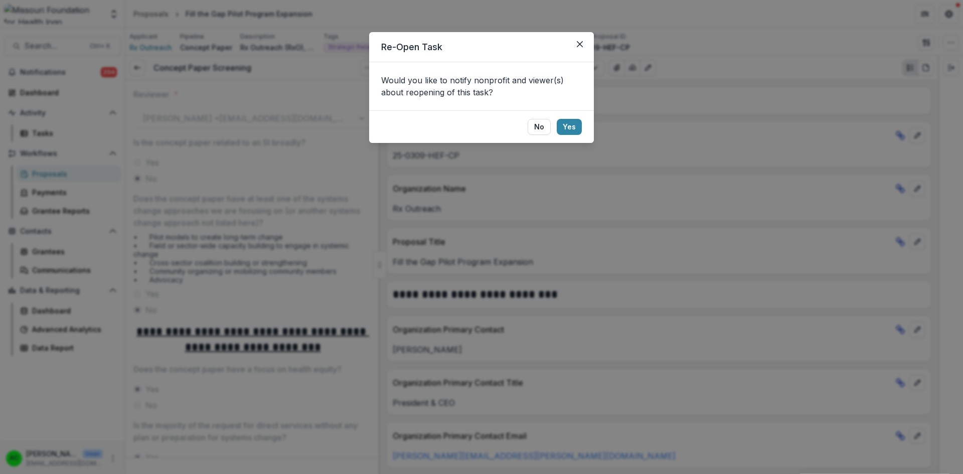
click at [539, 127] on button "No" at bounding box center [539, 127] width 23 height 16
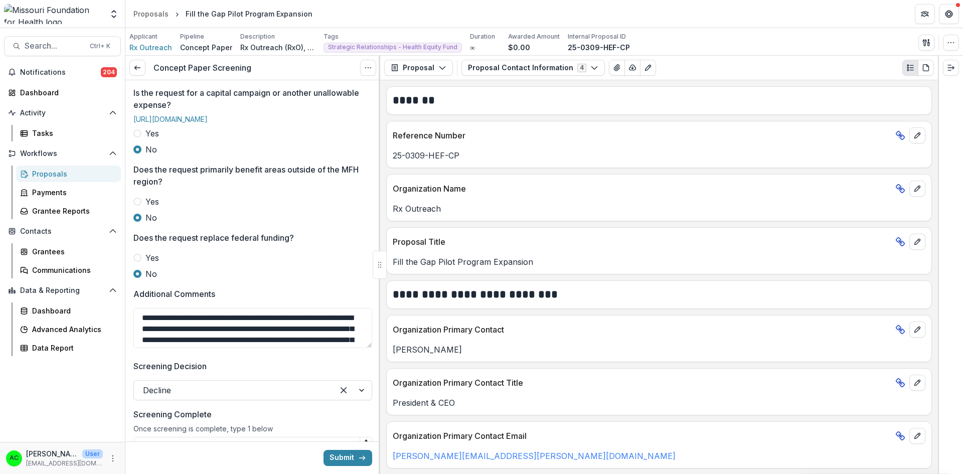
scroll to position [504, 0]
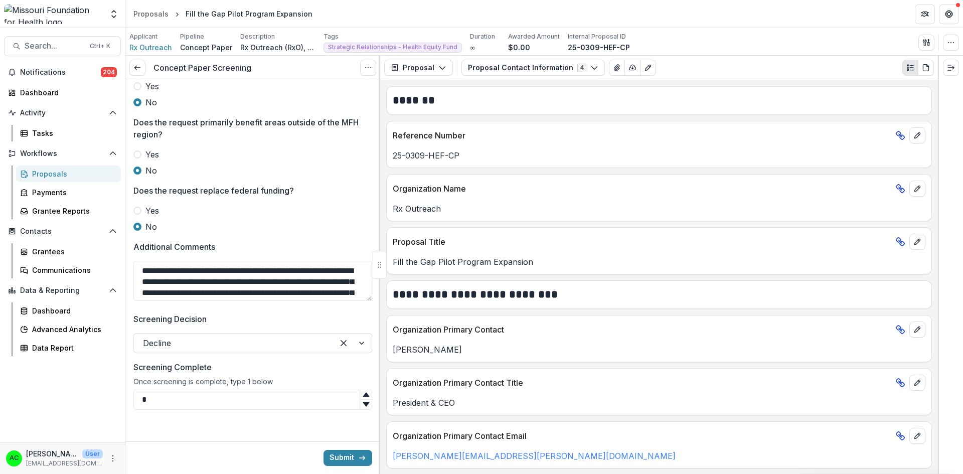
click at [142, 270] on textarea "**********" at bounding box center [252, 281] width 239 height 40
type textarea "**********"
click at [348, 460] on button "Submit" at bounding box center [347, 458] width 49 height 16
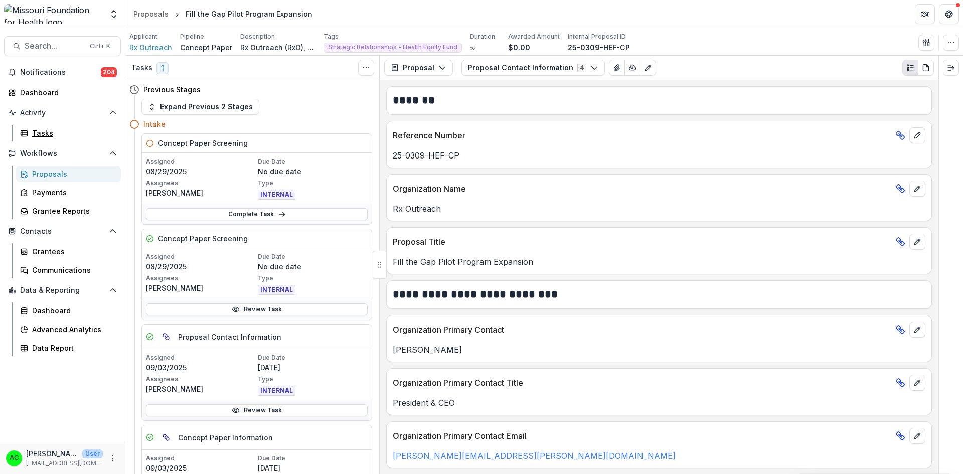
click at [57, 128] on div "Tasks" at bounding box center [72, 133] width 81 height 11
